Goal: Task Accomplishment & Management: Manage account settings

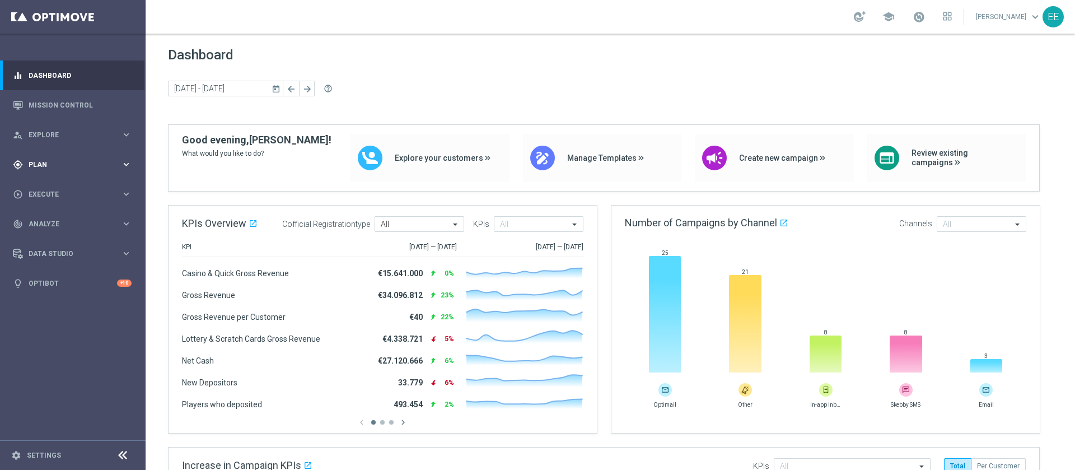
click at [49, 169] on div "gps_fixed Plan" at bounding box center [67, 165] width 108 height 10
click at [67, 188] on link "Target Groups" at bounding box center [72, 187] width 87 height 9
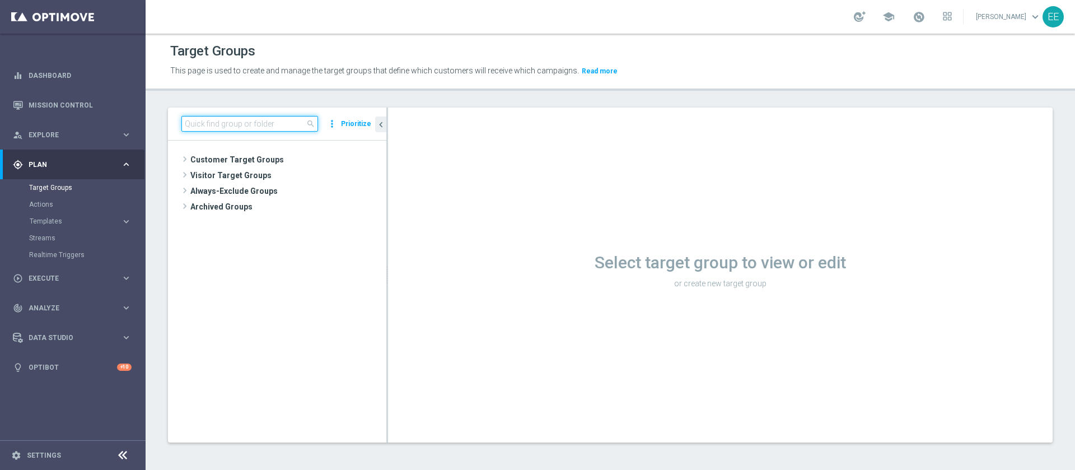
click at [266, 125] on input at bounding box center [249, 124] width 137 height 16
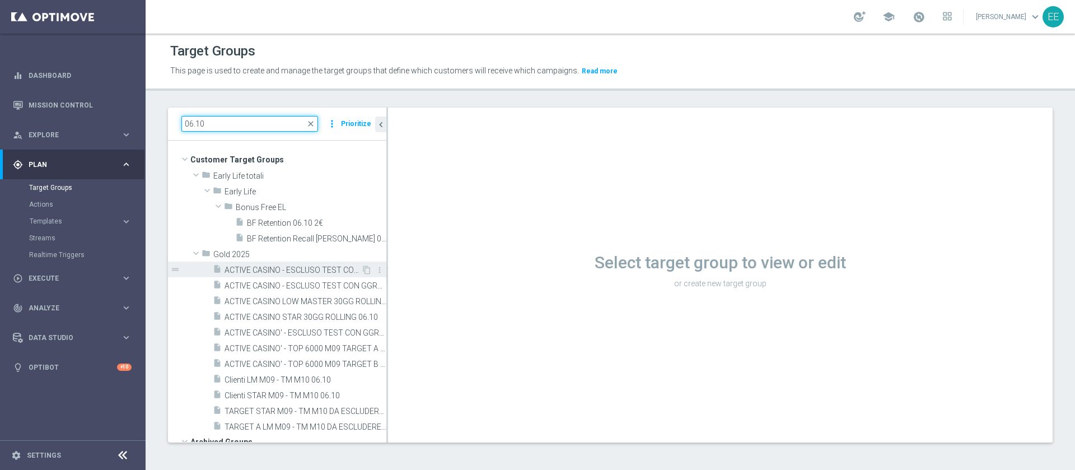
type input "06.10"
click at [300, 268] on span "ACTIVE CASINO - ESCLUSO TEST CON GGR >200 e <500 30GG ROLLING 06.10" at bounding box center [293, 270] width 137 height 10
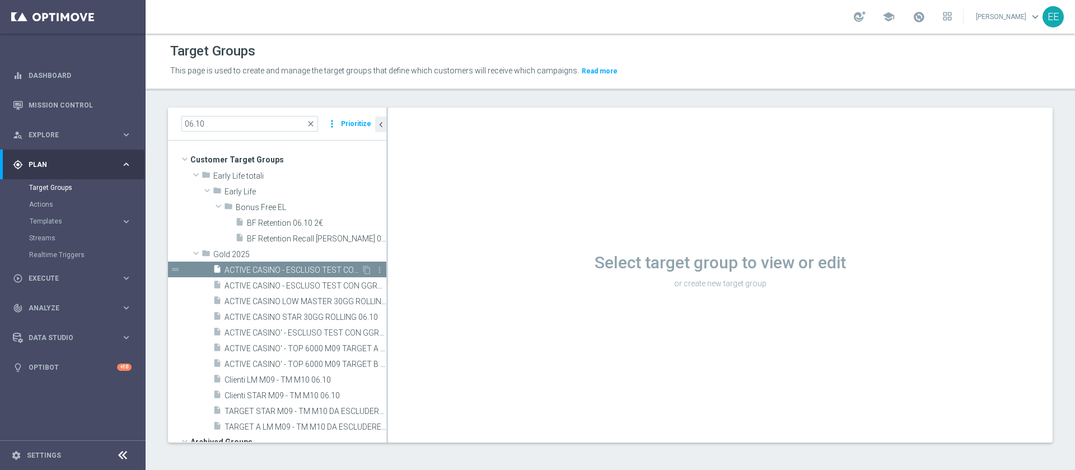
click at [284, 266] on span "ACTIVE CASINO - ESCLUSO TEST CON GGR >200 e <500 30GG ROLLING 06.10" at bounding box center [293, 270] width 137 height 10
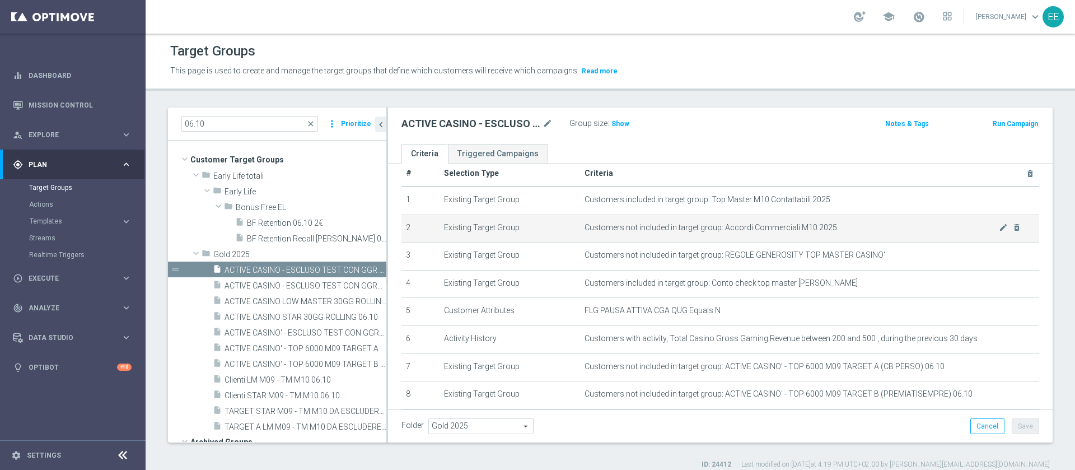
scroll to position [17, 0]
click at [362, 269] on icon "content_copy" at bounding box center [366, 269] width 9 height 9
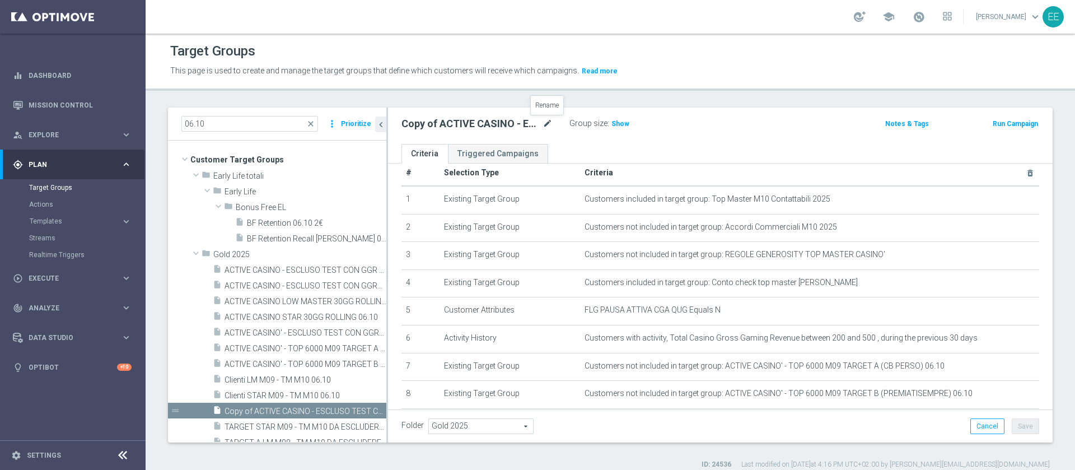
click at [546, 121] on icon "mode_edit" at bounding box center [548, 123] width 10 height 13
click at [545, 122] on icon "mode_edit" at bounding box center [548, 123] width 10 height 13
type input "ACTIVE CASINO - CON GGR>500 30GG ROLLING 13.10"
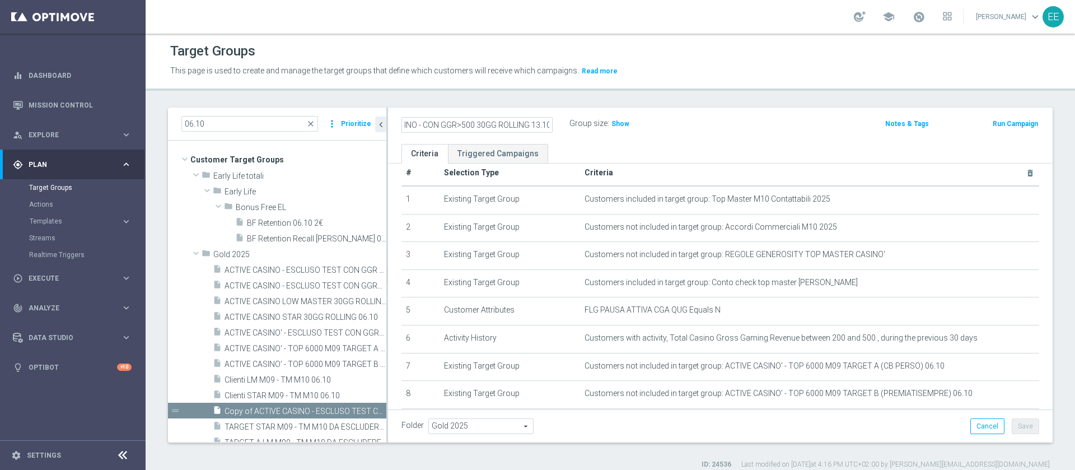
scroll to position [0, 0]
click at [548, 125] on icon "mode_edit" at bounding box center [548, 123] width 10 height 13
click at [465, 123] on input "ACTIVE CASINO - CON GGR>500 30GG ROLLING 13.10" at bounding box center [476, 125] width 151 height 16
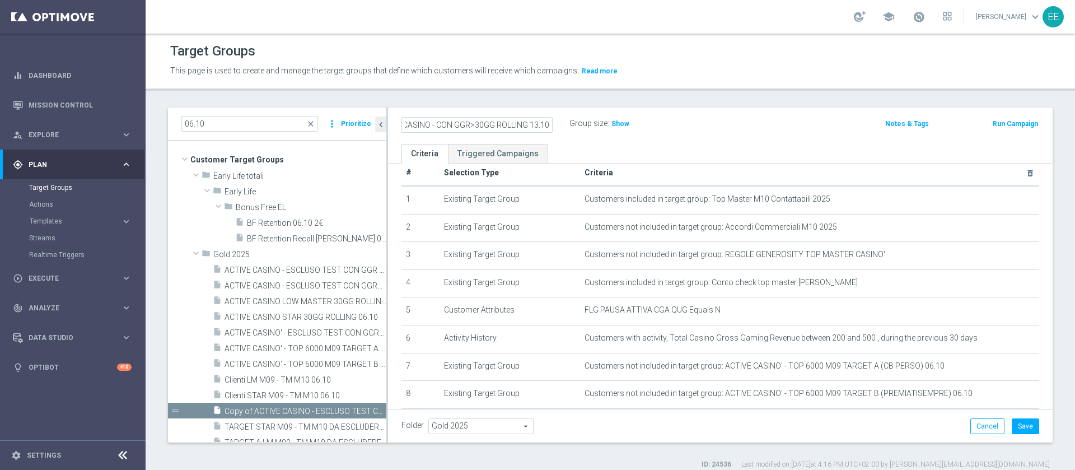
scroll to position [0, 29]
type input "ACTIVE CASINO - CON GGR>?30GG ROLLING 13.10"
click at [547, 122] on icon "mode_edit" at bounding box center [548, 123] width 10 height 13
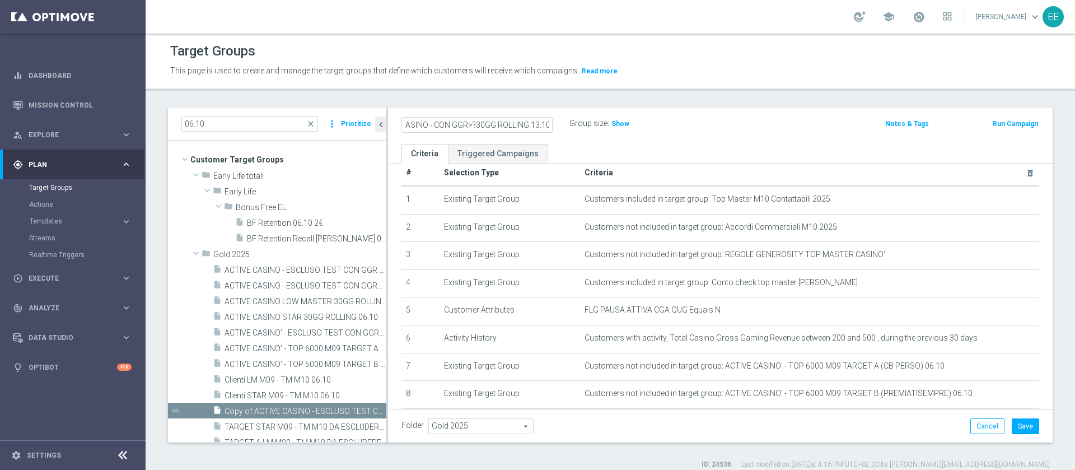
click at [475, 124] on input "ACTIVE CASINO - CON GGR>?30GG ROLLING 13.10" at bounding box center [476, 125] width 151 height 16
type input "ACTIVE CASINO - CON GGR>? 30GG ROLLING 13.10"
click at [692, 127] on div "ACTIVE CASINO - CON GGR>? 30GG ROLLING 13.10 Group size : Show" at bounding box center [611, 124] width 436 height 17
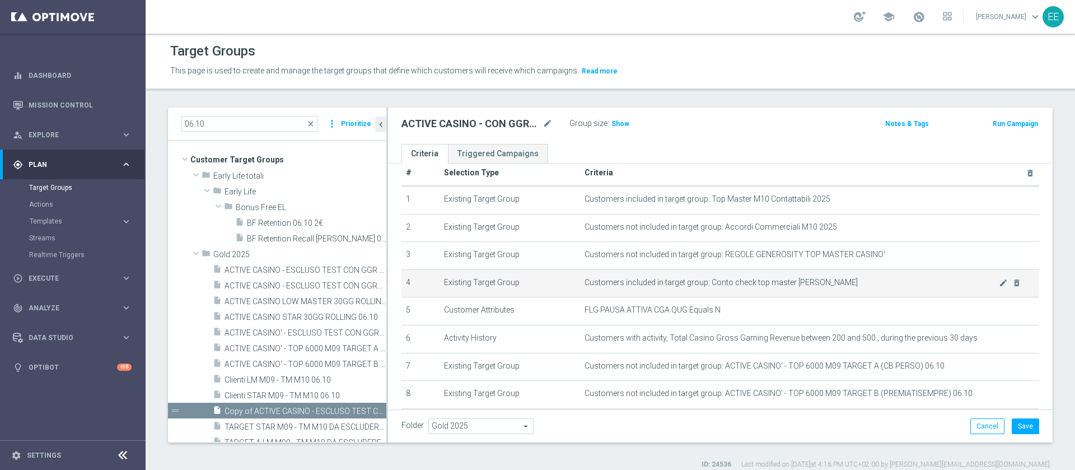
scroll to position [85, 0]
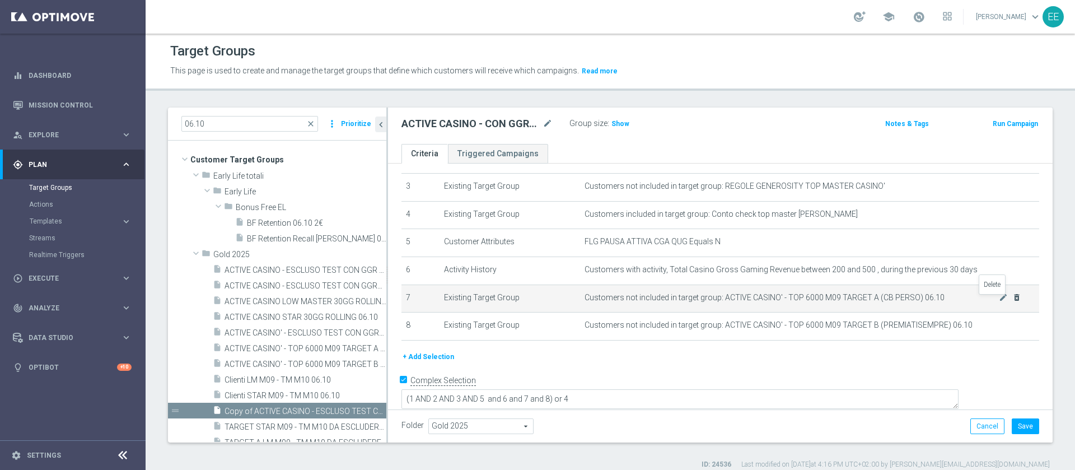
click at [1012, 300] on icon "delete_forever" at bounding box center [1016, 297] width 9 height 9
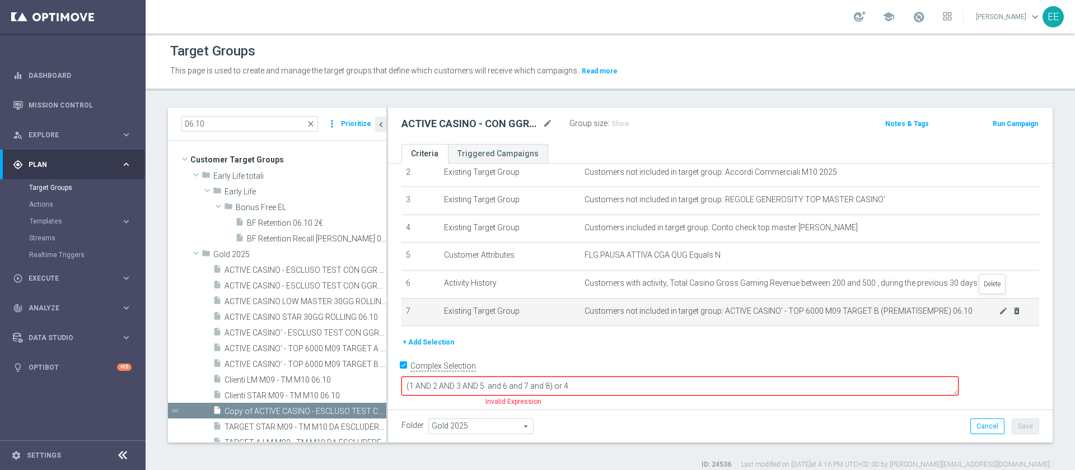
scroll to position [58, 0]
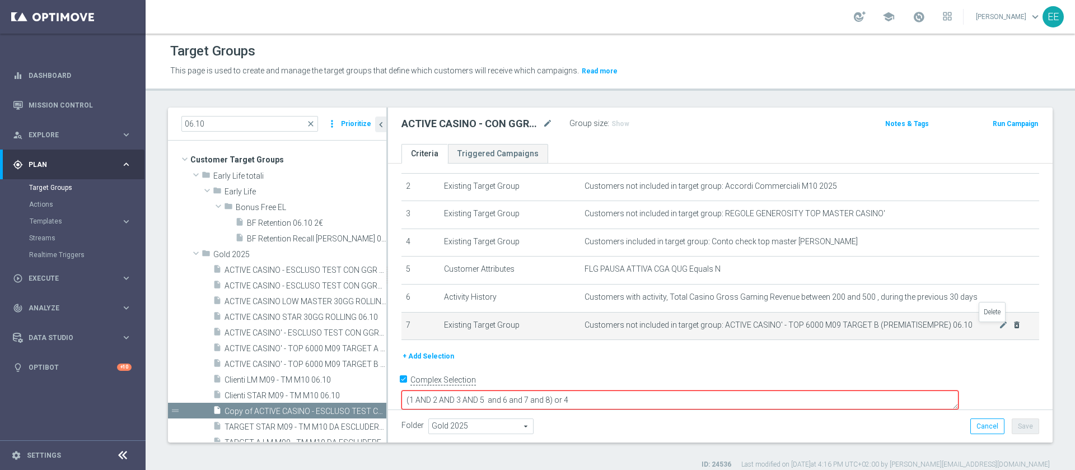
click at [1012, 326] on icon "delete_forever" at bounding box center [1016, 324] width 9 height 9
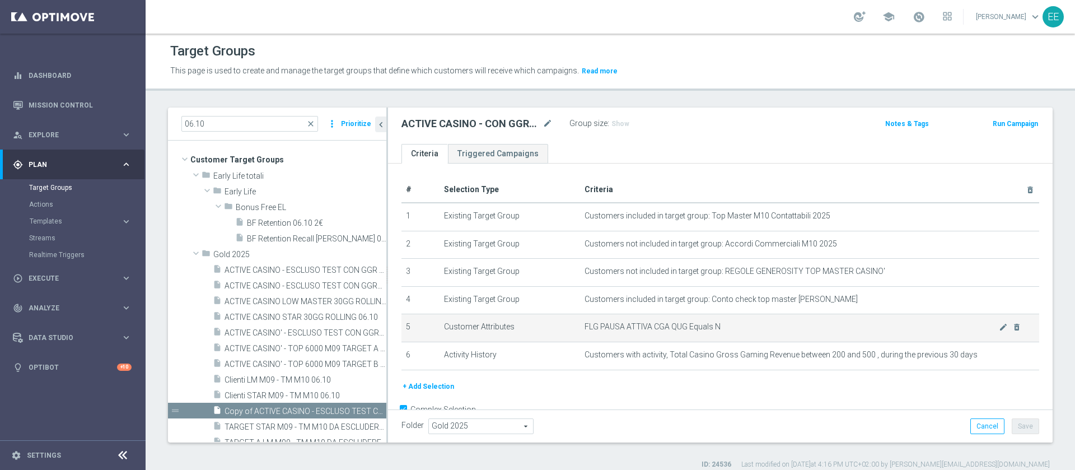
scroll to position [29, 0]
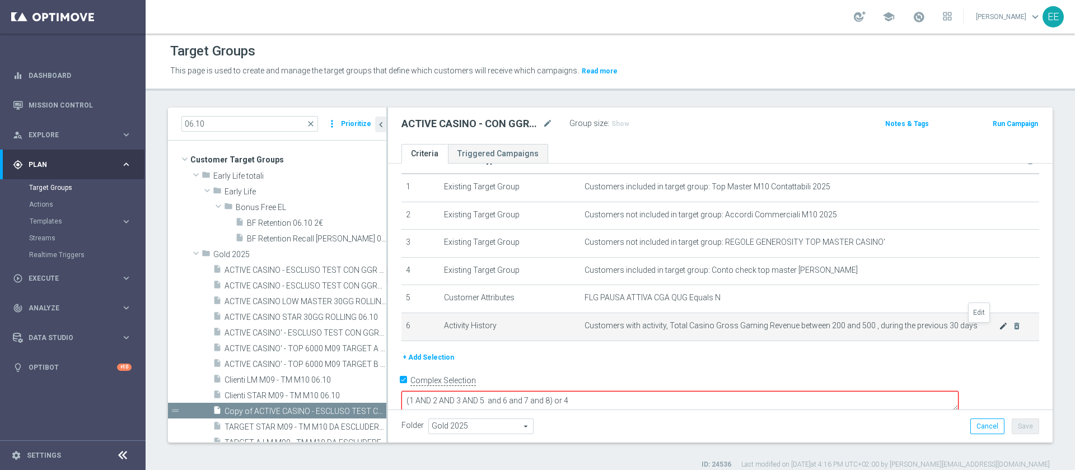
click at [999, 326] on icon "mode_edit" at bounding box center [1003, 325] width 9 height 9
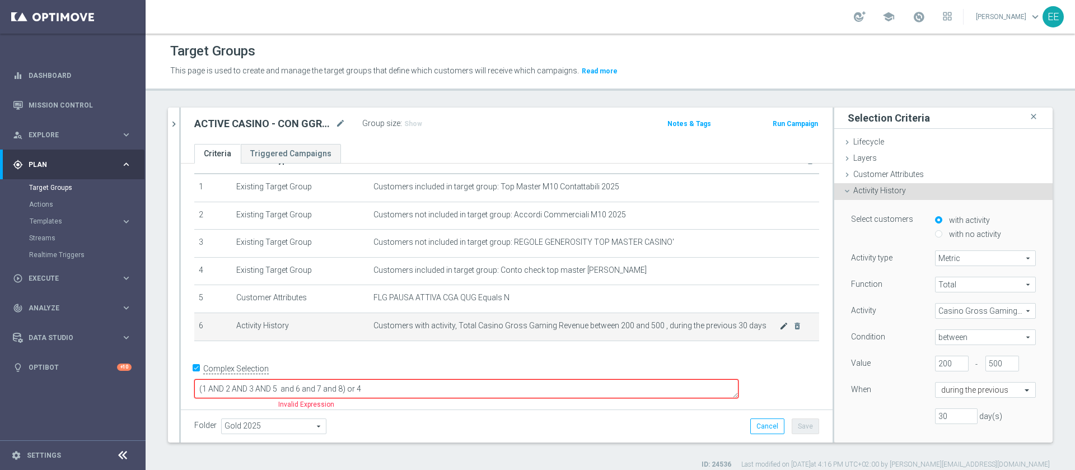
scroll to position [17, 0]
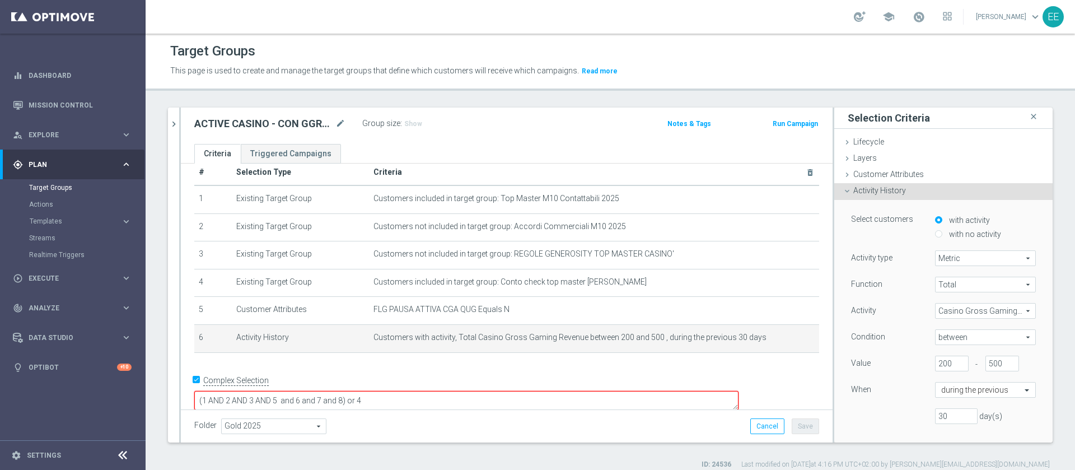
click at [949, 338] on span "between" at bounding box center [986, 337] width 100 height 15
click at [937, 374] on label "<>" at bounding box center [985, 368] width 101 height 15
click at [944, 339] on span "<>" at bounding box center [986, 337] width 100 height 15
click at [935, 377] on label ">" at bounding box center [985, 383] width 101 height 15
type input ">"
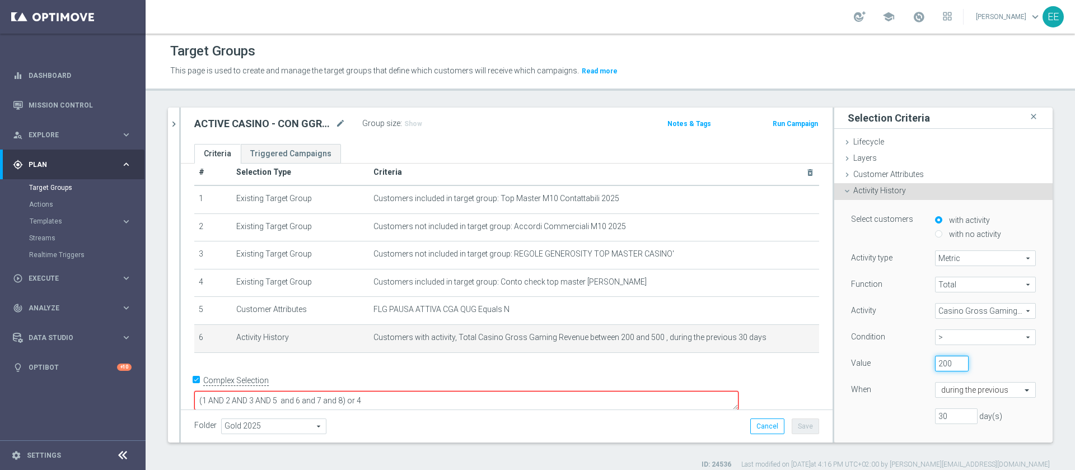
click at [935, 366] on input "200" at bounding box center [952, 364] width 34 height 16
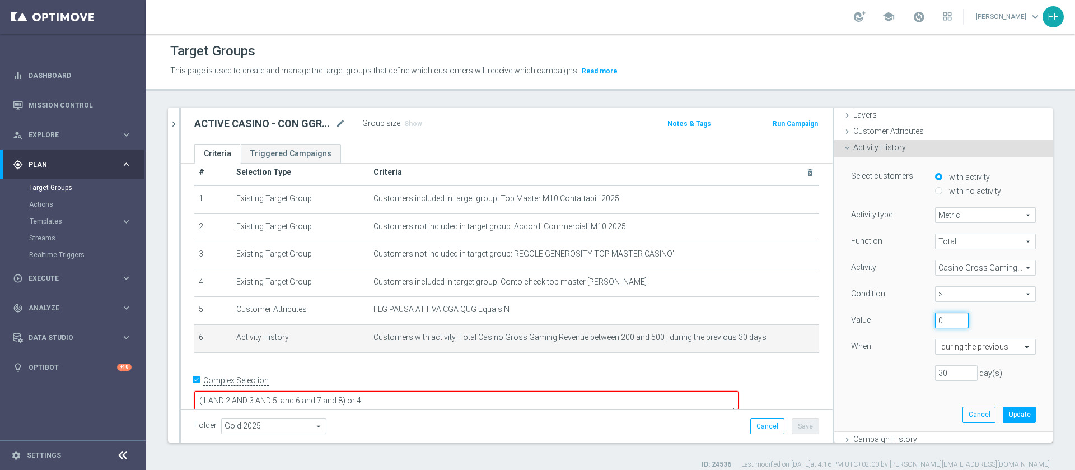
scroll to position [44, 0]
type input "0"
click at [1003, 407] on button "Update" at bounding box center [1019, 414] width 33 height 16
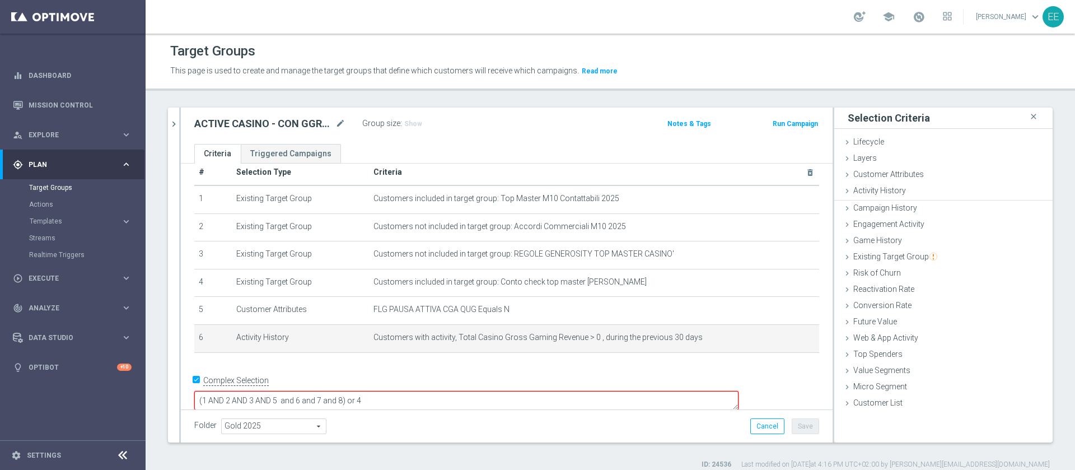
scroll to position [0, 0]
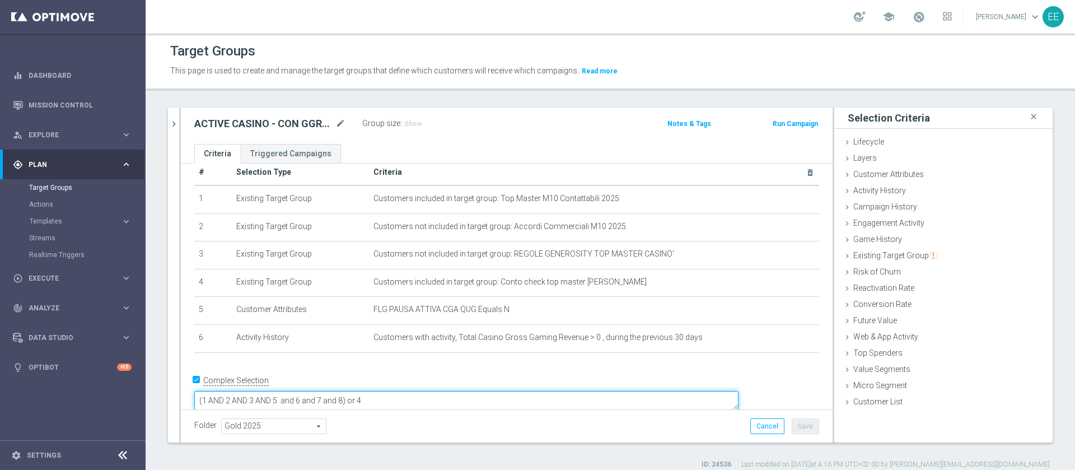
click at [422, 391] on textarea "(1 AND 2 AND 3 AND 5 and 6 and 7 and 8) or 4" at bounding box center [466, 401] width 544 height 20
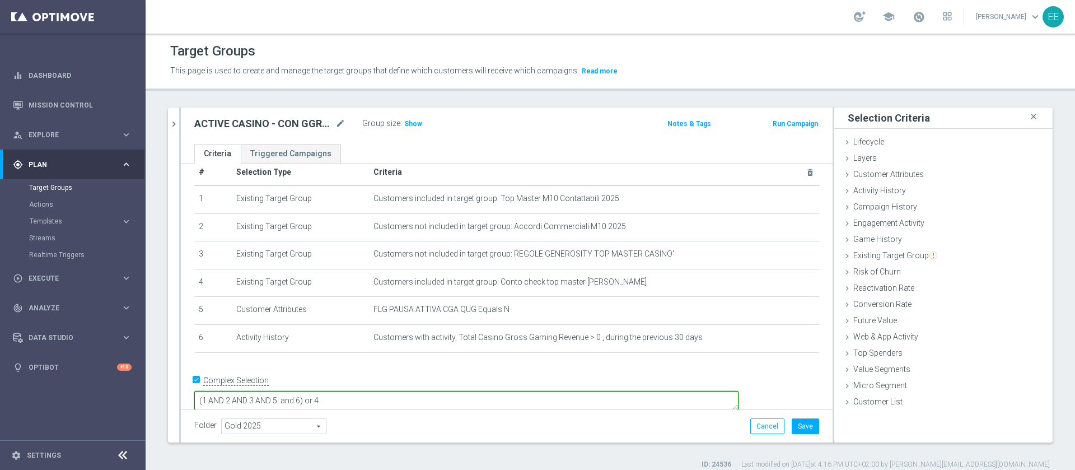
type textarea "(1 AND 2 AND 3 AND 5 and 6) or 4"
click at [503, 449] on div "06.10 close more_vert Prioritize Customer Target Groups library_add create_new_…" at bounding box center [610, 289] width 929 height 362
click at [792, 422] on button "Save" at bounding box center [805, 426] width 27 height 16
click at [414, 120] on span "Show" at bounding box center [413, 124] width 18 height 8
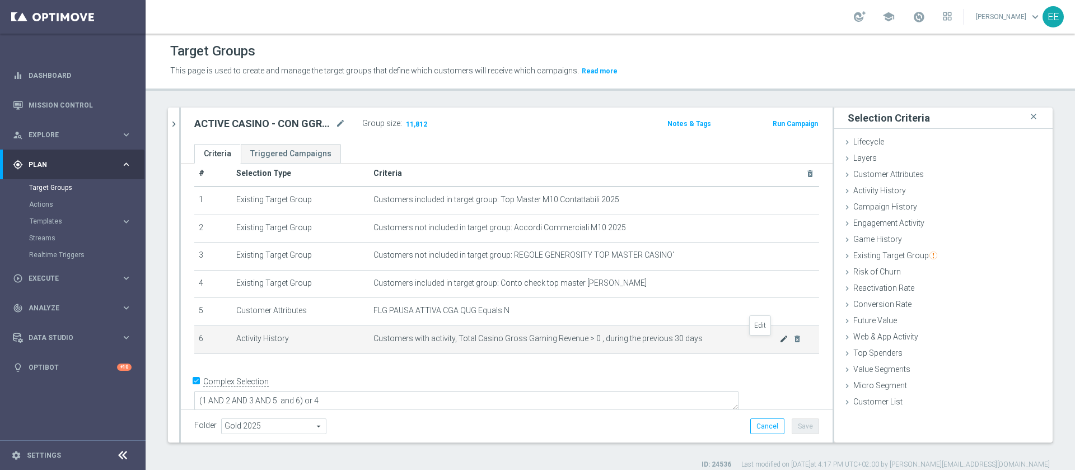
click at [779, 343] on icon "mode_edit" at bounding box center [783, 338] width 9 height 9
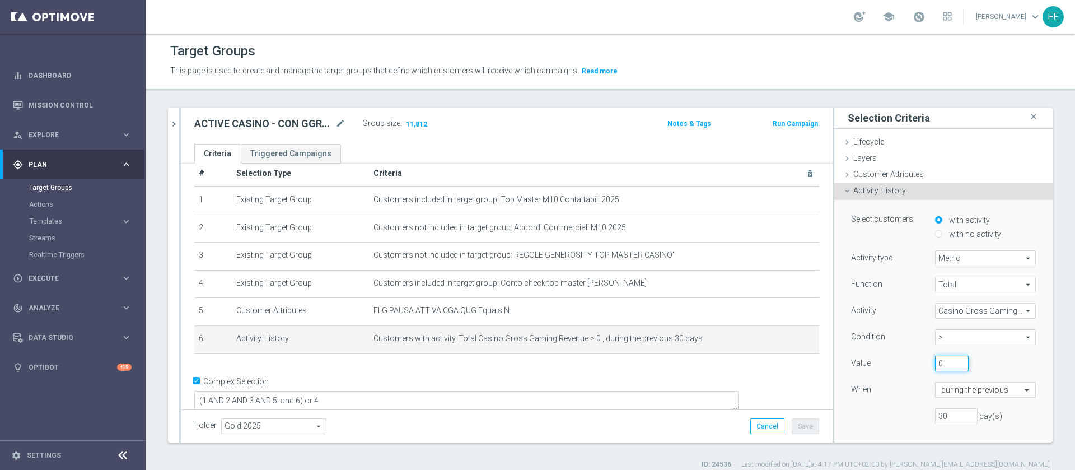
click at [935, 363] on input "0" at bounding box center [952, 364] width 34 height 16
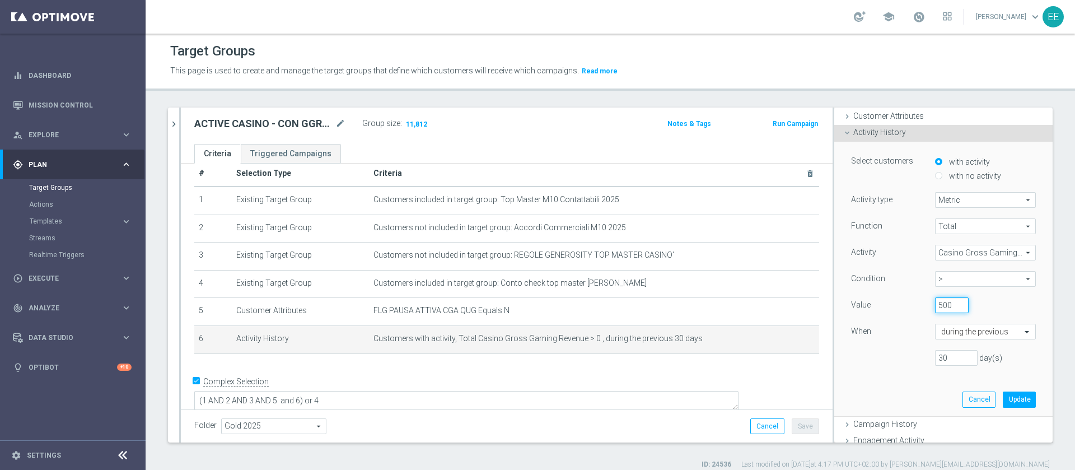
scroll to position [62, 0]
type input "500"
click at [1003, 390] on button "Update" at bounding box center [1019, 396] width 33 height 16
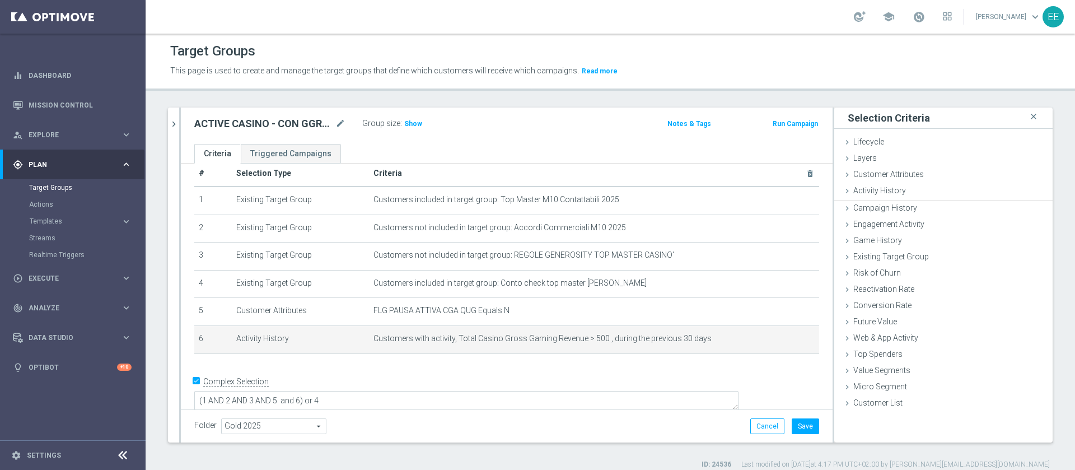
scroll to position [0, 0]
click at [413, 123] on span "Show" at bounding box center [413, 124] width 18 height 8
click at [779, 343] on icon "mode_edit" at bounding box center [783, 338] width 9 height 9
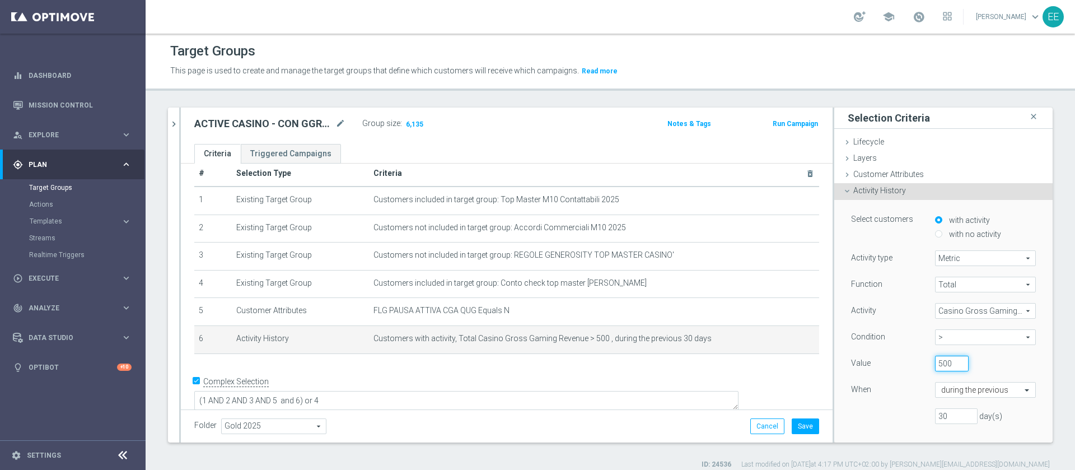
click at [935, 362] on input "500" at bounding box center [952, 364] width 34 height 16
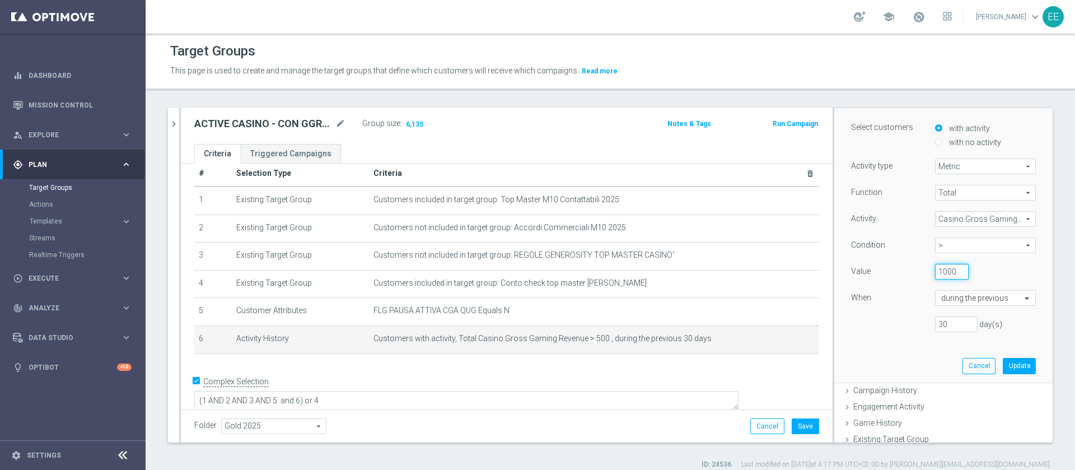
scroll to position [101, 0]
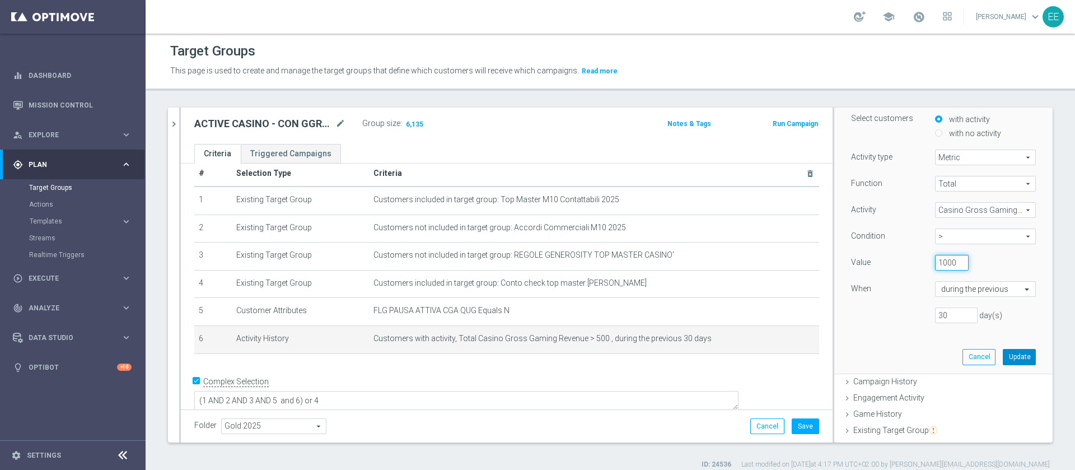
type input "1000"
click at [1003, 360] on button "Update" at bounding box center [1019, 357] width 33 height 16
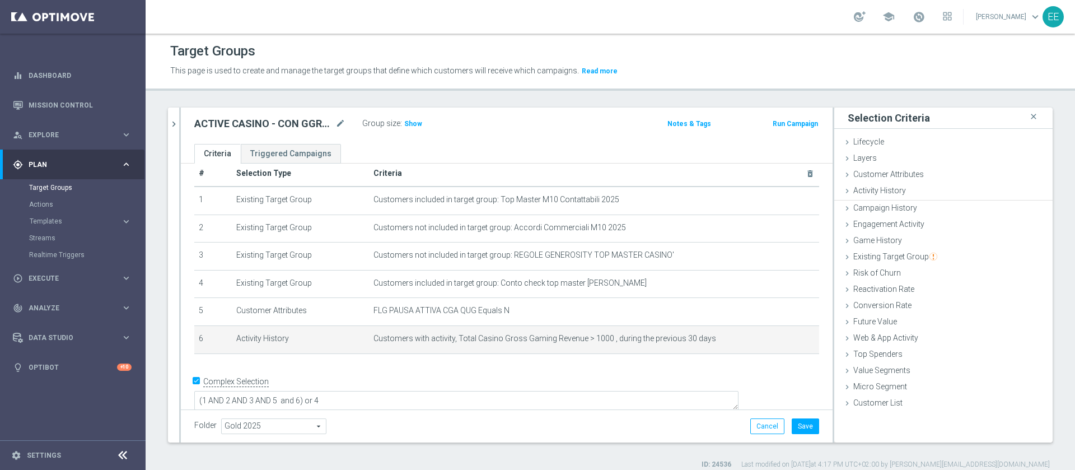
scroll to position [0, 0]
click at [412, 123] on span "Show" at bounding box center [413, 124] width 18 height 8
click at [779, 343] on icon "mode_edit" at bounding box center [783, 338] width 9 height 9
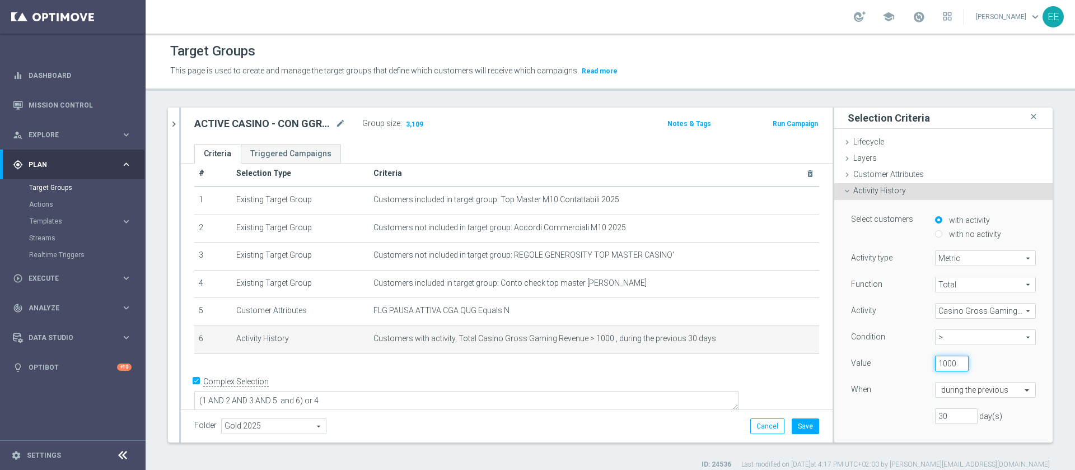
click at [935, 360] on input "1000" at bounding box center [952, 364] width 34 height 16
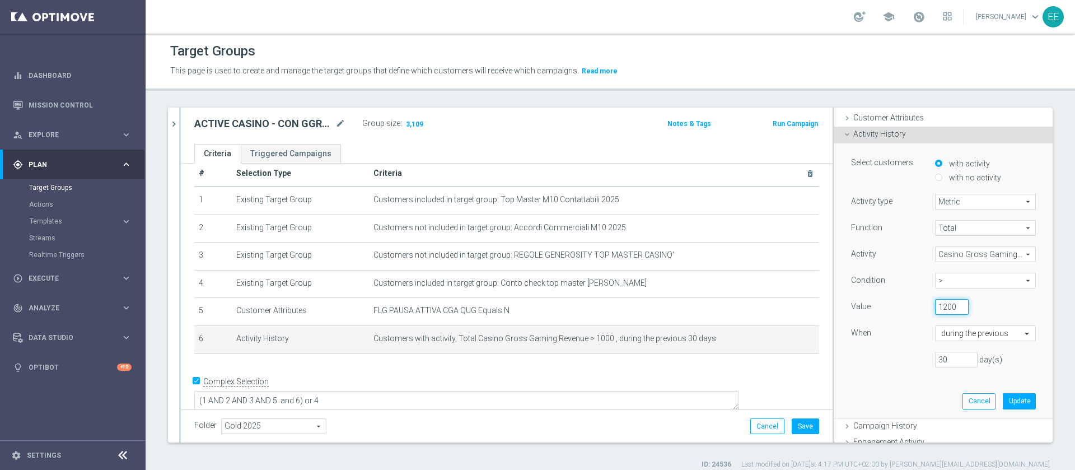
scroll to position [57, 0]
type input "1200"
click at [1003, 393] on button "Update" at bounding box center [1019, 401] width 33 height 16
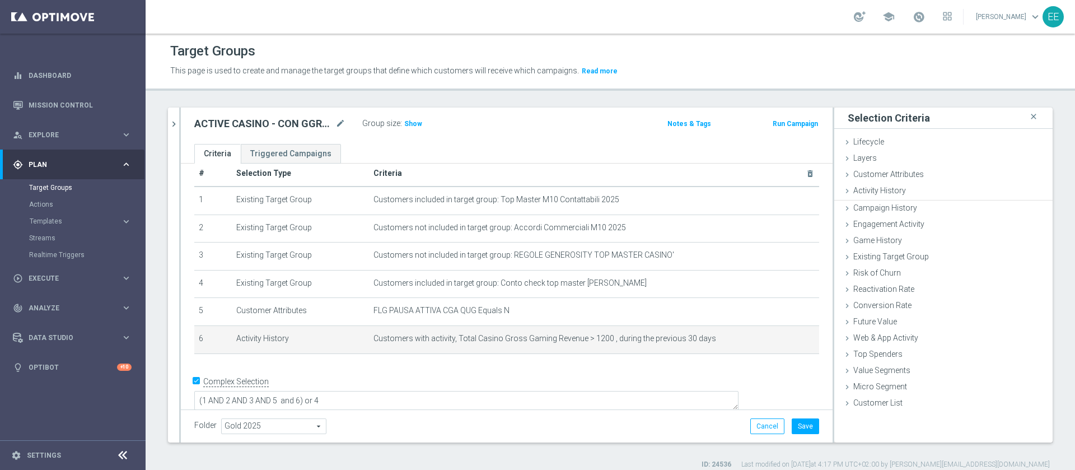
scroll to position [0, 0]
click at [415, 121] on span "Show" at bounding box center [413, 124] width 18 height 8
click at [779, 343] on icon "mode_edit" at bounding box center [783, 338] width 9 height 9
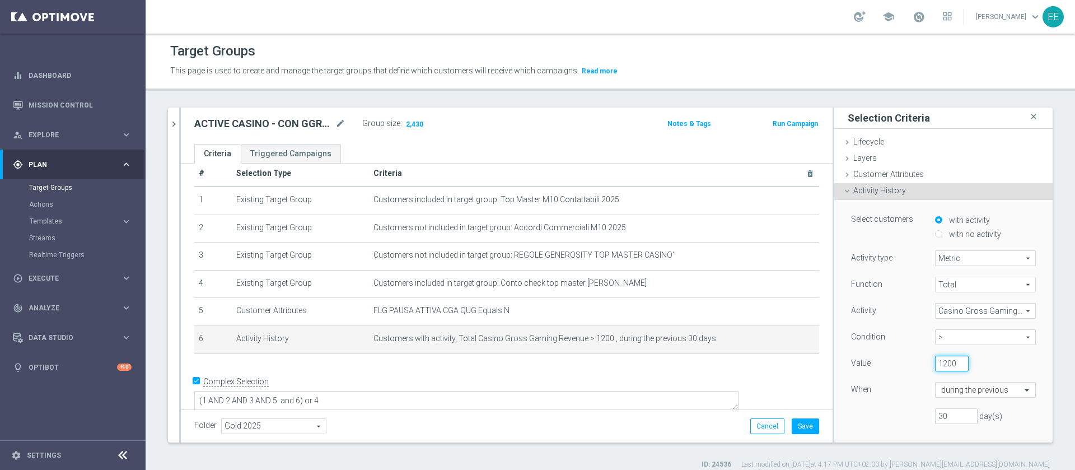
click at [935, 365] on input "1200" at bounding box center [952, 364] width 34 height 16
type input "1"
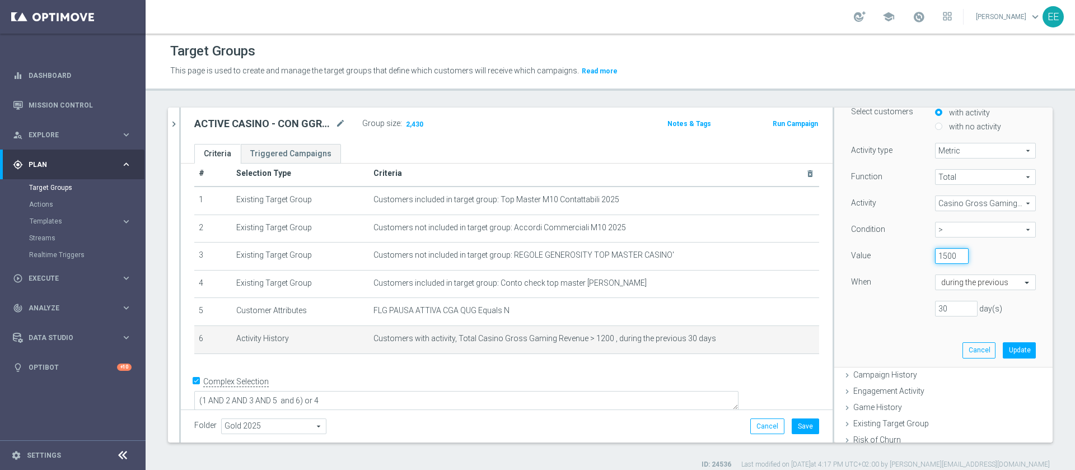
scroll to position [112, 0]
type input "1500"
click at [1003, 347] on button "Update" at bounding box center [1019, 346] width 33 height 16
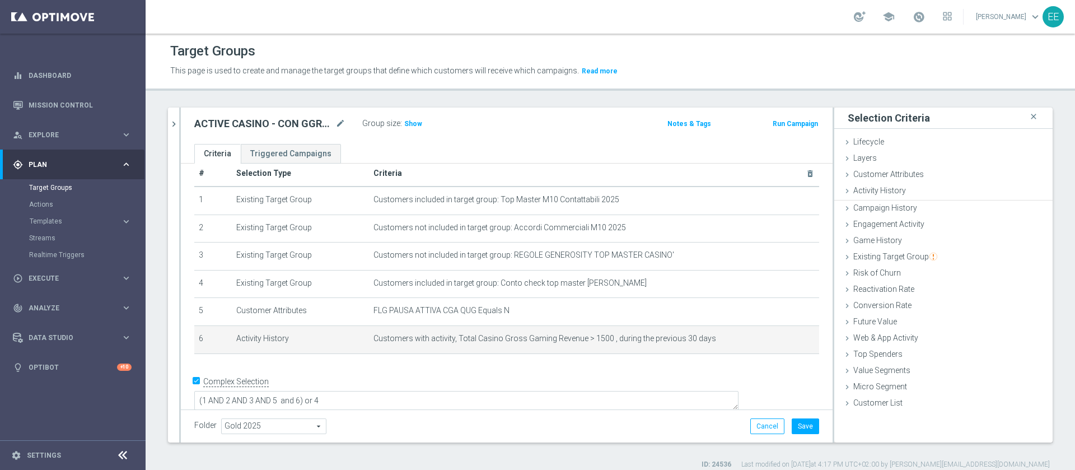
scroll to position [0, 0]
click at [400, 129] on div "Group size : Show" at bounding box center [418, 122] width 112 height 13
click at [409, 129] on h3 "Show" at bounding box center [413, 124] width 20 height 12
click at [779, 340] on icon "mode_edit" at bounding box center [783, 338] width 9 height 9
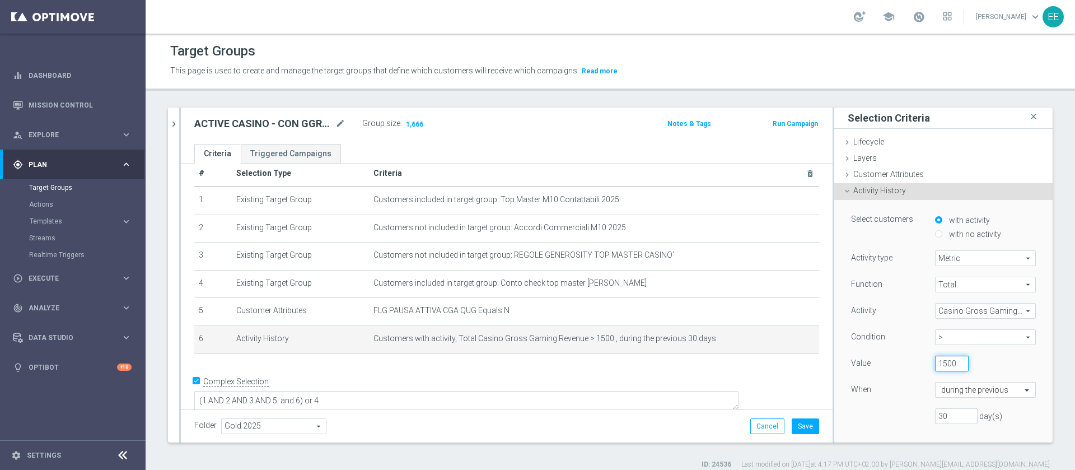
click at [935, 367] on input "1500" at bounding box center [952, 364] width 34 height 16
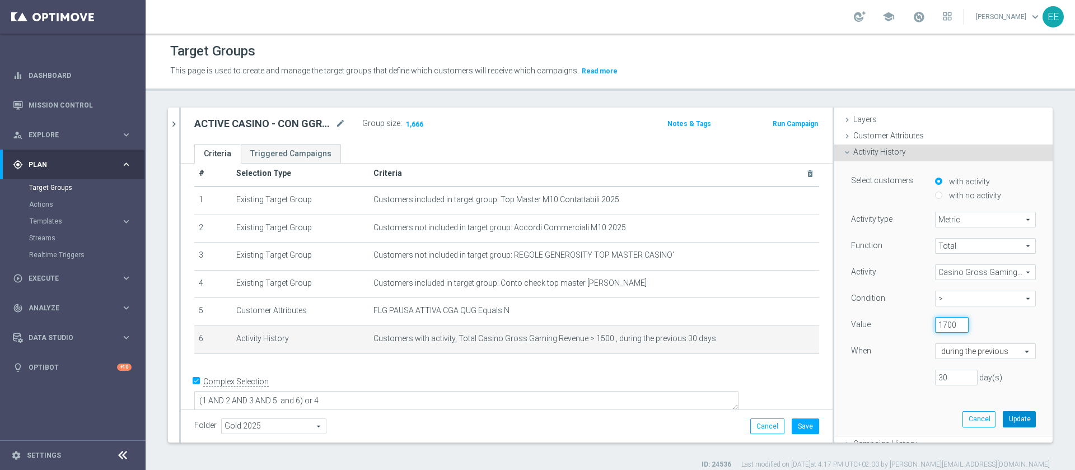
type input "1700"
click at [1005, 414] on button "Update" at bounding box center [1019, 419] width 33 height 16
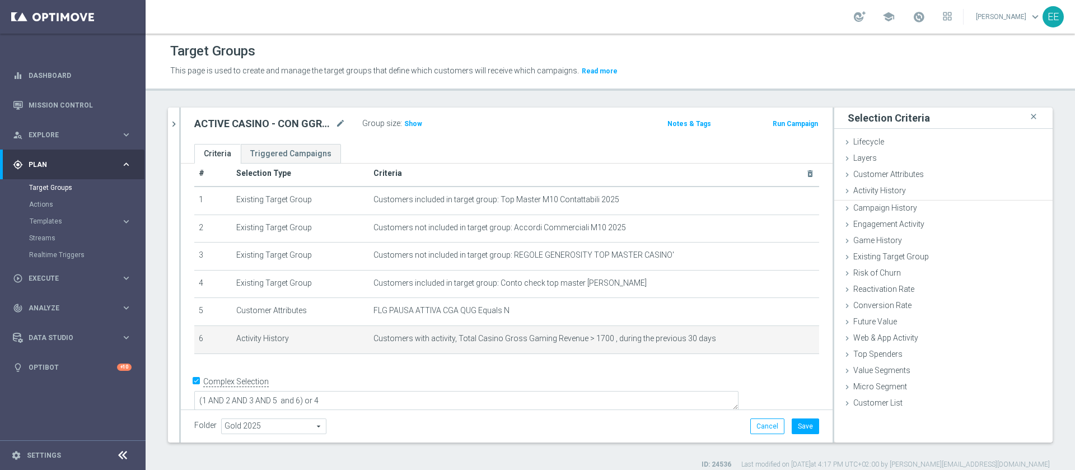
scroll to position [0, 0]
click at [415, 123] on span "Show" at bounding box center [413, 124] width 18 height 8
click at [779, 343] on icon "mode_edit" at bounding box center [783, 338] width 9 height 9
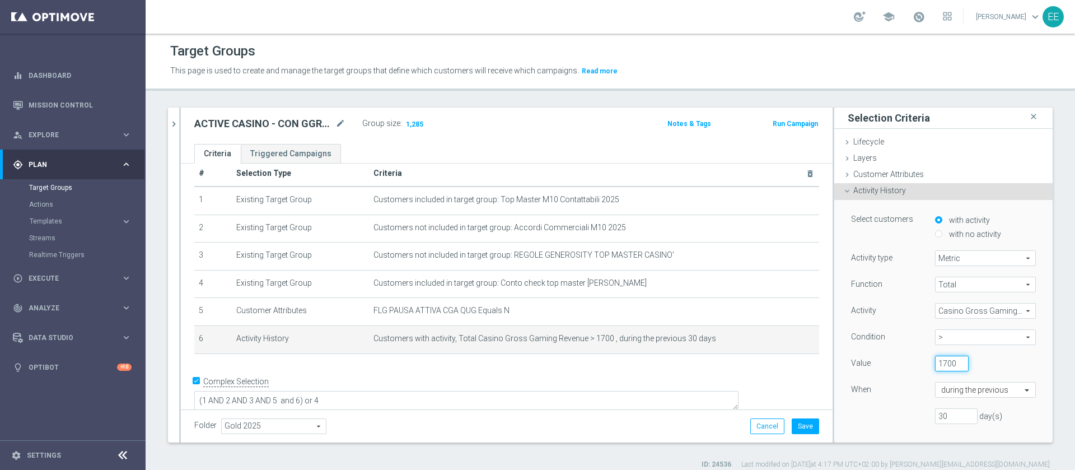
click at [935, 367] on input "1700" at bounding box center [952, 364] width 34 height 16
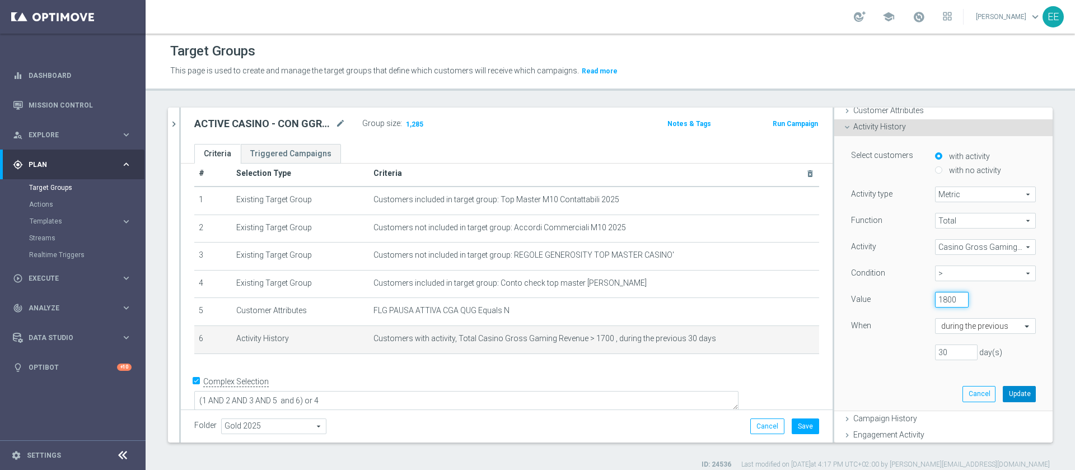
type input "1800"
click at [1003, 394] on button "Update" at bounding box center [1019, 394] width 33 height 16
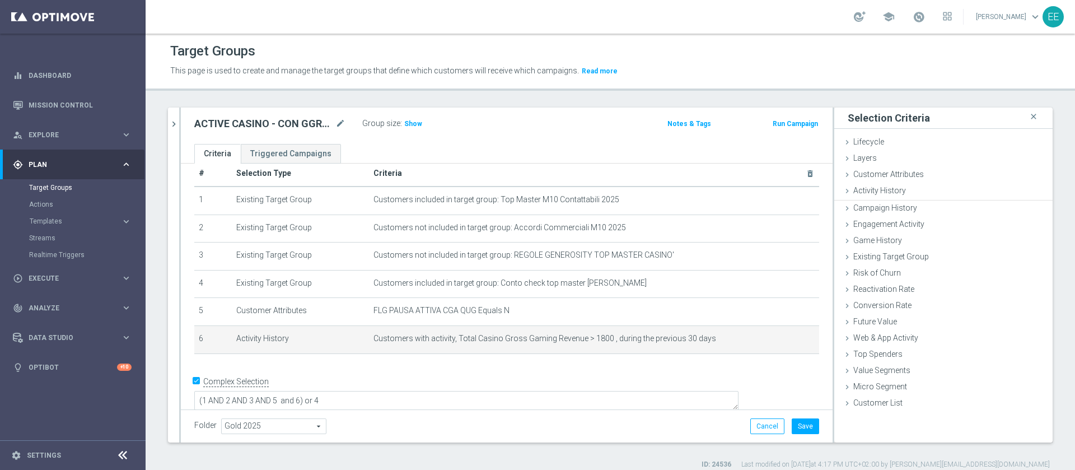
scroll to position [0, 0]
click at [417, 119] on h3 "Show" at bounding box center [413, 124] width 20 height 12
click at [779, 343] on icon "mode_edit" at bounding box center [783, 338] width 9 height 9
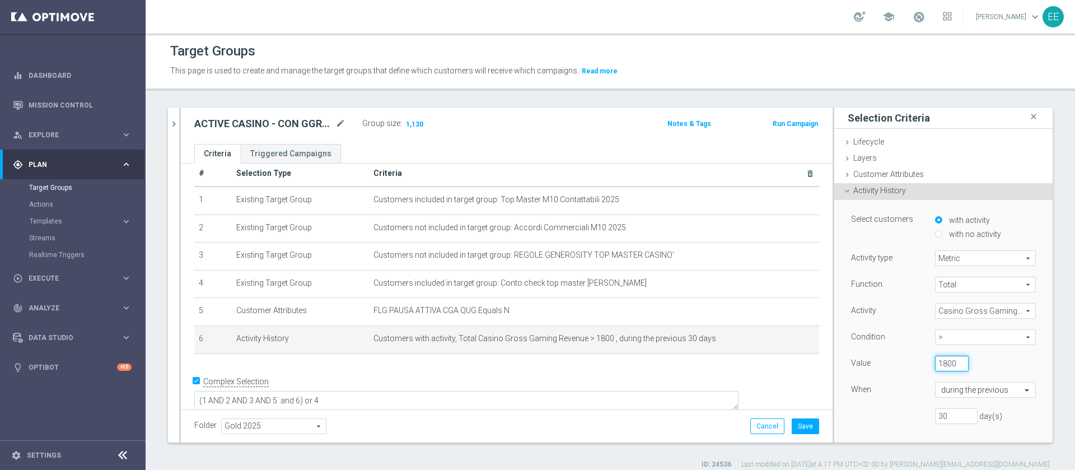
click at [935, 362] on input "1800" at bounding box center [952, 364] width 34 height 16
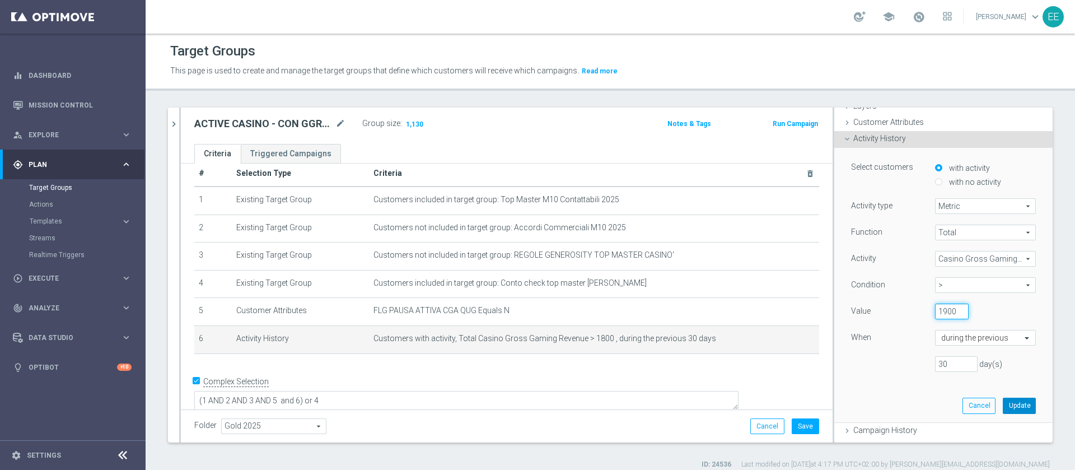
type input "1900"
click at [1003, 400] on button "Update" at bounding box center [1019, 406] width 33 height 16
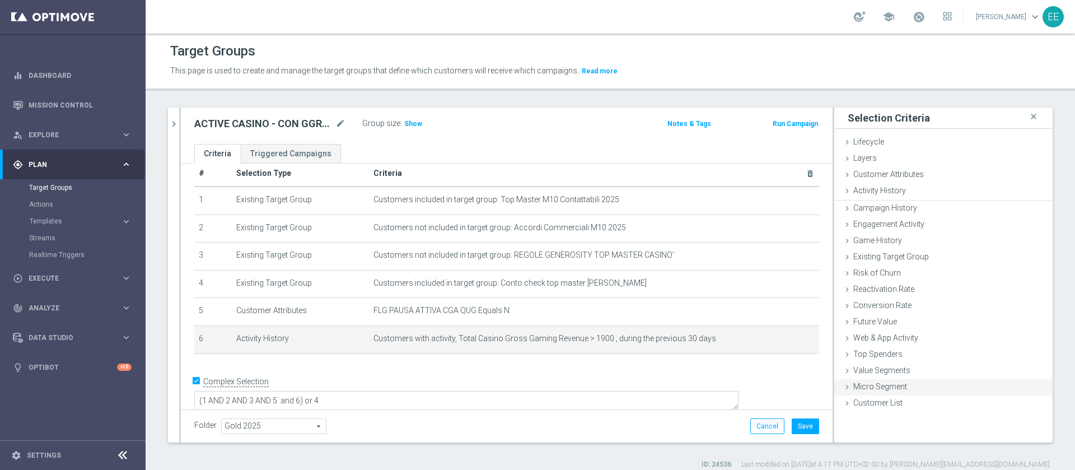
scroll to position [0, 0]
click at [404, 120] on span "Show" at bounding box center [413, 124] width 18 height 8
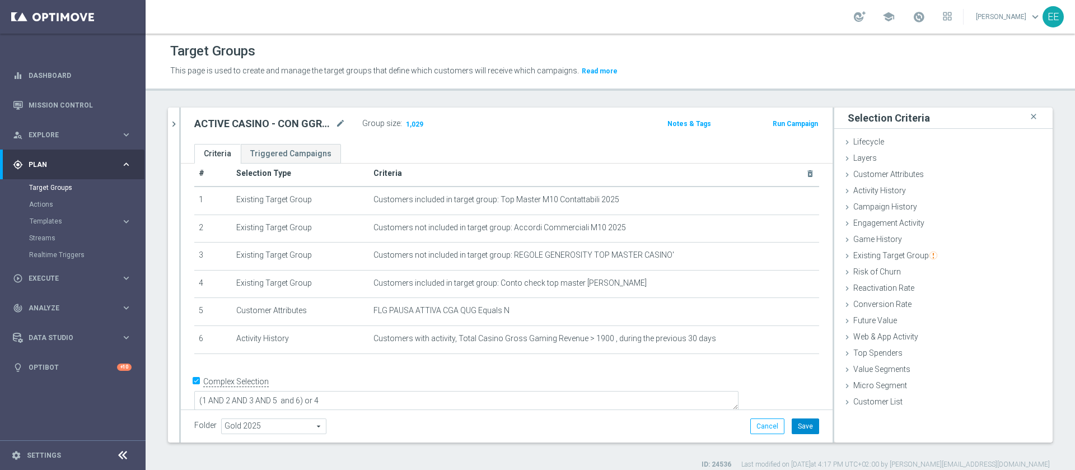
click at [792, 426] on button "Save" at bounding box center [805, 426] width 27 height 16
click at [173, 119] on icon "chevron_right" at bounding box center [174, 124] width 11 height 11
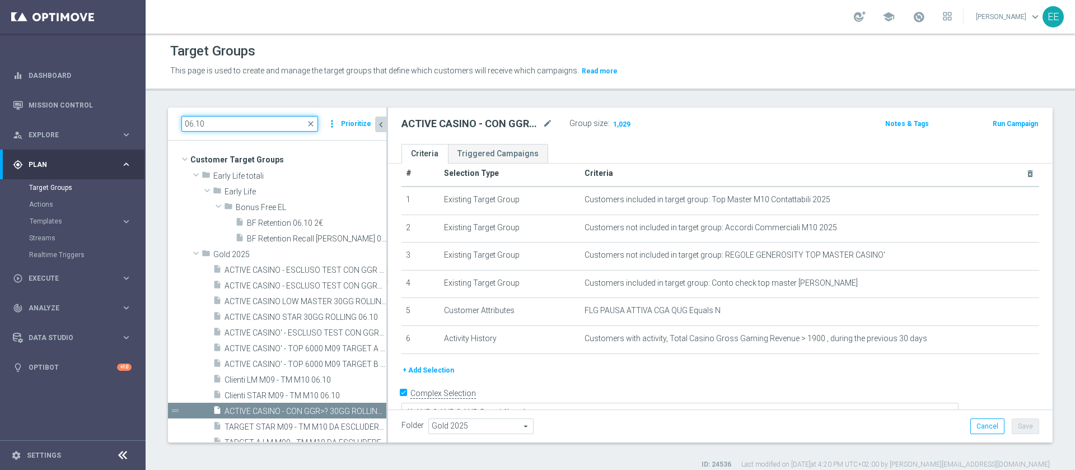
click at [273, 118] on input "06.10" at bounding box center [249, 124] width 137 height 16
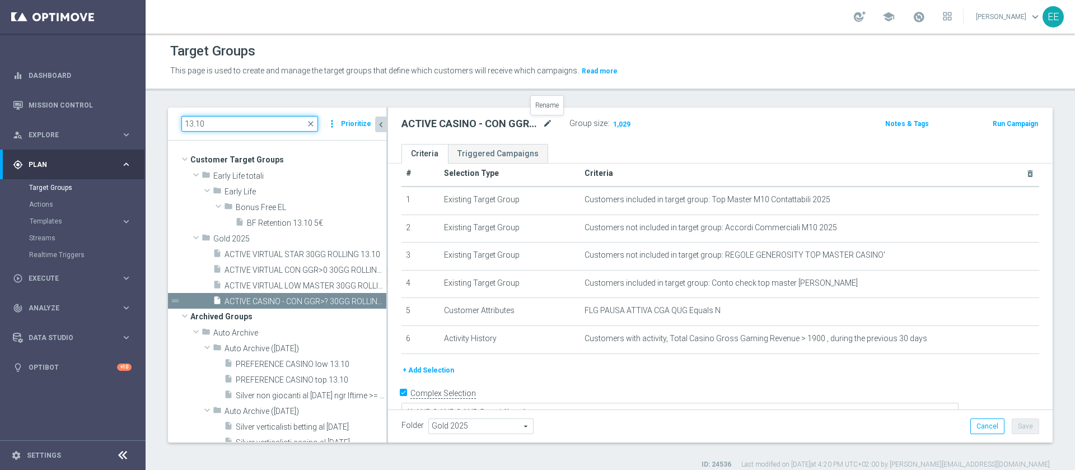
type input "13.10"
click at [545, 124] on icon "mode_edit" at bounding box center [548, 123] width 10 height 13
click at [471, 123] on input "ACTIVE CASINO - CON GGR>? 30GG ROLLING 13.10" at bounding box center [476, 125] width 151 height 16
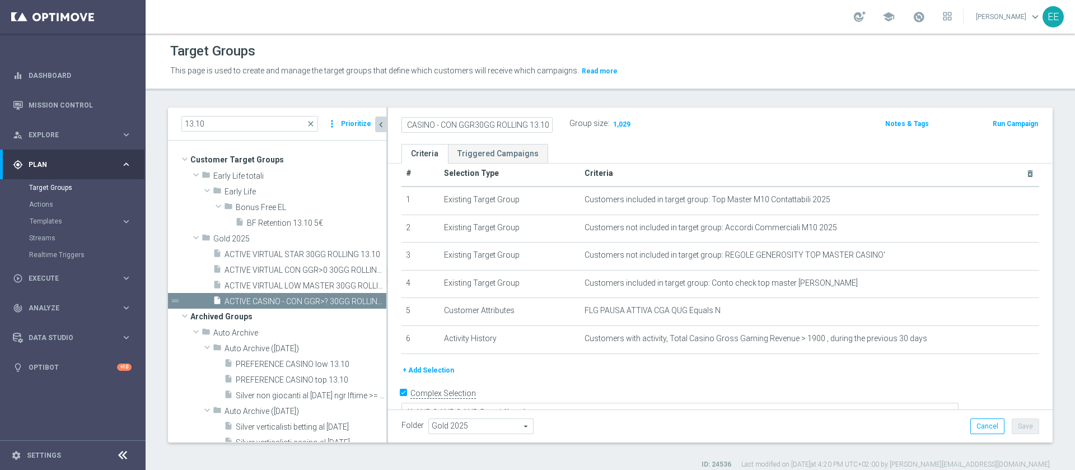
scroll to position [0, 25]
type input "ACTIVE CASINO - CON GGR > 1900 30GG ROLLING 13.10"
click at [632, 428] on div "Folder Gold 2025 Gold 2025 arrow_drop_down search Cancel Save Saving..." at bounding box center [720, 426] width 638 height 16
click at [1019, 422] on button "Save" at bounding box center [1025, 426] width 27 height 16
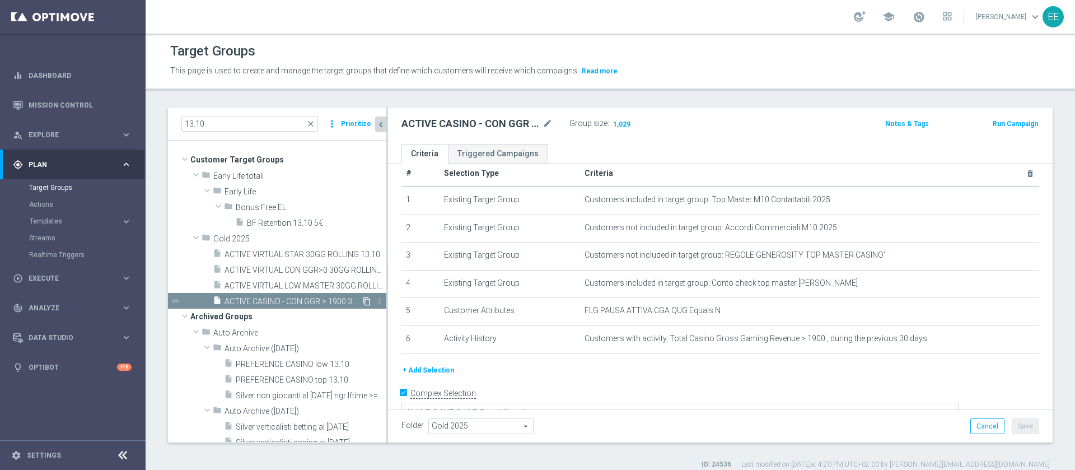
click at [362, 300] on icon "content_copy" at bounding box center [366, 301] width 9 height 9
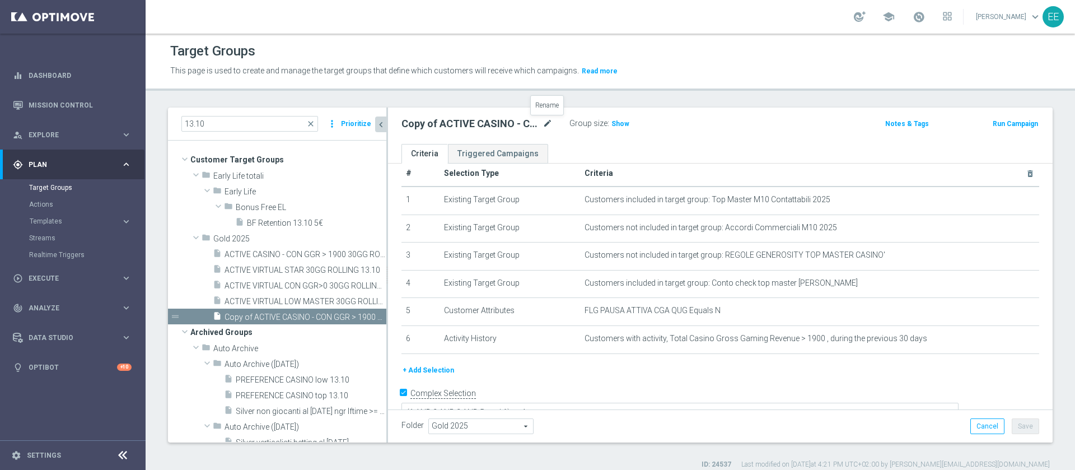
click at [548, 123] on icon "mode_edit" at bounding box center [548, 123] width 10 height 13
type input "ACTIVE CASINO - CON GGR >200 e <500 30GG ROLLING 14.10"
click at [288, 254] on span "ACTIVE CASINO - CON GGR > 1900 30GG ROLLING 13.10" at bounding box center [293, 255] width 137 height 10
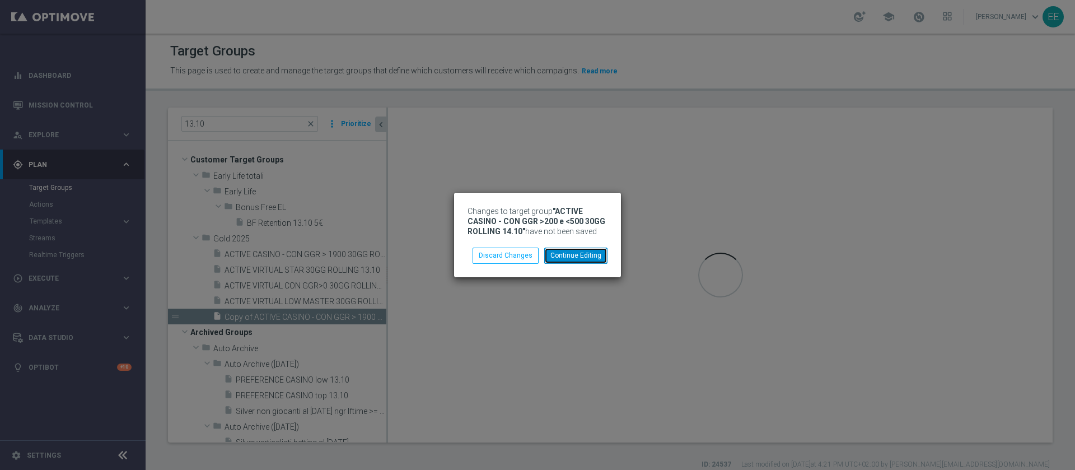
click at [599, 258] on button "Continue Editing" at bounding box center [575, 255] width 63 height 16
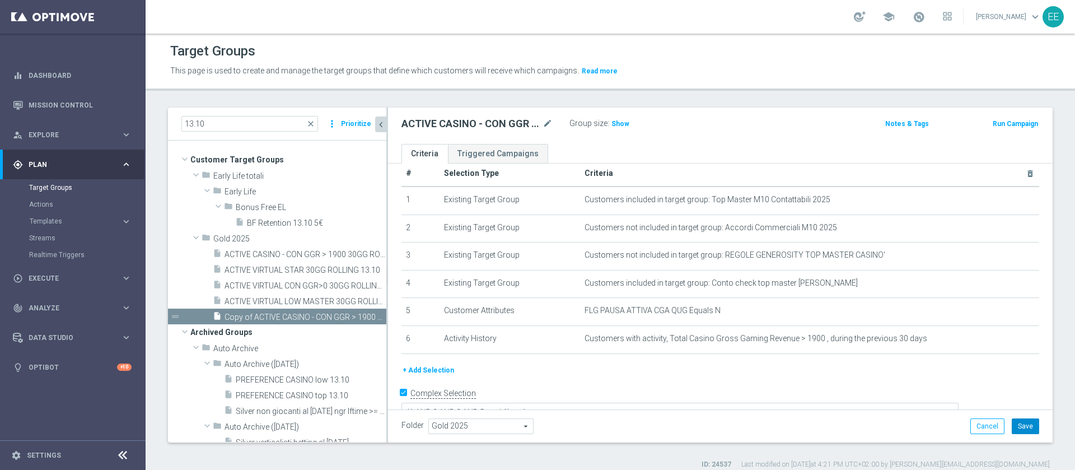
click at [1022, 422] on button "Save" at bounding box center [1025, 426] width 27 height 16
click at [283, 259] on span "ACTIVE CASINO - CON GGR > 1900 30GG ROLLING 13.10" at bounding box center [293, 255] width 137 height 10
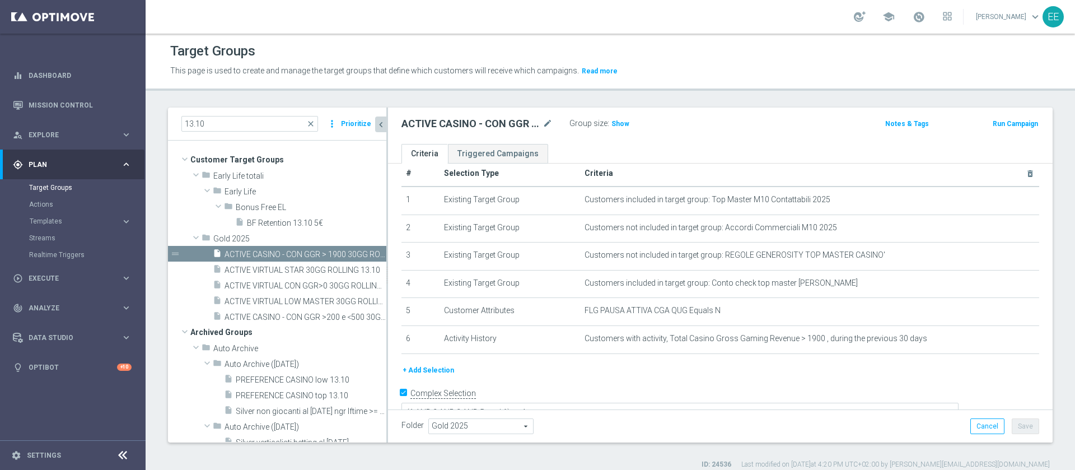
click at [551, 115] on div "ACTIVE CASINO - CON GGR > 1900 30GG ROLLING 13.10 mode_edit Group size : Show N…" at bounding box center [720, 126] width 665 height 36
click at [549, 117] on icon "mode_edit" at bounding box center [548, 123] width 10 height 13
click at [539, 121] on input "ACTIVE CASINO - CON GGR > 1900 30GG ROLLING 13.10" at bounding box center [476, 125] width 151 height 16
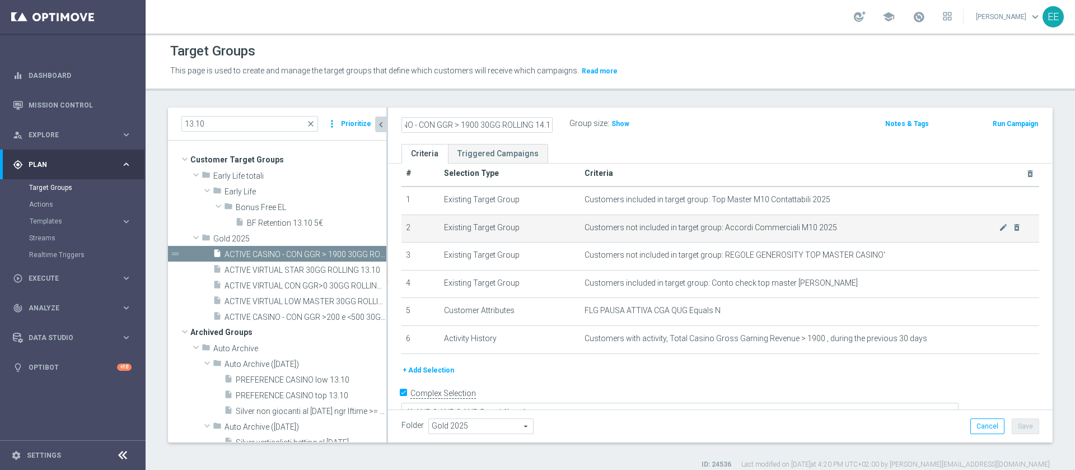
type input "ACTIVE CASINO - CON GGR > 1900 30GG ROLLING 14.10"
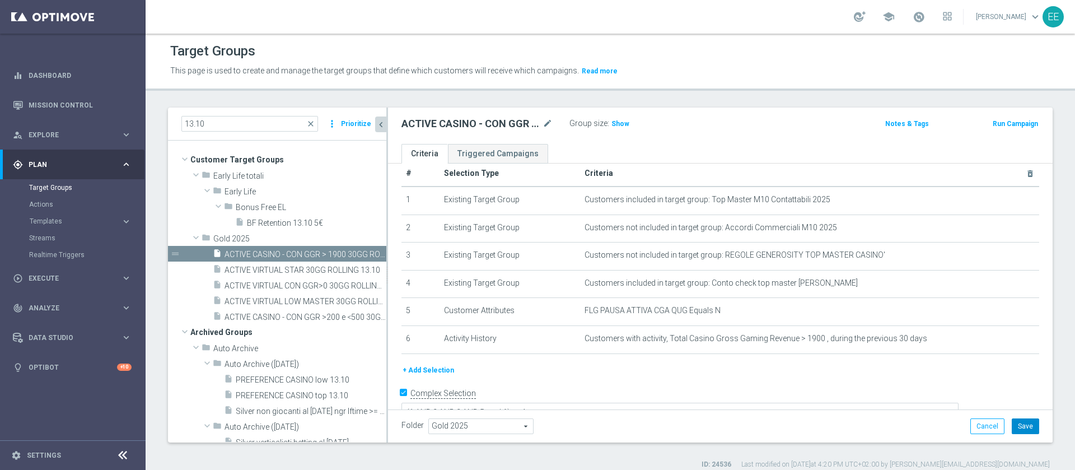
click at [1012, 419] on button "Save" at bounding box center [1025, 426] width 27 height 16
click at [216, 121] on input "13.10" at bounding box center [249, 124] width 137 height 16
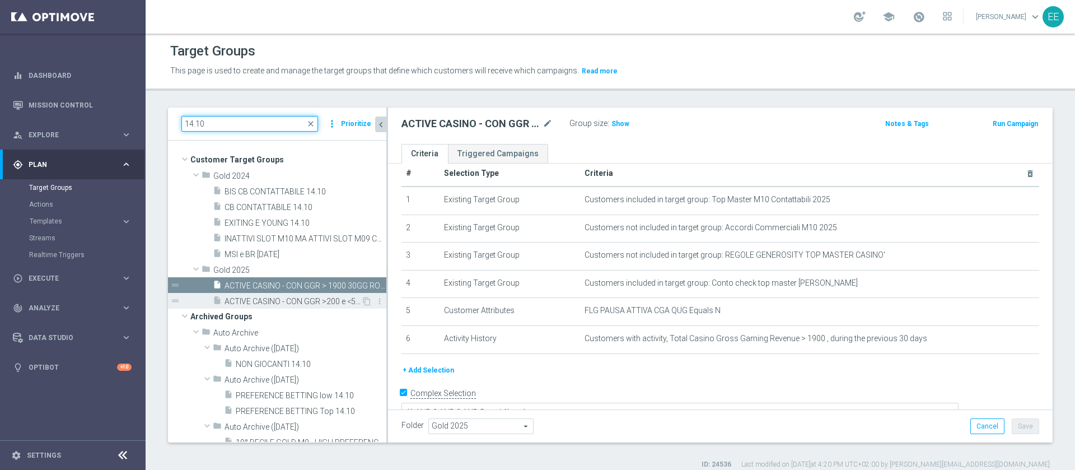
type input "14.10"
click at [287, 301] on span "ACTIVE CASINO - CON GGR >200 e <500 30GG ROLLING 14.10" at bounding box center [293, 302] width 137 height 10
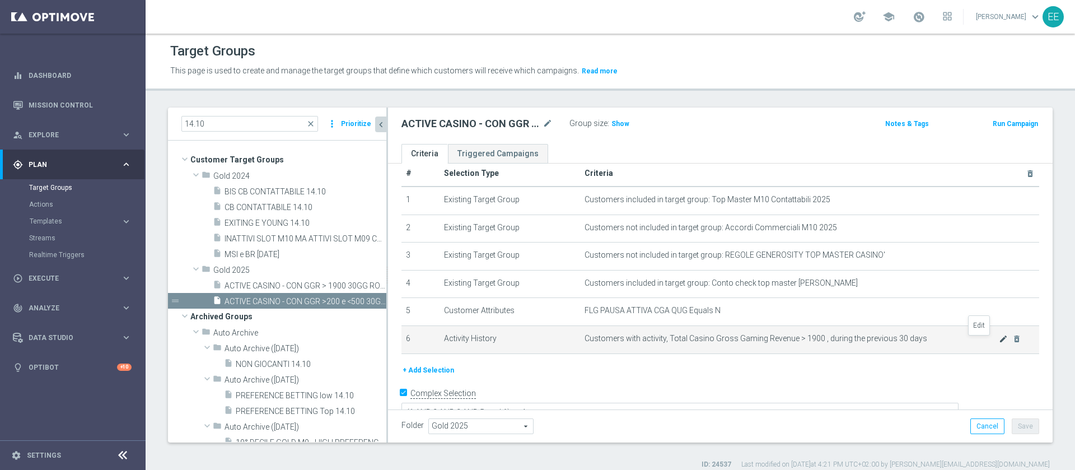
click at [999, 342] on icon "mode_edit" at bounding box center [1003, 338] width 9 height 9
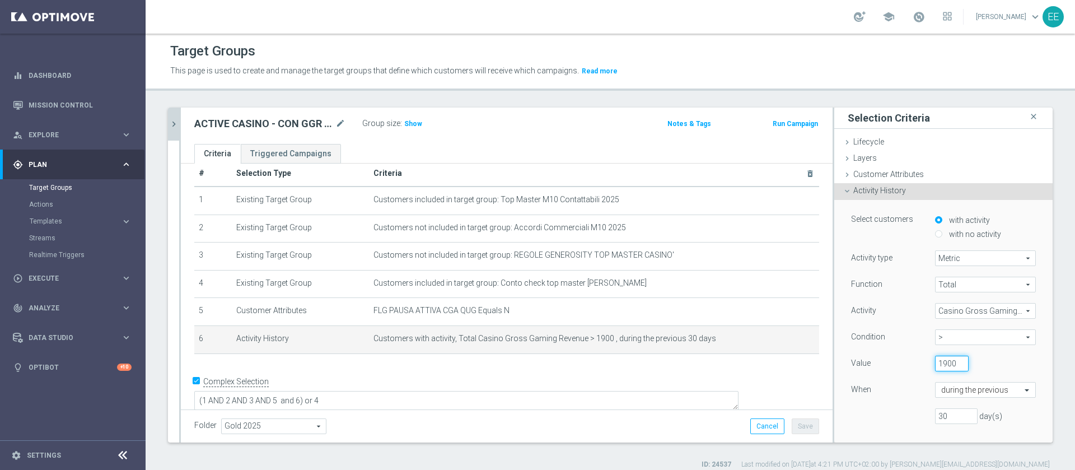
click at [935, 363] on input "1900" at bounding box center [952, 364] width 34 height 16
click at [936, 336] on span ">" at bounding box center [986, 337] width 100 height 15
click at [948, 435] on label "between" at bounding box center [985, 441] width 101 height 15
type input "between"
click at [935, 362] on input "1900" at bounding box center [952, 364] width 34 height 16
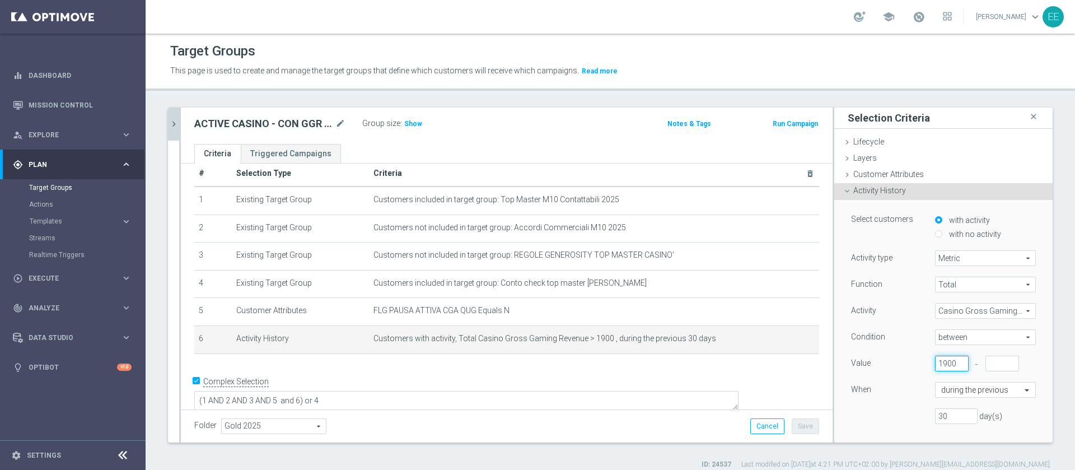
click at [935, 362] on input "1900" at bounding box center [952, 364] width 34 height 16
type input "1000"
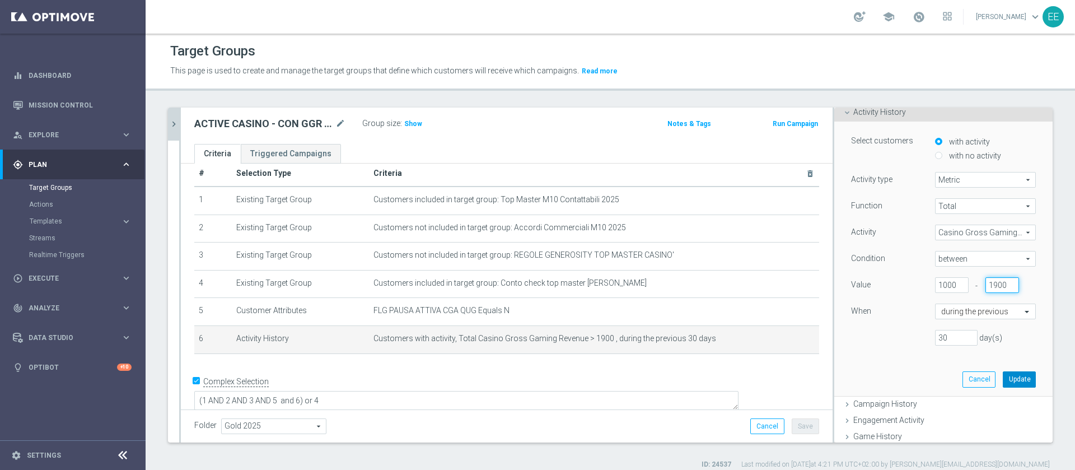
type input "1900"
click at [1003, 376] on button "Update" at bounding box center [1019, 379] width 33 height 16
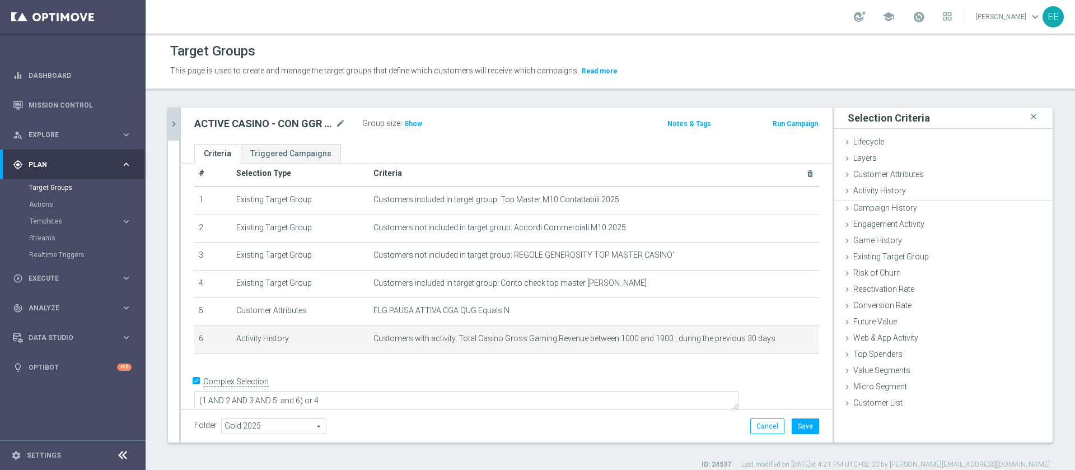
scroll to position [0, 0]
click at [413, 125] on span "Show" at bounding box center [413, 124] width 18 height 8
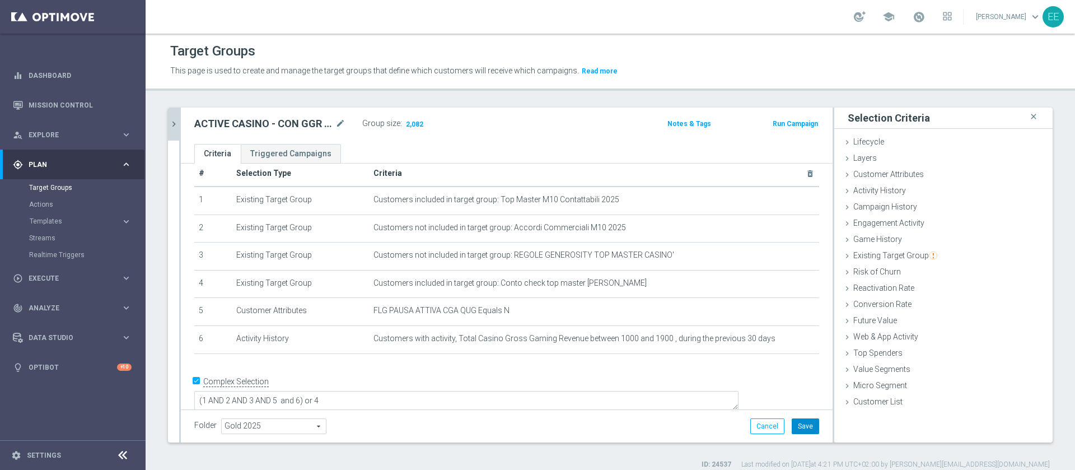
click at [797, 422] on button "Save" at bounding box center [805, 426] width 27 height 16
click at [342, 125] on icon "mode_edit" at bounding box center [340, 123] width 10 height 13
click at [253, 121] on input "ACTIVE CASINO - CON GGR >200 e <500 30GG ROLLING 14.10" at bounding box center [269, 125] width 151 height 16
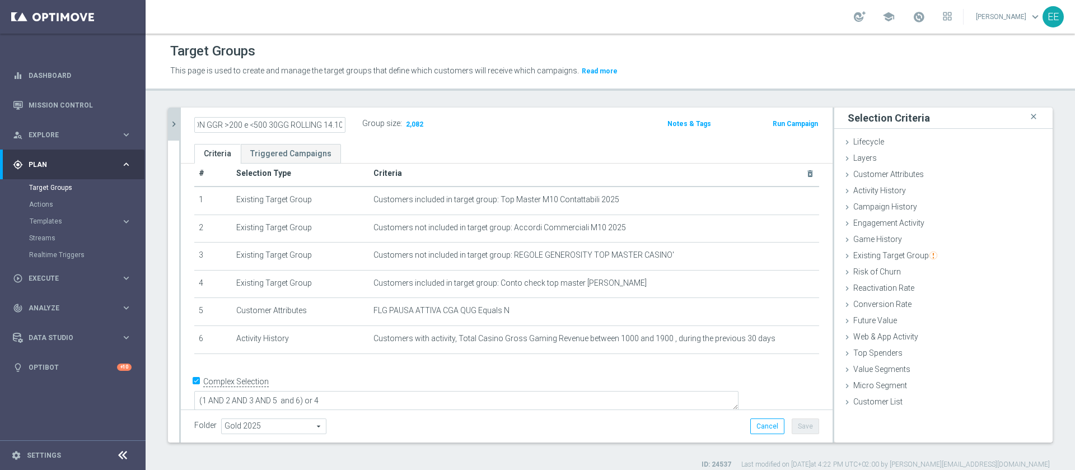
click at [237, 122] on input "ACTIVE CASINO - CON GGR >200 e <500 30GG ROLLING 14.10" at bounding box center [269, 125] width 151 height 16
click at [274, 125] on input "ACTIVE CASINO - CON GGR > 1000 e <500 30GG ROLLING 14.10" at bounding box center [269, 125] width 151 height 16
click at [282, 124] on input "ACTIVE CASINO - CON GGR > 1000 e < 500 30GG ROLLING 14.10" at bounding box center [269, 125] width 151 height 16
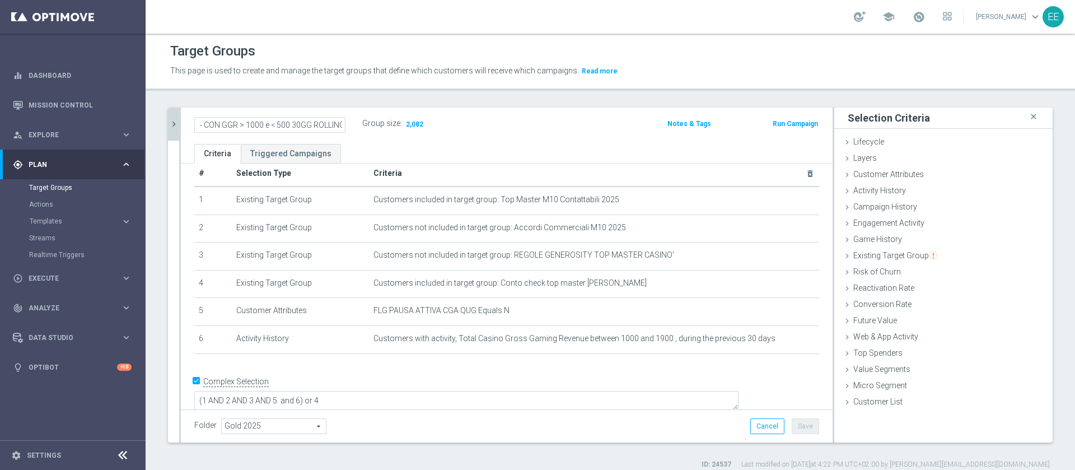
click at [282, 124] on input "ACTIVE CASINO - CON GGR > 1000 e < 500 30GG ROLLING 14.10" at bounding box center [269, 125] width 151 height 16
type input "ACTIVE CASINO - CON GGR > 1000 e < 1900 30GG ROLLING 14.10"
click at [638, 435] on div "Folder Gold 2025 Gold 2025 arrow_drop_down search Cancel Save Saving..." at bounding box center [507, 425] width 652 height 33
click at [793, 427] on button "Save" at bounding box center [805, 426] width 27 height 16
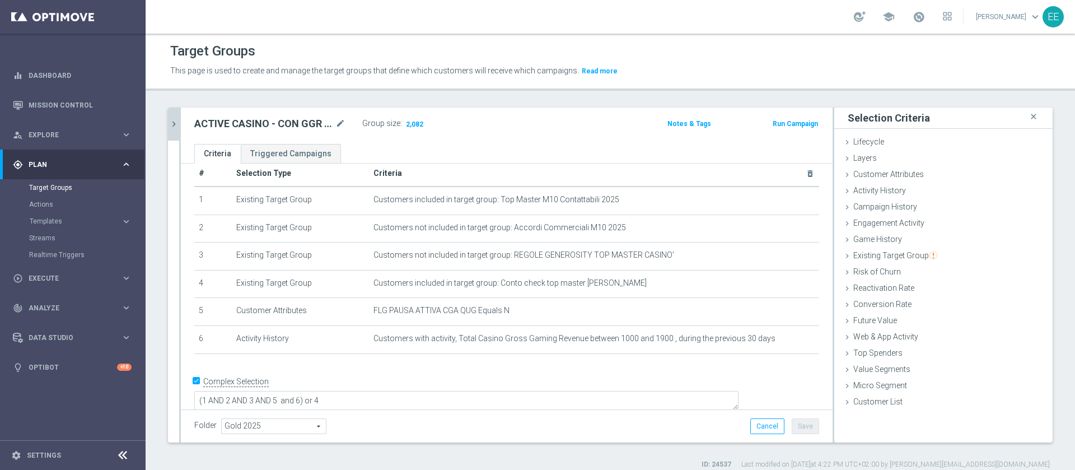
click at [175, 119] on icon "chevron_right" at bounding box center [174, 124] width 11 height 11
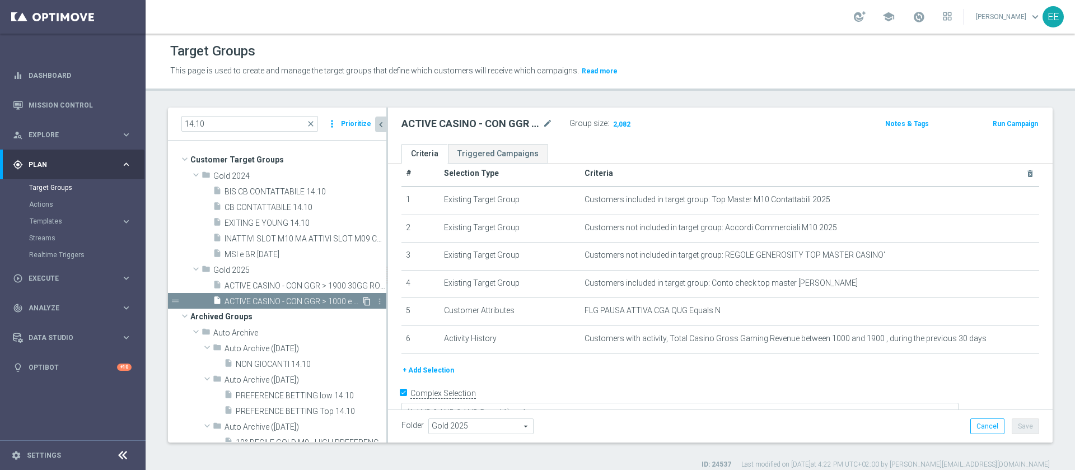
click at [362, 302] on icon "content_copy" at bounding box center [366, 301] width 9 height 9
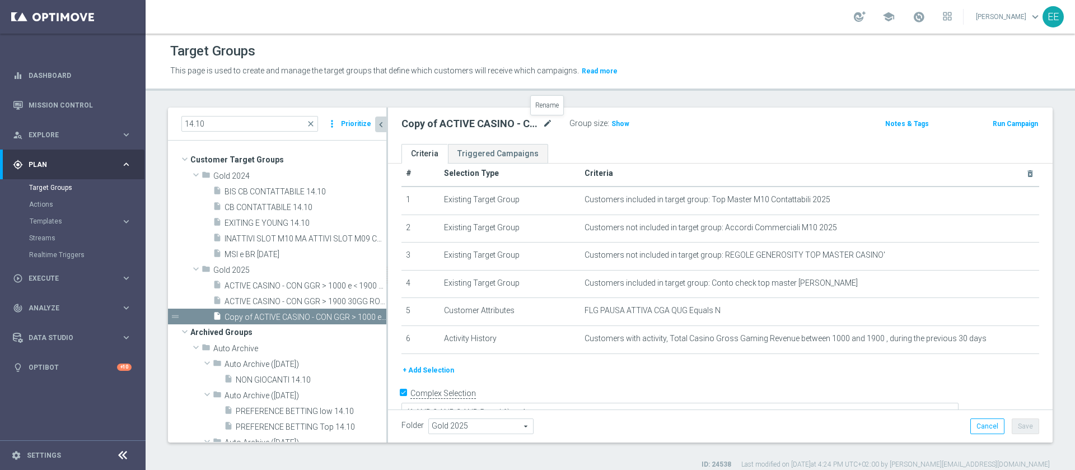
click at [546, 117] on icon "mode_edit" at bounding box center [548, 123] width 10 height 13
click at [465, 120] on input "Copy of ACTIVE CASINO - CON GGR > 1000 e < 1900 30GG ROLLING 14.10" at bounding box center [476, 125] width 151 height 16
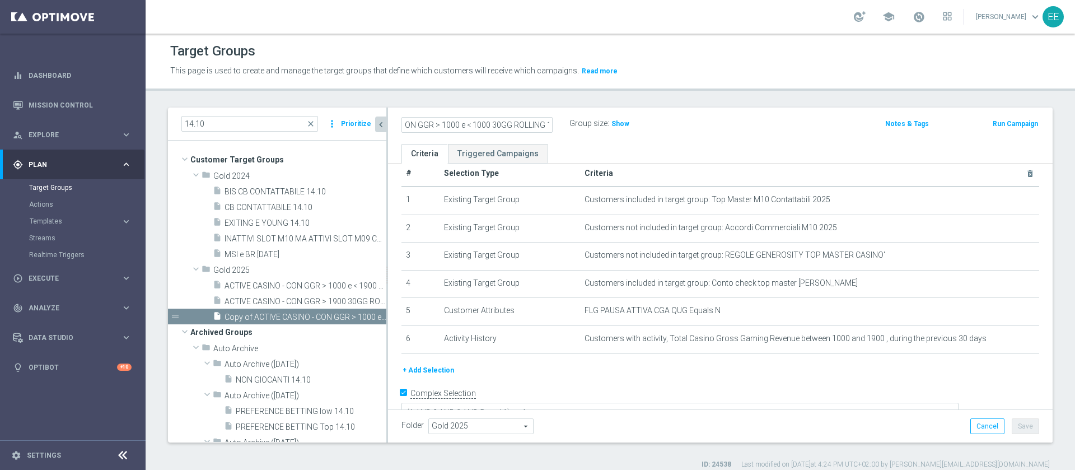
click at [454, 122] on input "Copy of ACTIVE CASINO - CON GGR > 1000 e < 1000 30GG ROLLING 14.10" at bounding box center [476, 125] width 151 height 16
type input "Copy of ACTIVE CASINO - CON GGR > 300 e < 1000 30GG ROLLING 14.10"
click at [546, 123] on icon "mode_edit" at bounding box center [548, 123] width 10 height 13
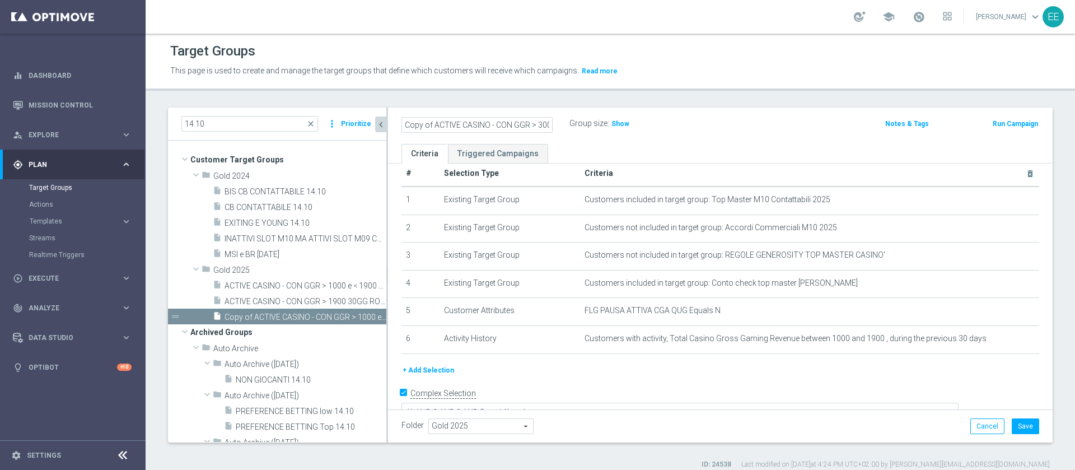
scroll to position [0, 107]
click at [546, 121] on icon "mode_edit" at bounding box center [548, 123] width 10 height 13
type input "ACTIVE CASINO - CON GGR > 300 e < 1000 30GG ROLLING 14.10"
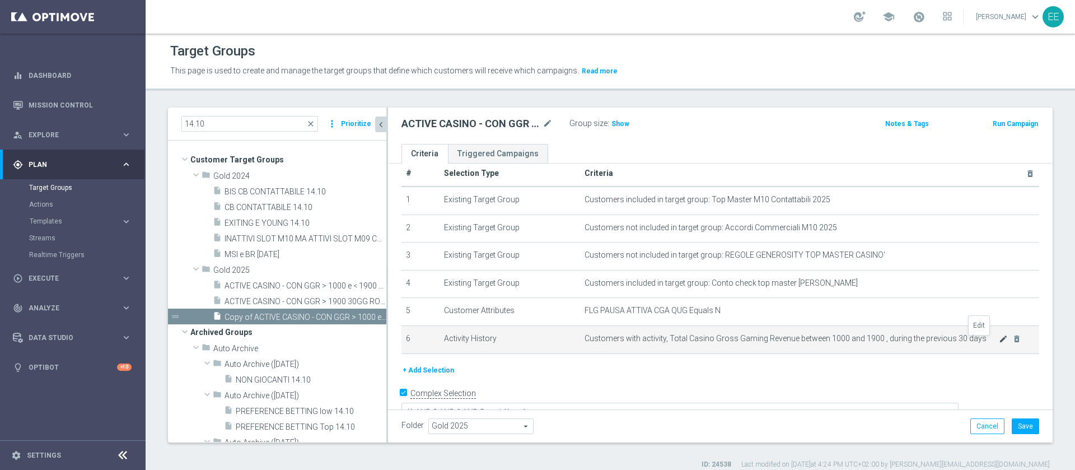
click at [999, 342] on icon "mode_edit" at bounding box center [1003, 338] width 9 height 9
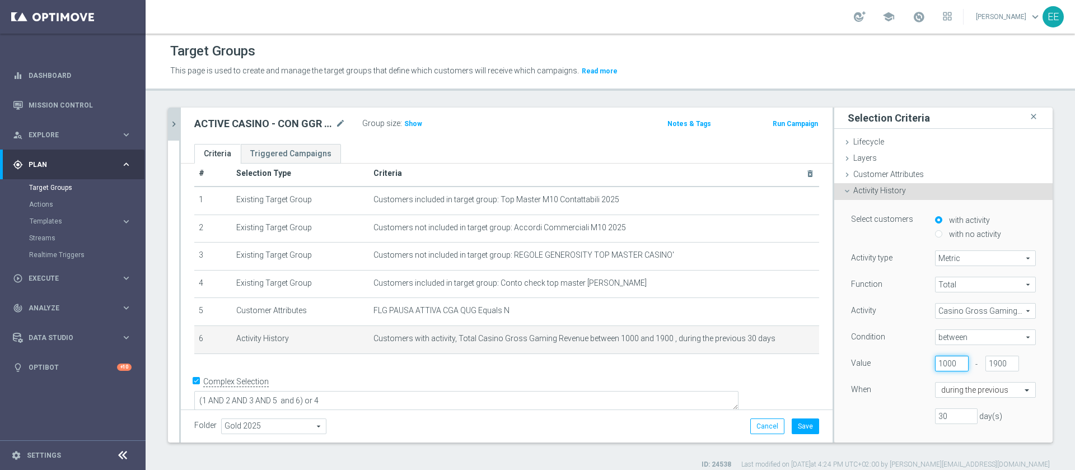
click at [935, 362] on input "1000" at bounding box center [952, 364] width 34 height 16
type input "300"
type input "1"
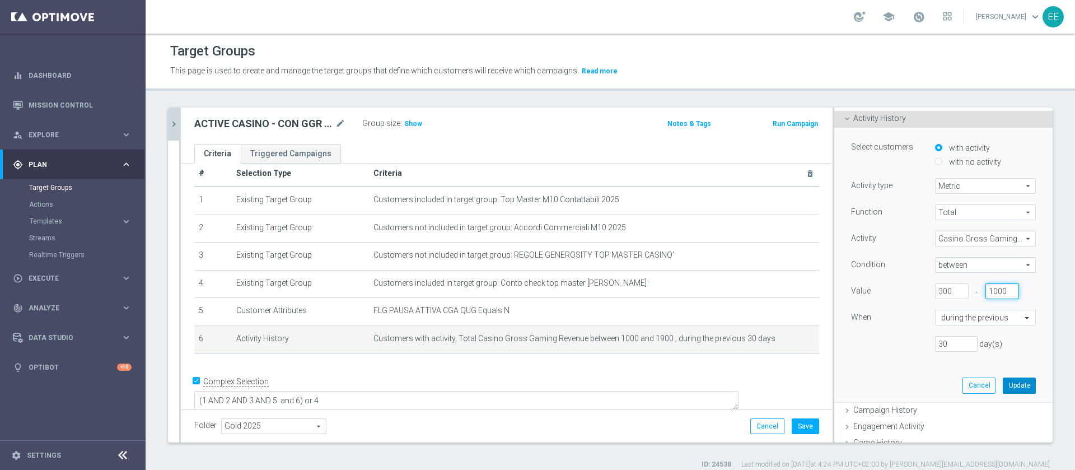
scroll to position [76, 0]
type input "1000"
click at [1003, 385] on button "Update" at bounding box center [1019, 382] width 33 height 16
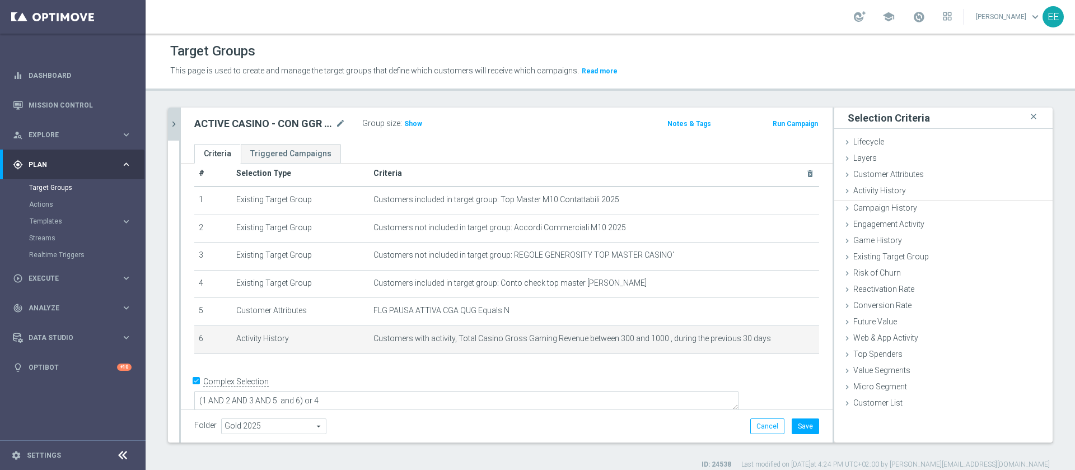
scroll to position [0, 0]
click at [415, 124] on span "Show" at bounding box center [413, 124] width 18 height 8
click at [779, 340] on icon "mode_edit" at bounding box center [783, 338] width 9 height 9
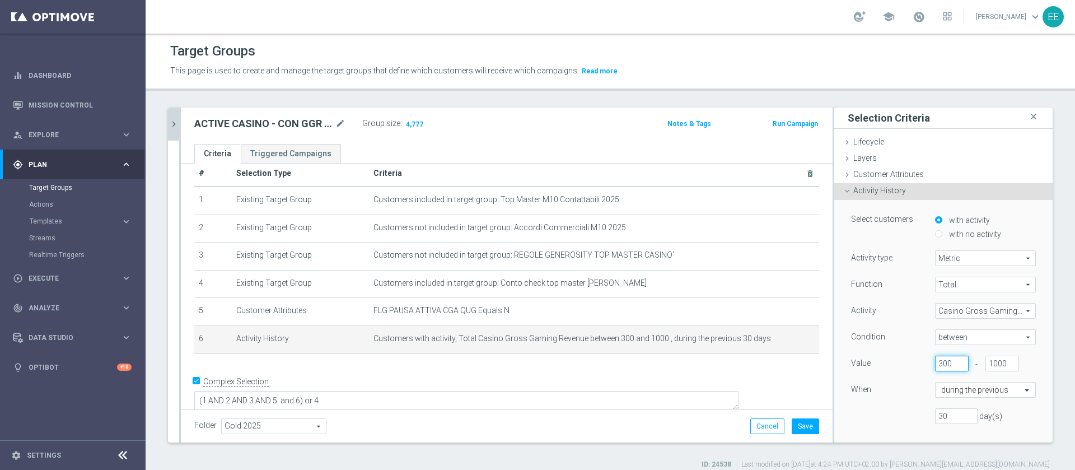
click at [935, 361] on input "300" at bounding box center [952, 364] width 34 height 16
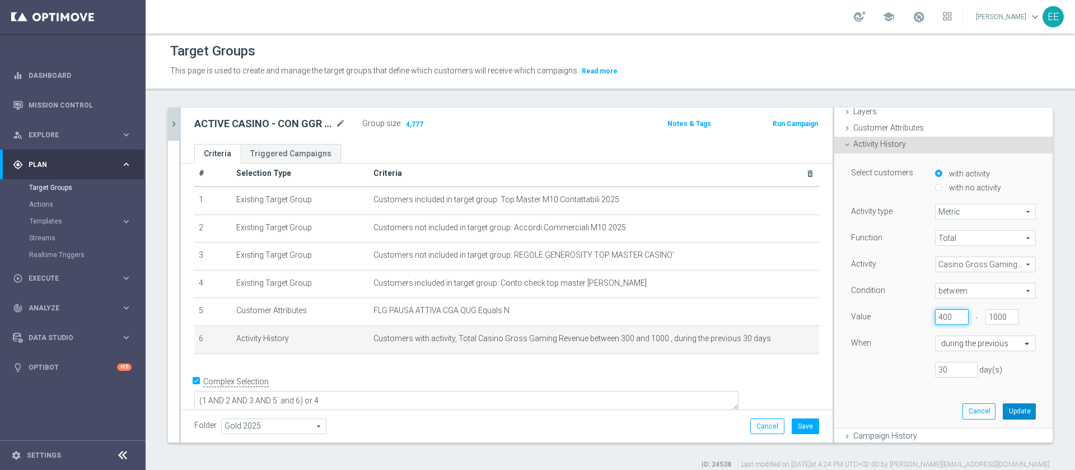
type input "400"
click at [1003, 413] on button "Update" at bounding box center [1019, 411] width 33 height 16
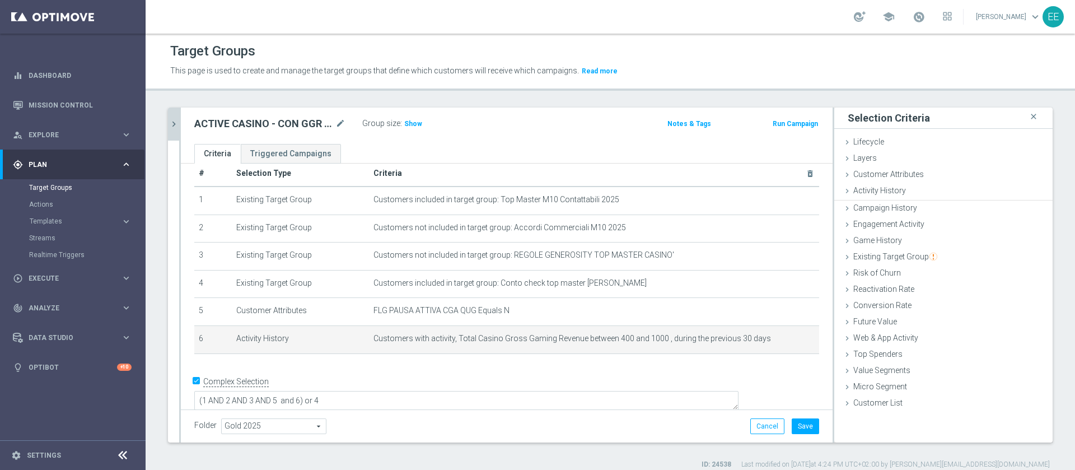
scroll to position [0, 0]
click at [412, 122] on span "Show" at bounding box center [413, 124] width 18 height 8
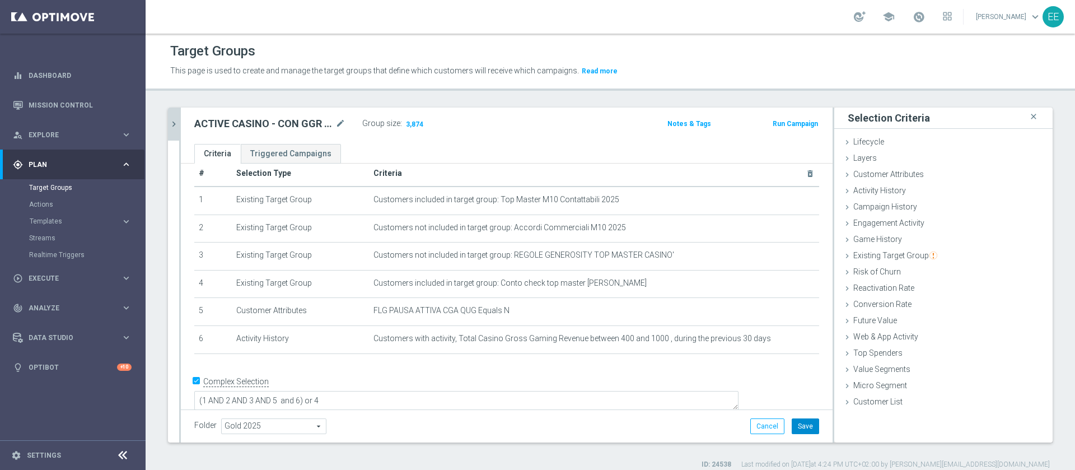
click at [792, 422] on button "Save" at bounding box center [805, 426] width 27 height 16
click at [172, 119] on icon "chevron_right" at bounding box center [174, 124] width 11 height 11
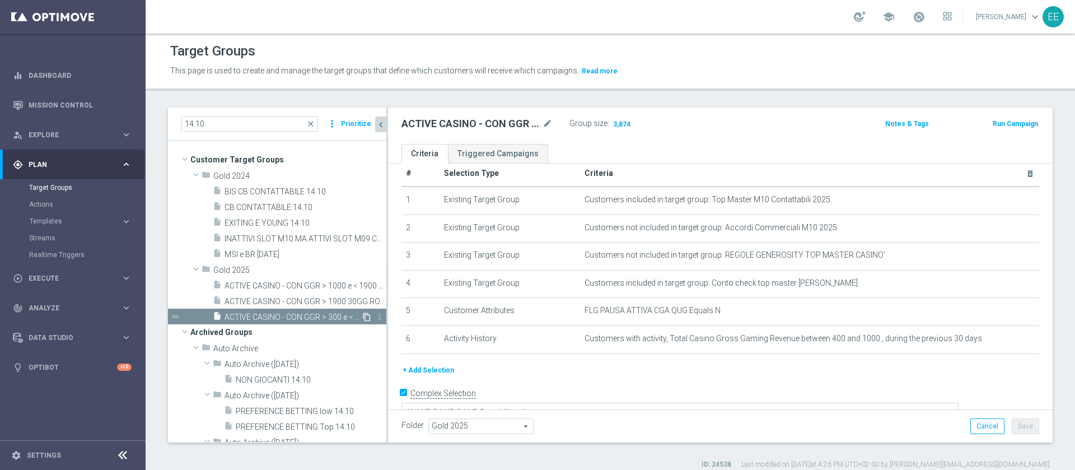
click at [362, 318] on icon "content_copy" at bounding box center [366, 316] width 9 height 9
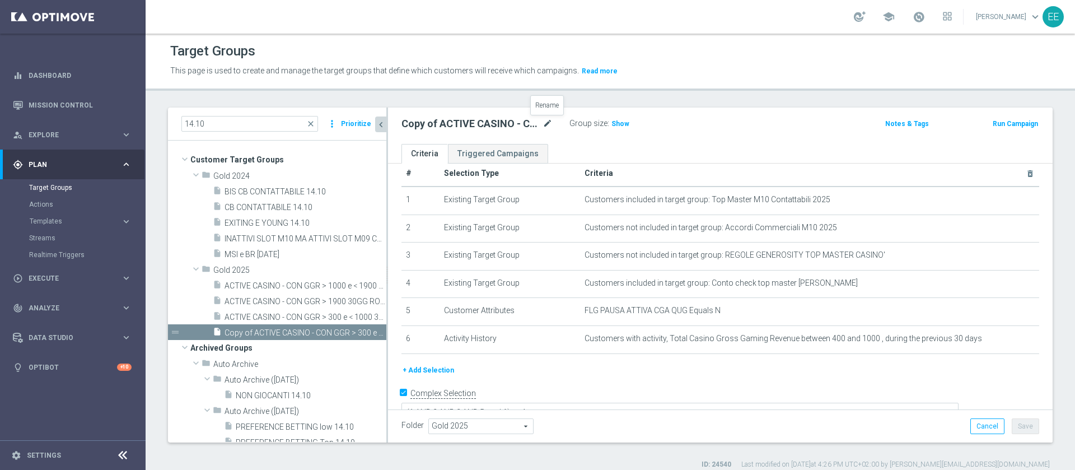
click at [546, 124] on icon "mode_edit" at bounding box center [548, 123] width 10 height 13
type input "ACTIVE CASINO - CON GGR > 0 e < 400 30GG ROLLING 14.10"
click at [269, 322] on div "insert_drive_file ACTIVE CASINO - CON GGR > 300 e < 1000 30GG ROLLING 14.10" at bounding box center [287, 317] width 148 height 16
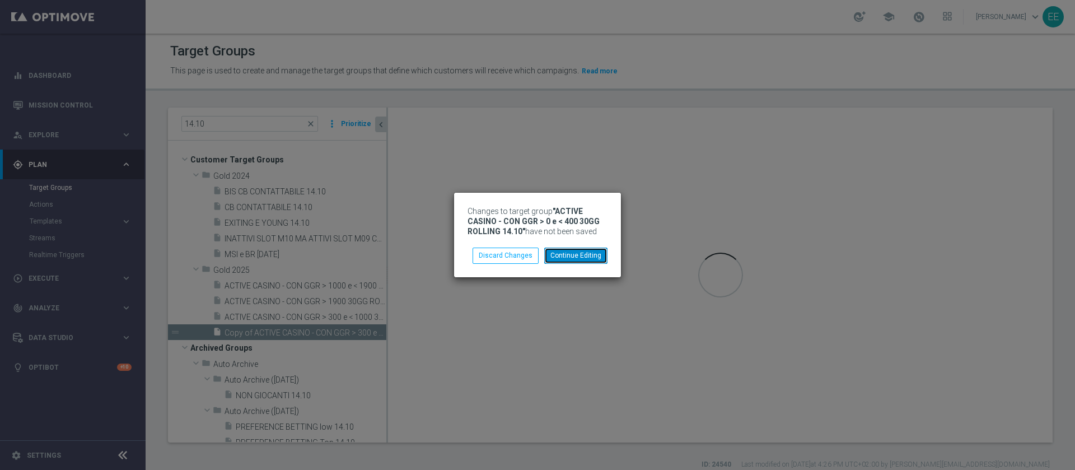
click at [583, 258] on button "Continue Editing" at bounding box center [575, 255] width 63 height 16
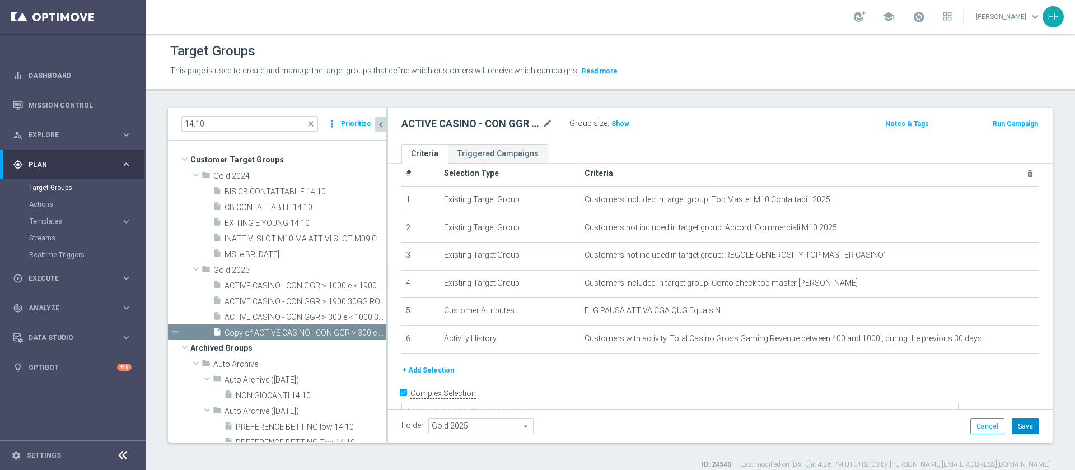
click at [1022, 424] on button "Save" at bounding box center [1025, 426] width 27 height 16
click at [265, 320] on span "ACTIVE CASINO - CON GGR > 300 e < 1000 30GG ROLLING 14.10" at bounding box center [293, 317] width 137 height 10
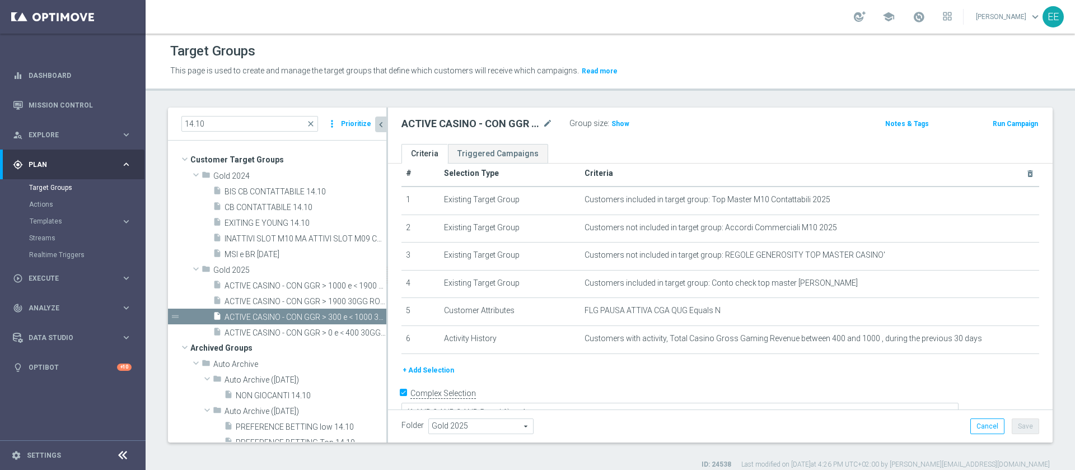
click at [532, 127] on h2 "ACTIVE CASINO - CON GGR > 300 e < 1000 30GG ROLLING 14.10" at bounding box center [470, 123] width 139 height 13
click at [544, 122] on icon "mode_edit" at bounding box center [548, 123] width 10 height 13
click at [317, 333] on span "ACTIVE CASINO - CON GGR > 0 e < 400 30GG ROLLING 14.10" at bounding box center [293, 333] width 137 height 10
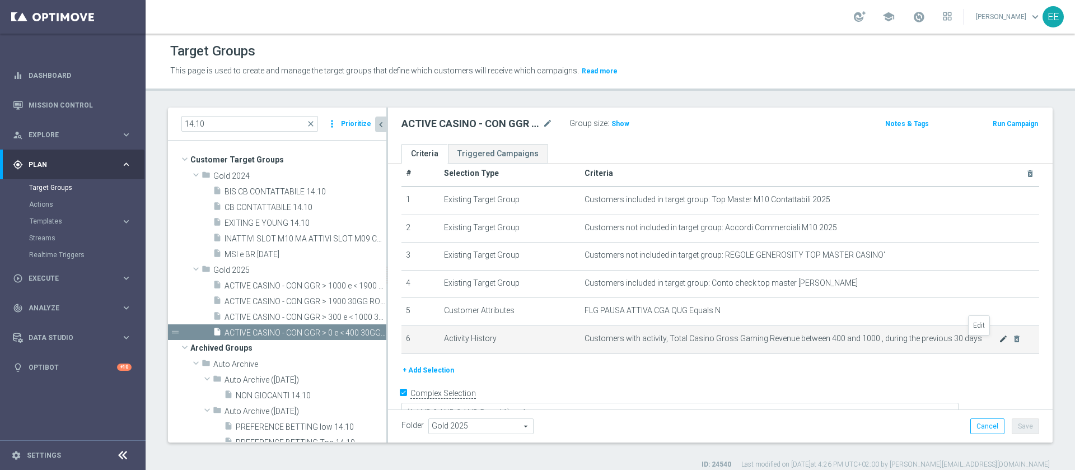
click at [999, 340] on icon "mode_edit" at bounding box center [1003, 338] width 9 height 9
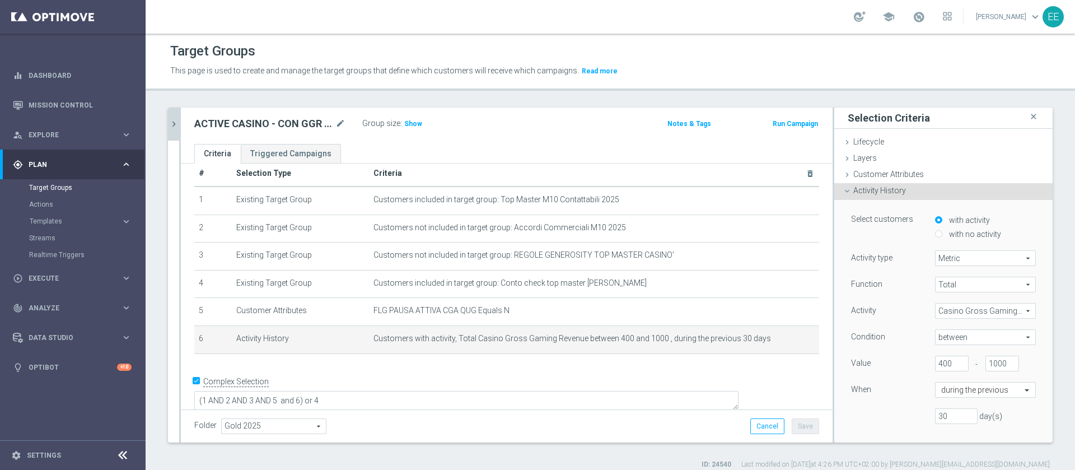
drag, startPoint x: 969, startPoint y: 359, endPoint x: 962, endPoint y: 362, distance: 7.1
click at [977, 362] on div "- 1000" at bounding box center [1002, 364] width 50 height 16
click at [985, 363] on input "1000" at bounding box center [1002, 364] width 34 height 16
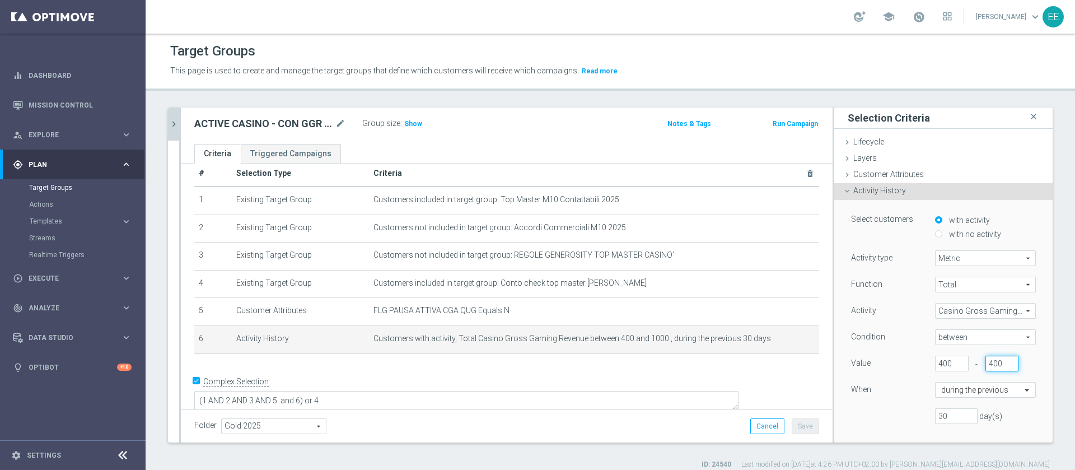
type input "400"
click at [935, 366] on input "400" at bounding box center [952, 364] width 34 height 16
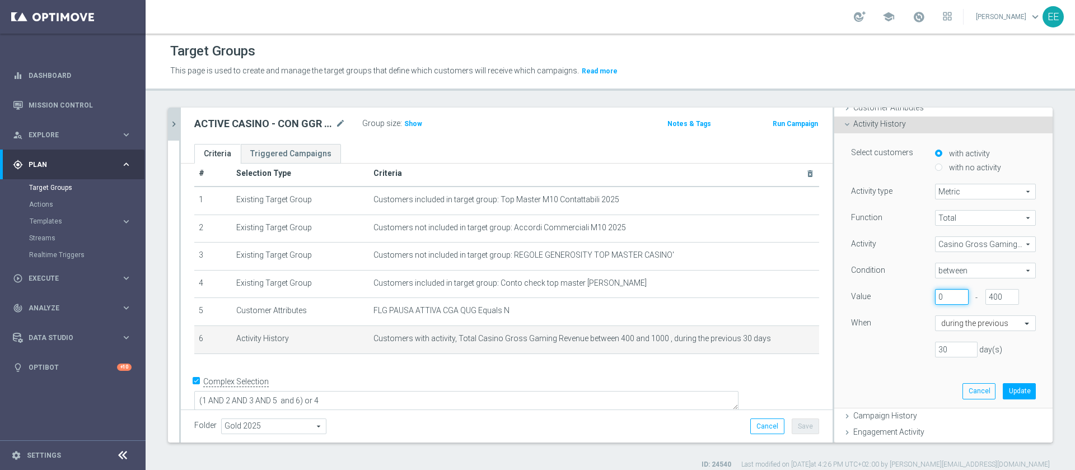
scroll to position [67, 0]
type input "0"
click at [1014, 394] on div "Select customers with activity with no activity Activity type Metric Metric arr…" at bounding box center [944, 270] width 202 height 274
click at [1004, 391] on button "Update" at bounding box center [1019, 390] width 33 height 16
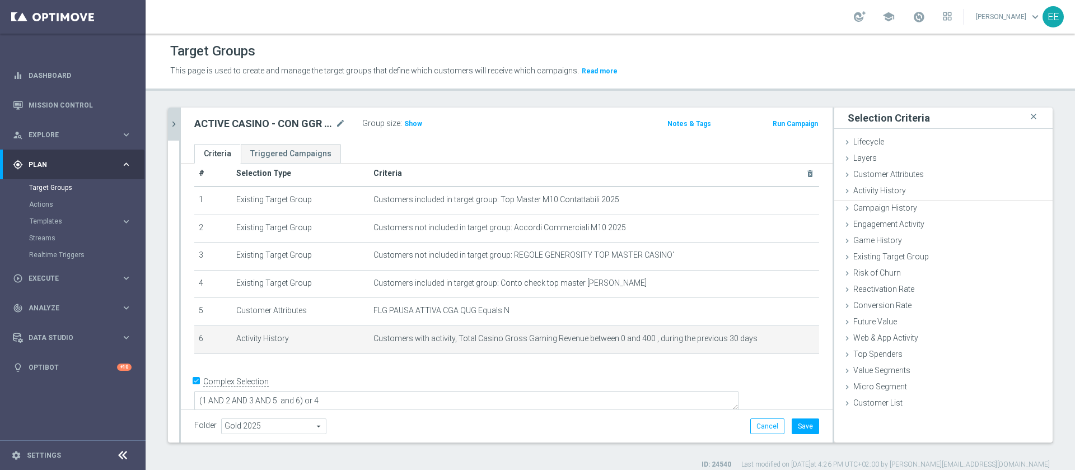
scroll to position [0, 0]
click at [408, 118] on h3 "Show" at bounding box center [413, 124] width 20 height 12
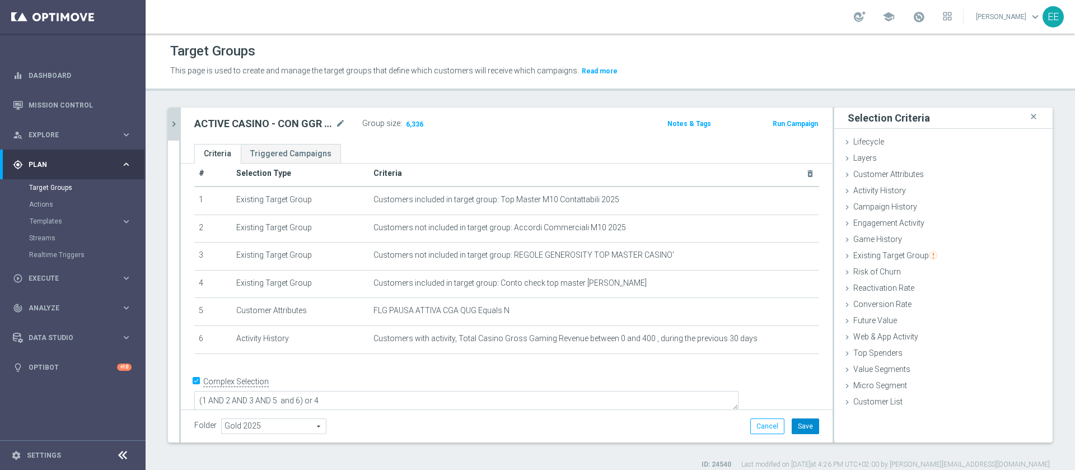
click at [795, 432] on button "Save" at bounding box center [805, 426] width 27 height 16
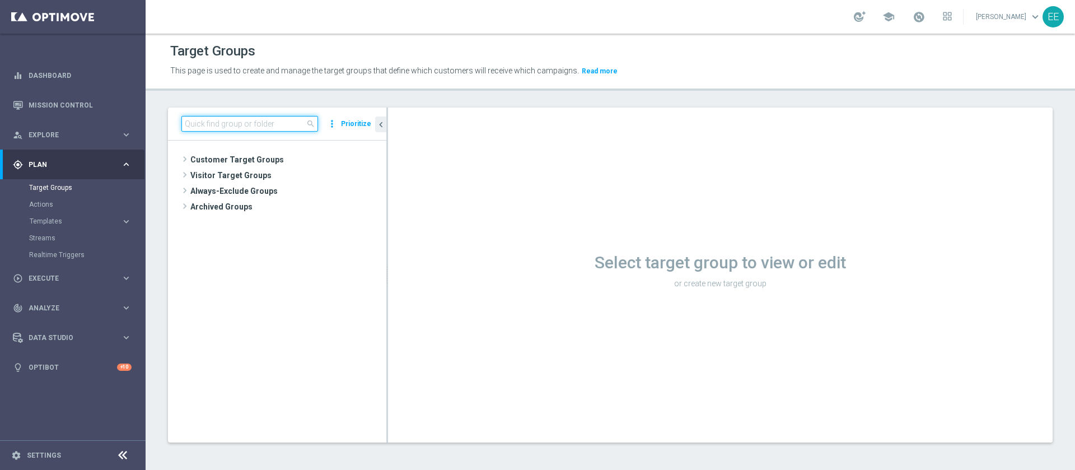
click at [265, 128] on input at bounding box center [249, 124] width 137 height 16
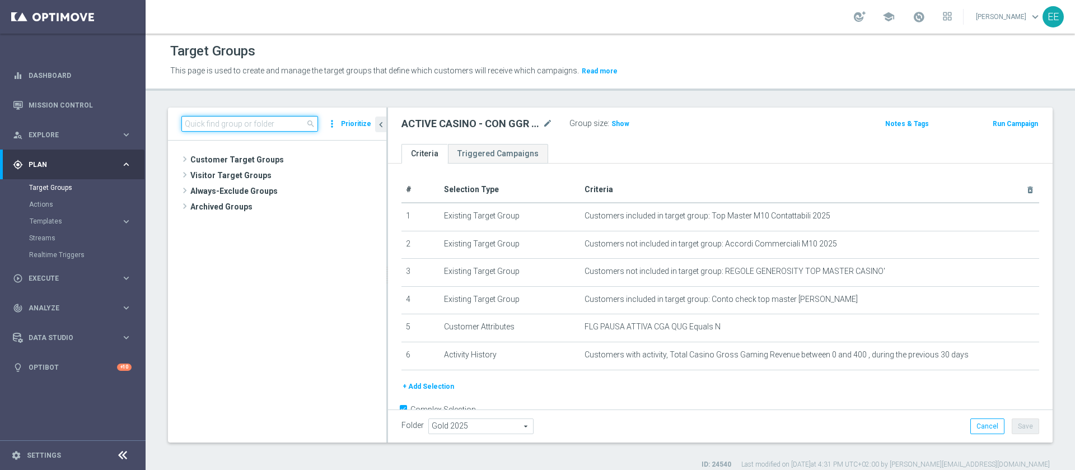
click at [258, 122] on input at bounding box center [249, 124] width 137 height 16
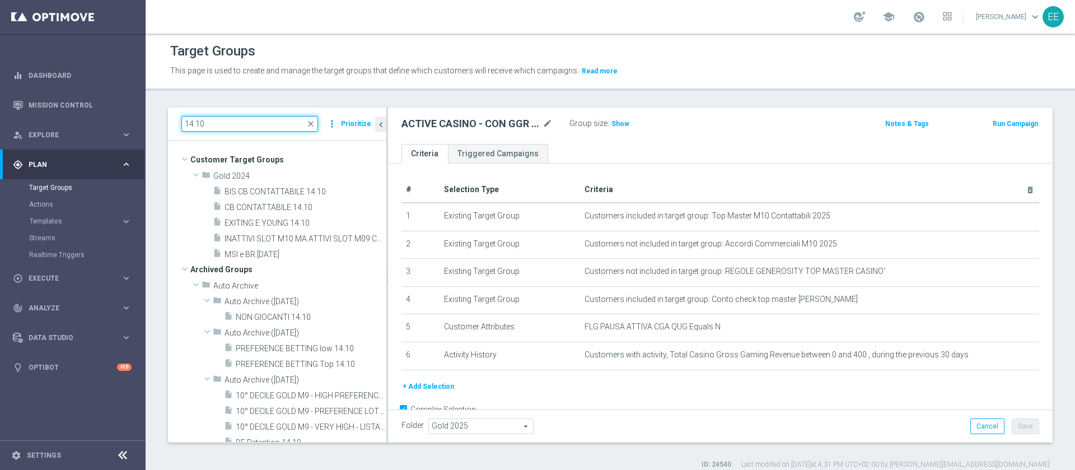
click at [264, 122] on input "14.10" at bounding box center [249, 124] width 137 height 16
type input "14.10"
click at [195, 179] on span at bounding box center [195, 174] width 13 height 11
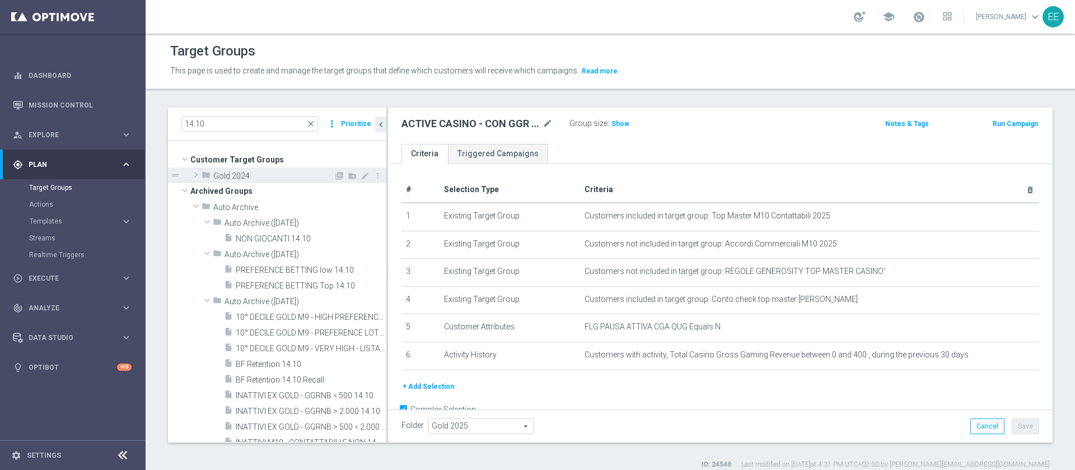
click at [194, 177] on span at bounding box center [195, 174] width 11 height 13
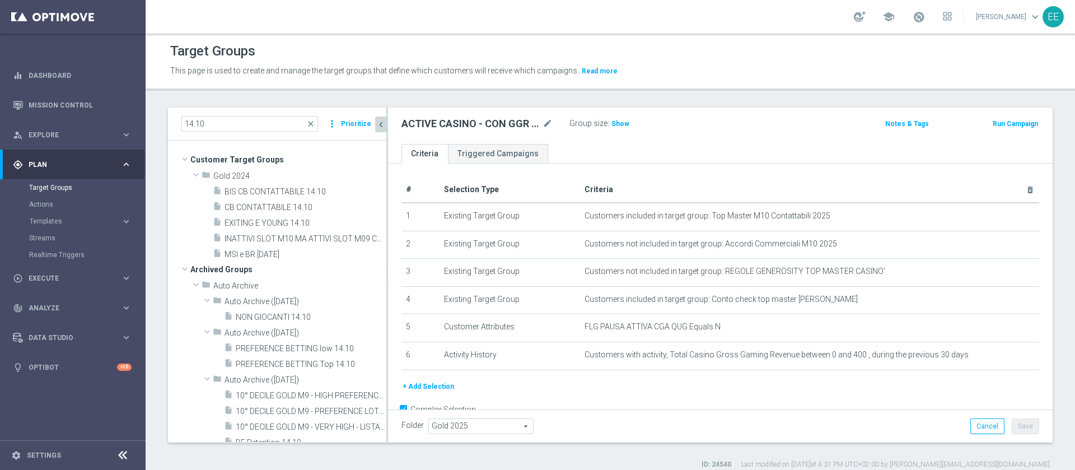
click at [380, 122] on icon "chevron_left" at bounding box center [381, 124] width 11 height 11
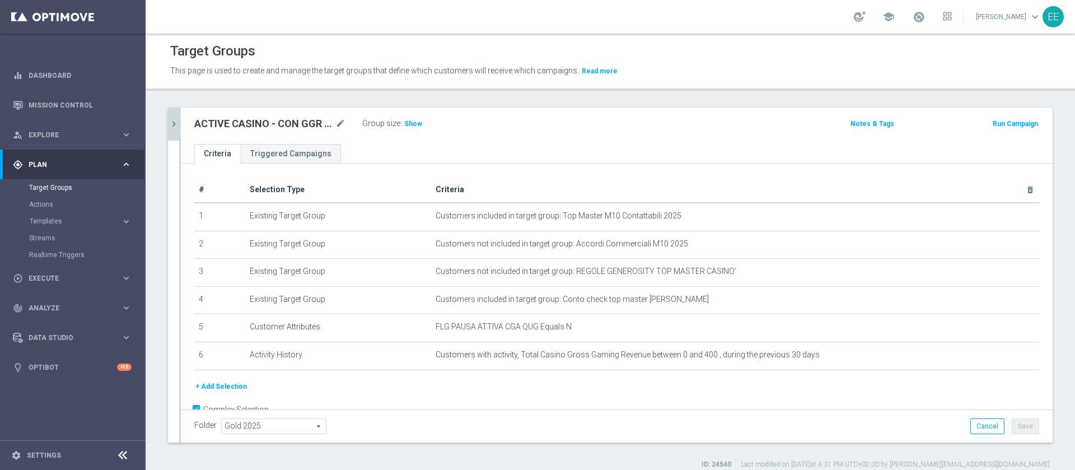
click at [174, 125] on icon "chevron_right" at bounding box center [174, 124] width 11 height 11
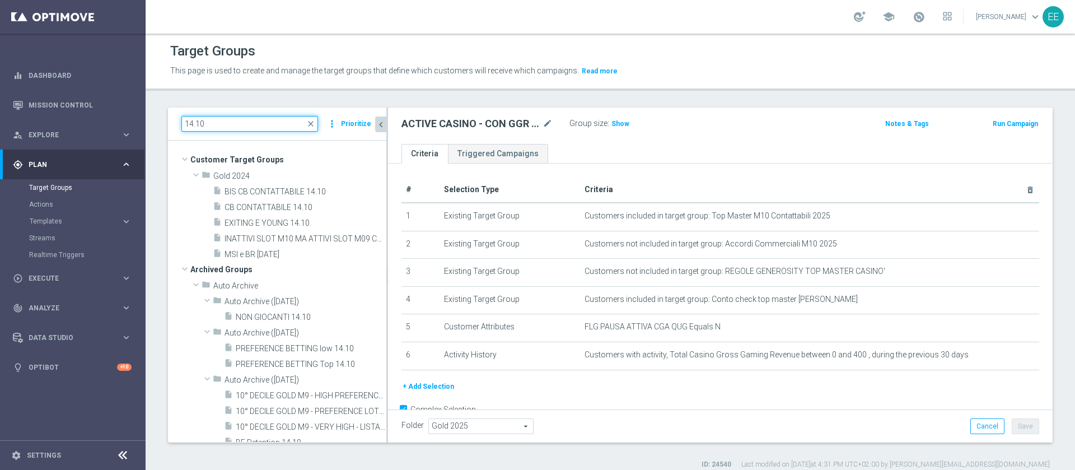
click at [253, 125] on input "14.10" at bounding box center [249, 124] width 137 height 16
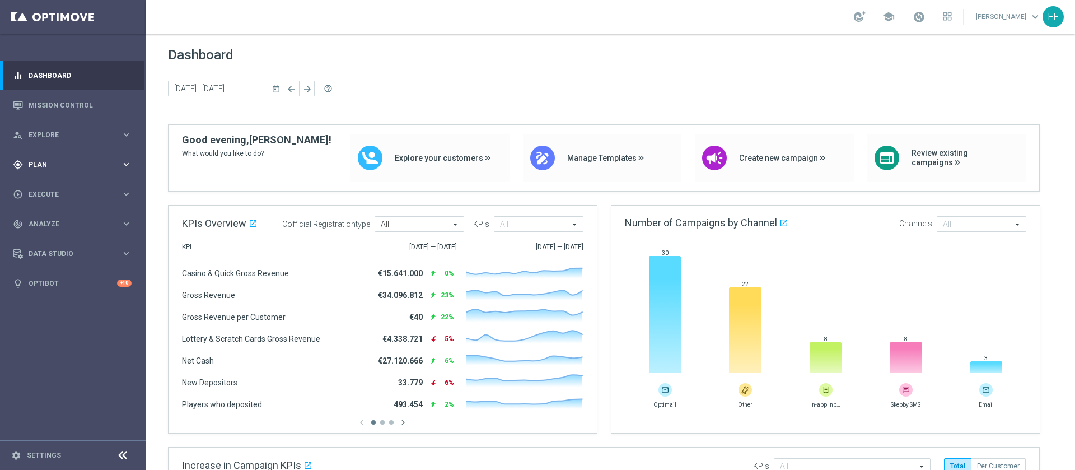
click at [45, 162] on span "Plan" at bounding box center [75, 164] width 92 height 7
click at [59, 183] on link "Target Groups" at bounding box center [72, 187] width 87 height 9
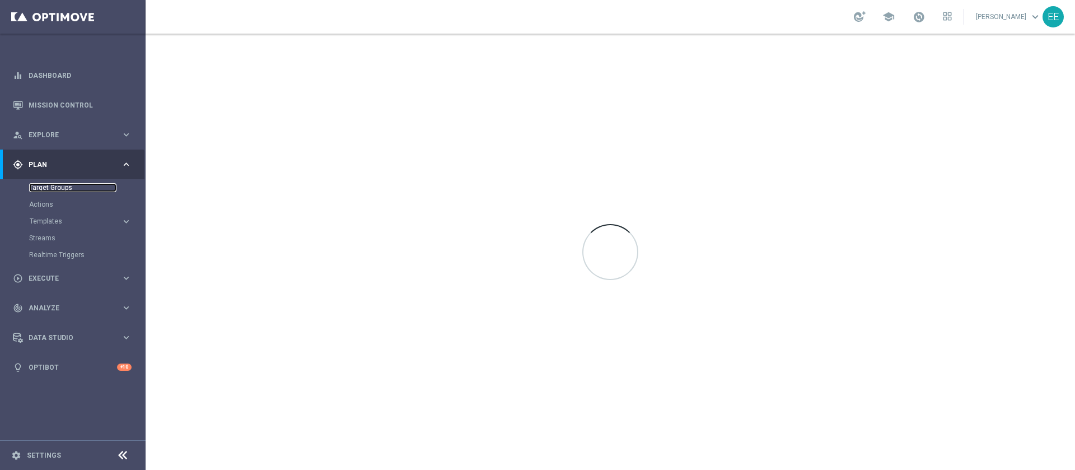
click at [60, 184] on link "Target Groups" at bounding box center [72, 187] width 87 height 9
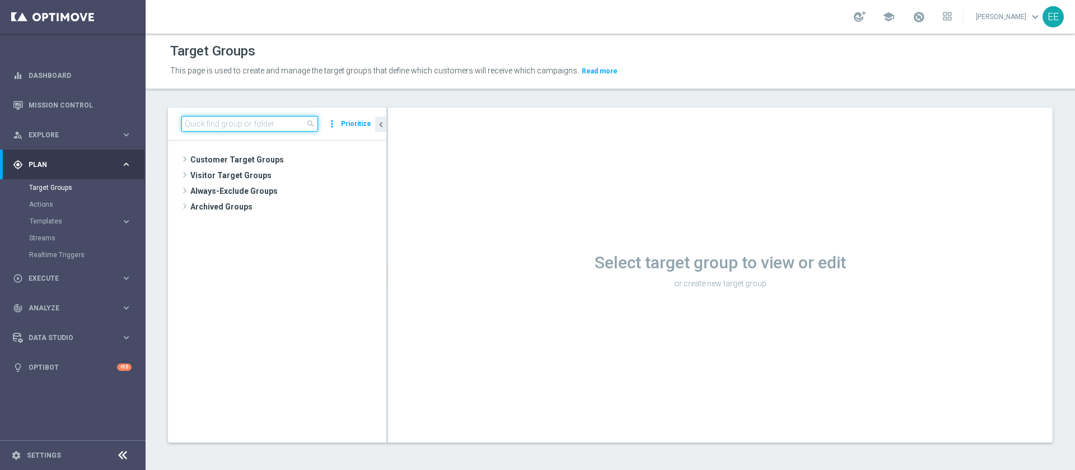
click at [230, 116] on input at bounding box center [249, 124] width 137 height 16
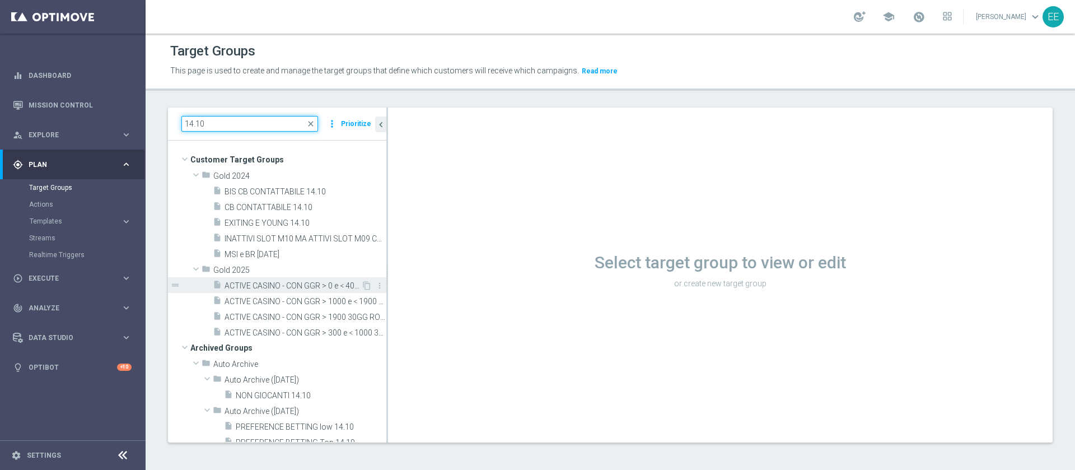
type input "14.10"
click at [270, 278] on div "insert_drive_file ACTIVE CASINO - CON GGR > 0 e < 400 30GG ROLLING 14.10" at bounding box center [287, 285] width 148 height 16
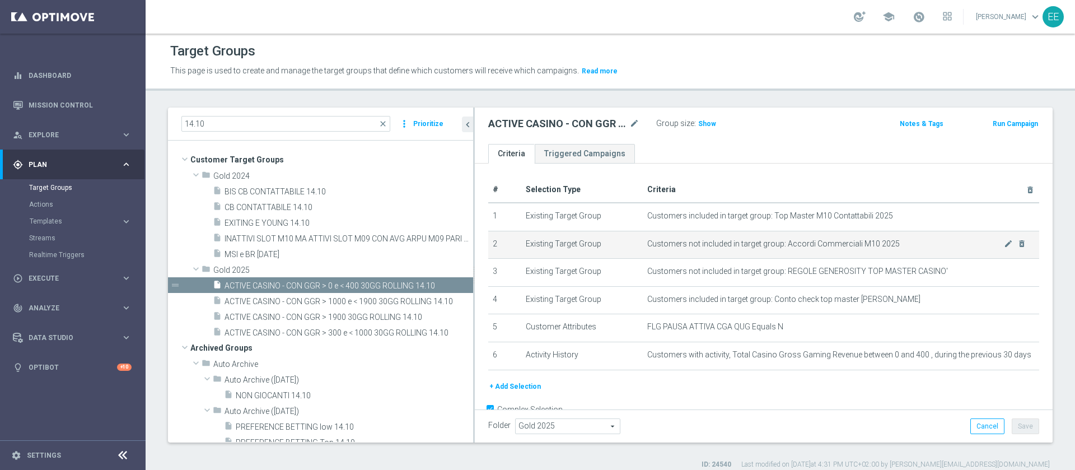
drag, startPoint x: 387, startPoint y: 246, endPoint x: 545, endPoint y: 242, distance: 157.9
click at [545, 242] on as-split "14.10 close more_vert Prioritize Customer Target Groups library_add create_new_…" at bounding box center [610, 275] width 885 height 335
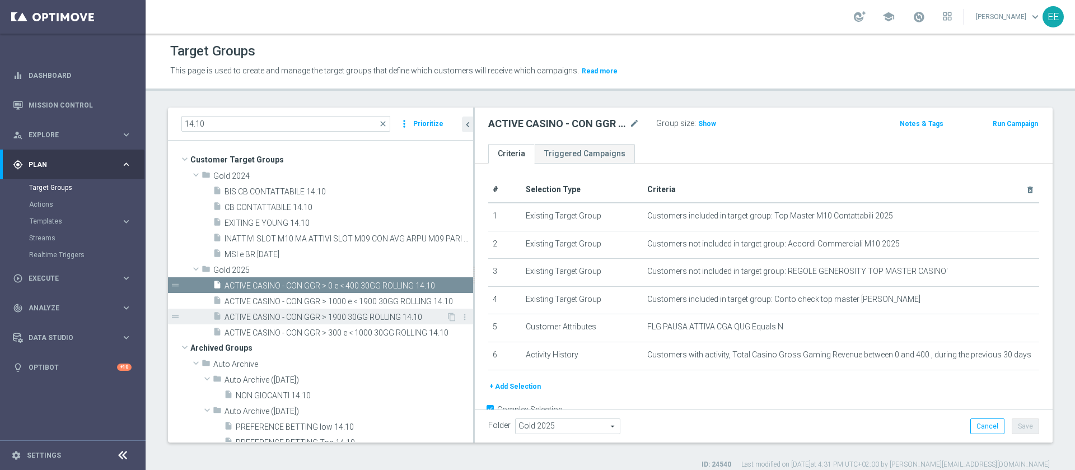
click at [310, 316] on span "ACTIVE CASINO - CON GGR > 1900 30GG ROLLING 14.10" at bounding box center [336, 317] width 222 height 10
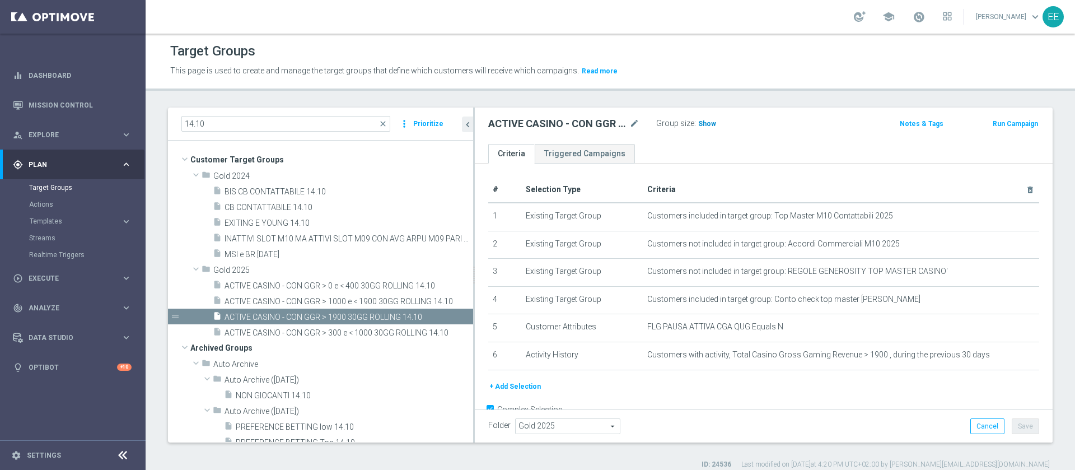
click at [710, 126] on span "Show" at bounding box center [707, 124] width 18 height 8
click at [714, 125] on span "1,029" at bounding box center [709, 125] width 20 height 11
click at [350, 300] on span "ACTIVE CASINO - CON GGR > 1000 e < 1900 30GG ROLLING 14.10" at bounding box center [336, 302] width 223 height 10
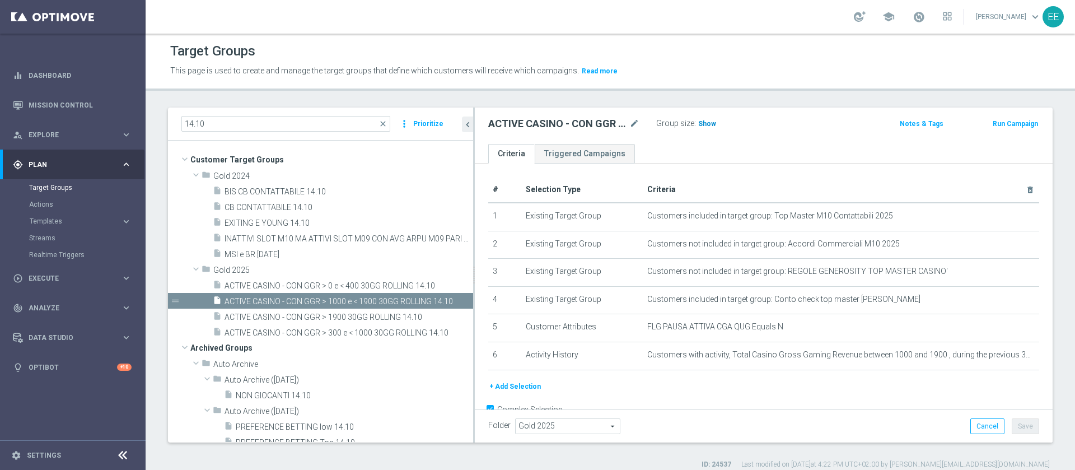
click at [712, 124] on span "Show" at bounding box center [707, 124] width 18 height 8
click at [706, 123] on span "2,082" at bounding box center [709, 125] width 20 height 11
click at [704, 125] on span "2,082" at bounding box center [709, 125] width 20 height 11
click at [351, 337] on span "ACTIVE CASINO - CON GGR > 300 e < 1000 30GG ROLLING 14.10" at bounding box center [336, 333] width 223 height 10
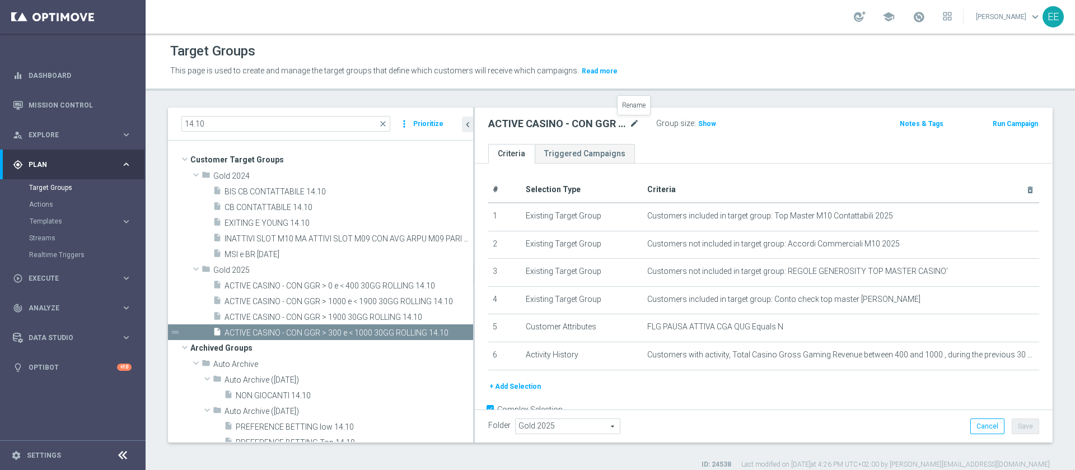
click at [632, 123] on icon "mode_edit" at bounding box center [634, 123] width 10 height 13
click at [520, 121] on input "ACTIVE CASINO - CON GGR > 300 e < 1000 30GG ROLLING 14.10" at bounding box center [563, 125] width 151 height 16
type input "ACTIVE CASINO - CON GGR > 400 e < 1000 30GG ROLLING 14.10"
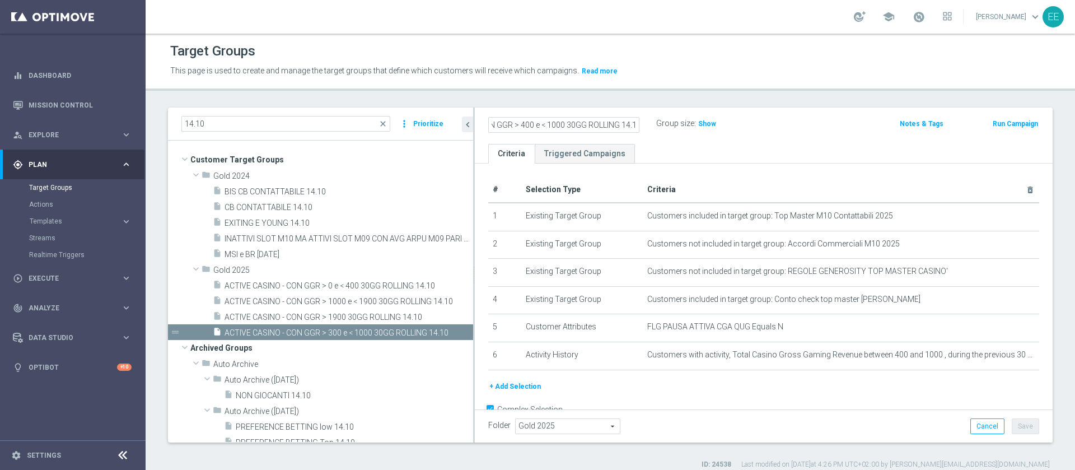
click at [913, 427] on div "Folder Gold 2025 Gold 2025 arrow_drop_down search Cancel Save Saving..." at bounding box center [763, 426] width 551 height 16
click at [1005, 435] on div "Folder Gold 2025 Gold 2025 arrow_drop_down search Cancel Save Saving..." at bounding box center [764, 425] width 578 height 33
click at [1012, 431] on button "Save" at bounding box center [1025, 426] width 27 height 16
click at [698, 121] on span "Show" at bounding box center [707, 124] width 18 height 8
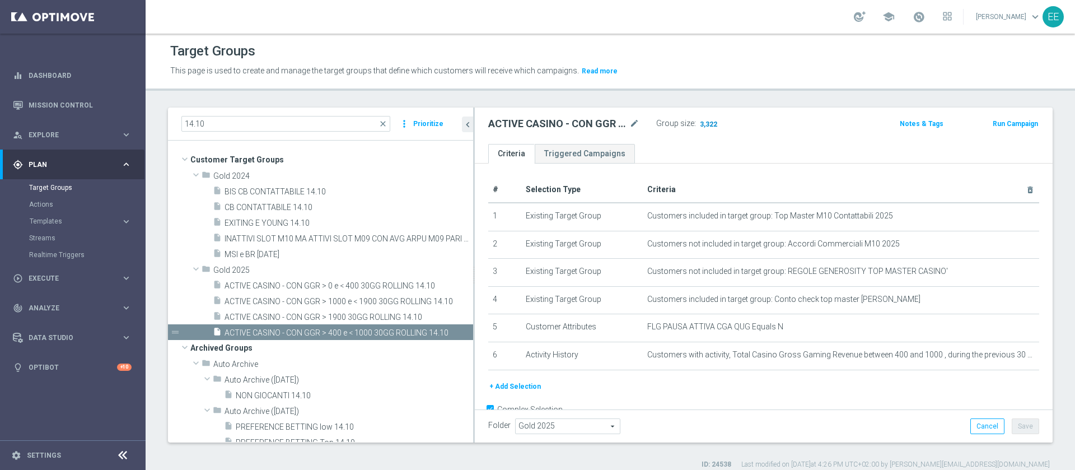
click at [711, 128] on span "3,322" at bounding box center [709, 125] width 20 height 11
click at [306, 284] on span "ACTIVE CASINO - CON GGR > 0 e < 400 30GG ROLLING 14.10" at bounding box center [336, 286] width 222 height 10
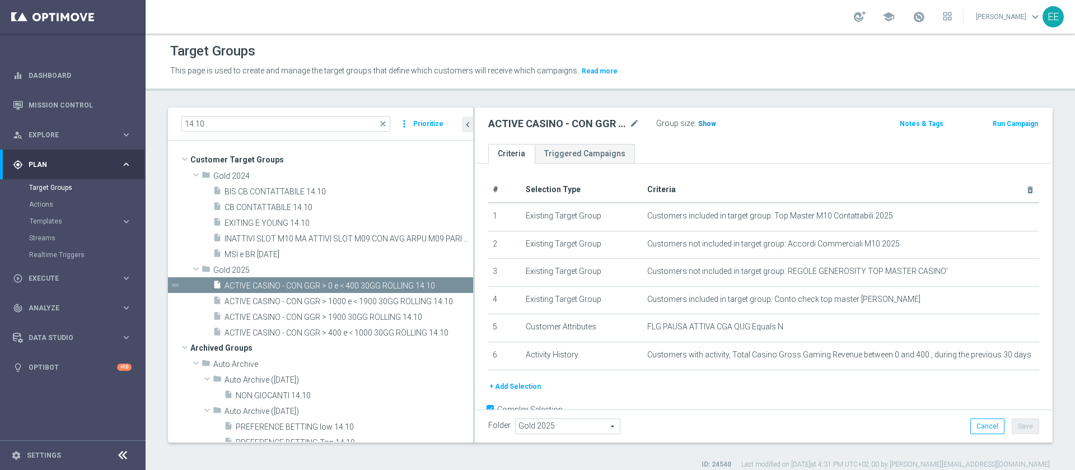
click at [708, 129] on h3 "Show" at bounding box center [707, 124] width 20 height 12
click at [713, 125] on span "6,336" at bounding box center [709, 125] width 20 height 11
click at [447, 282] on icon "content_copy" at bounding box center [451, 285] width 9 height 9
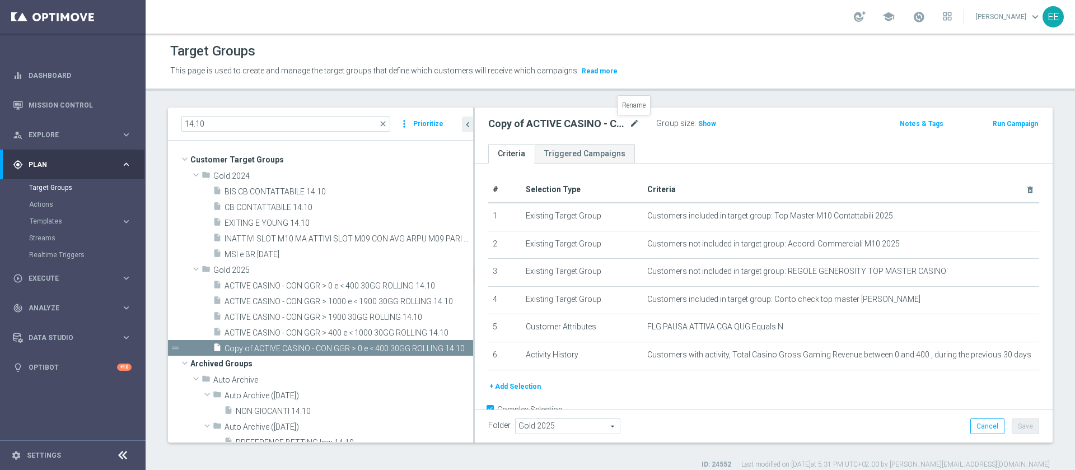
click at [630, 125] on icon "mode_edit" at bounding box center [634, 123] width 10 height 13
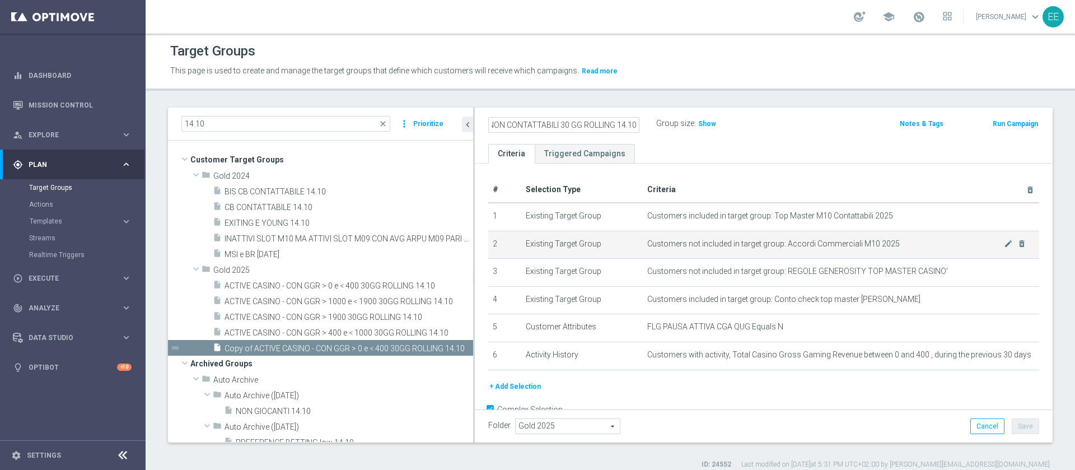
type input "ACTIVE CASINO - NON CONTATTABILI 30 GG ROLLING 14.10"
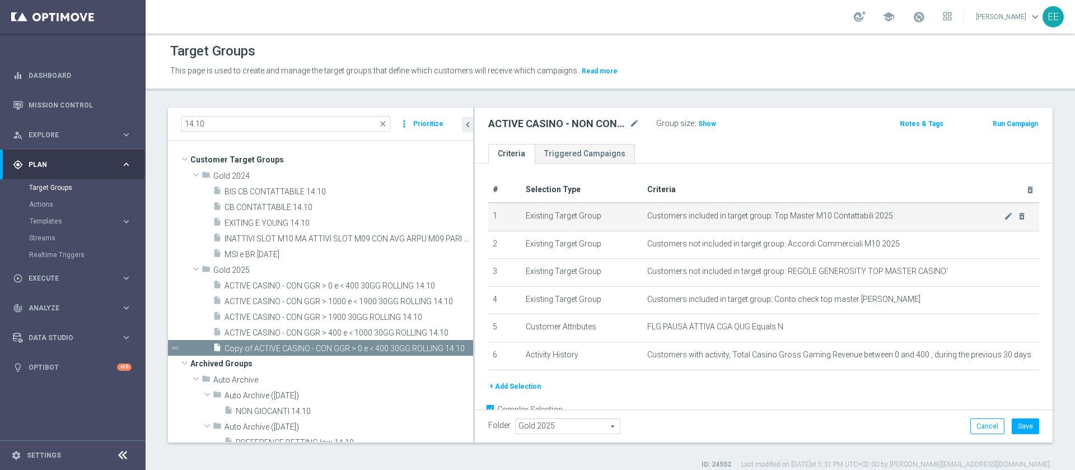
click at [979, 218] on span "Customers included in target group: Top Master M10 Contattabili 2025" at bounding box center [825, 216] width 357 height 10
click at [1004, 217] on icon "mode_edit" at bounding box center [1008, 216] width 9 height 9
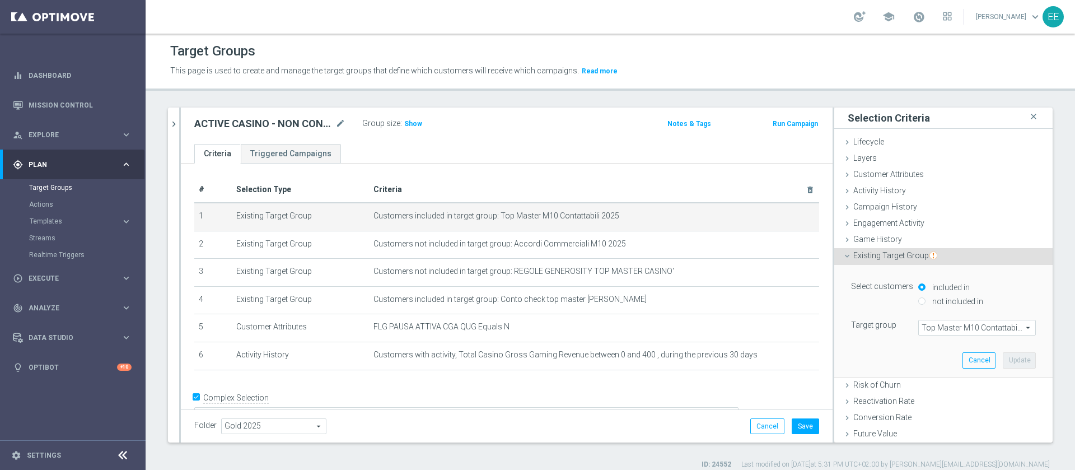
click at [943, 322] on span "Top Master M10 Contattabili 2025" at bounding box center [977, 327] width 116 height 15
click at [0, 0] on input "search" at bounding box center [0, 0] width 0 height 0
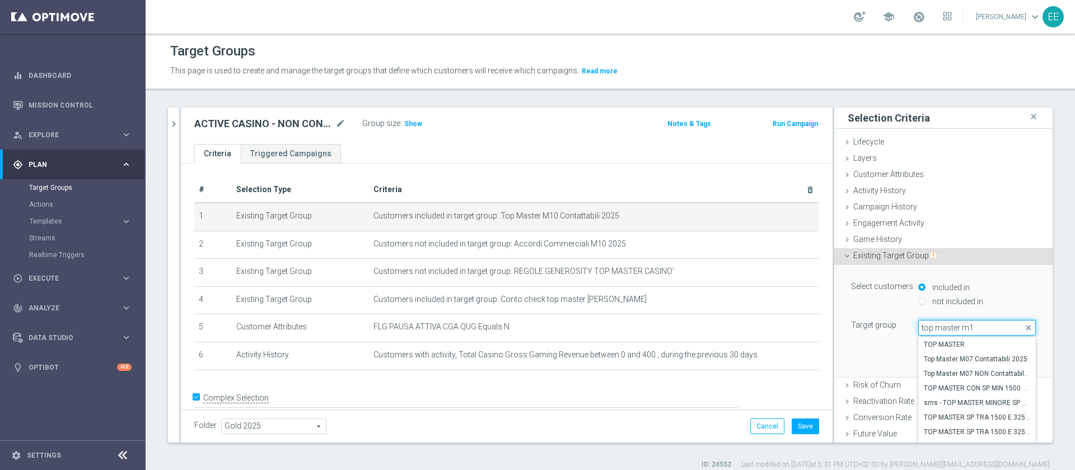
type input "top master m10"
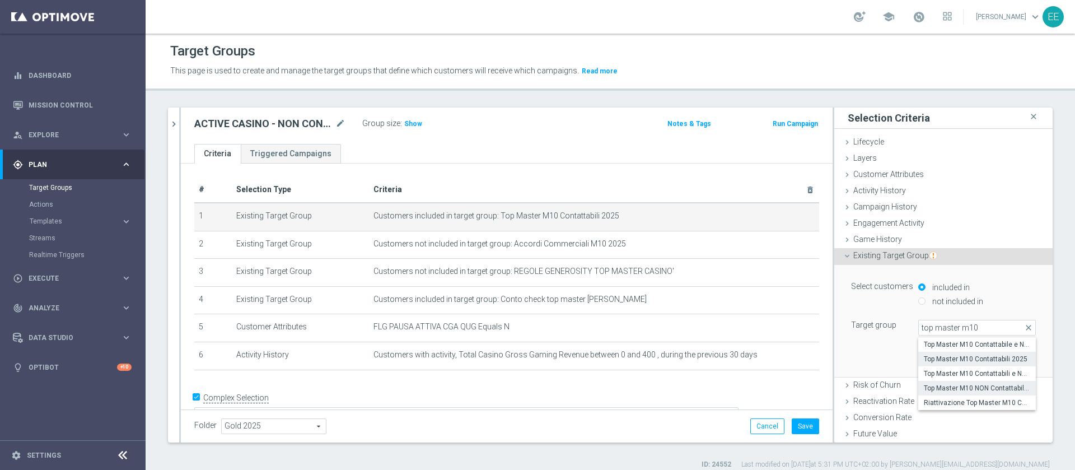
click at [958, 390] on span "Top Master M10 NON Contattabili 2025" at bounding box center [977, 388] width 106 height 9
type input "Top Master M10 NON Contattabili 2025"
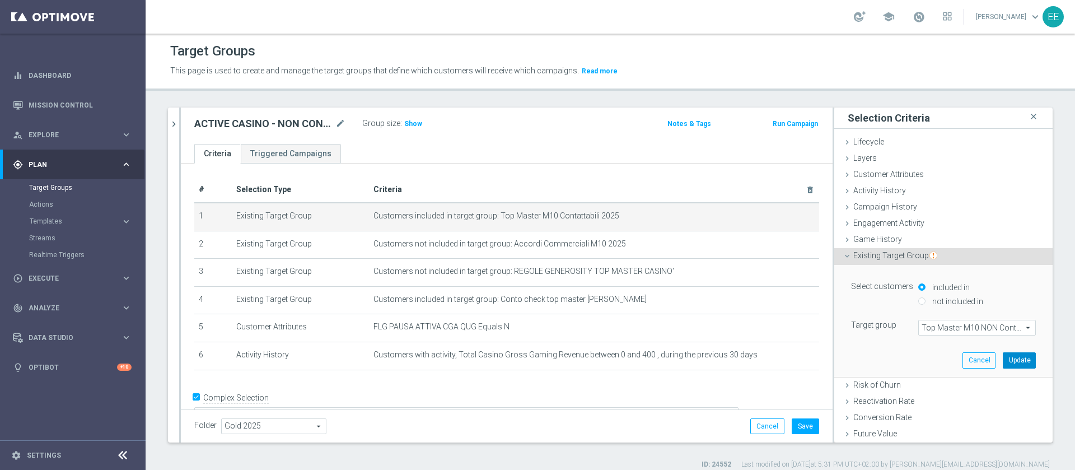
click at [1006, 360] on button "Update" at bounding box center [1019, 360] width 33 height 16
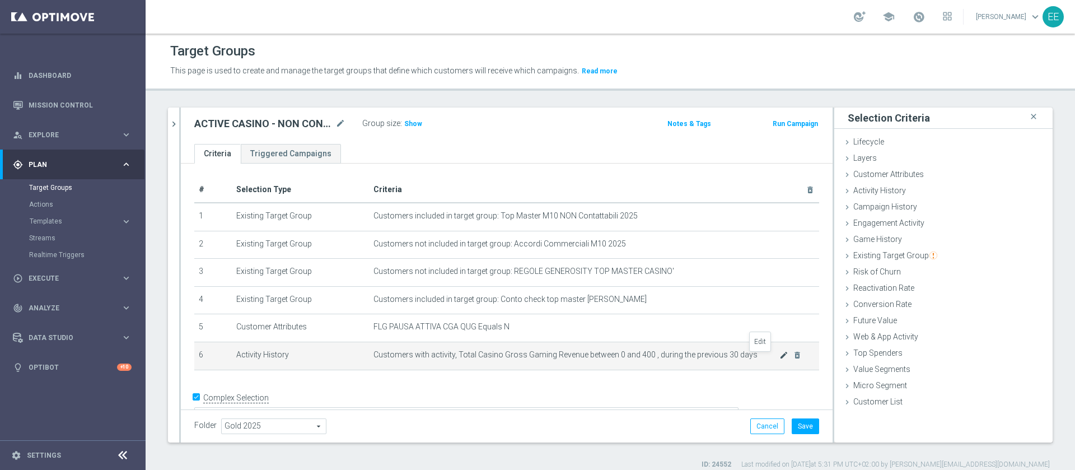
click at [779, 359] on icon "mode_edit" at bounding box center [783, 355] width 9 height 9
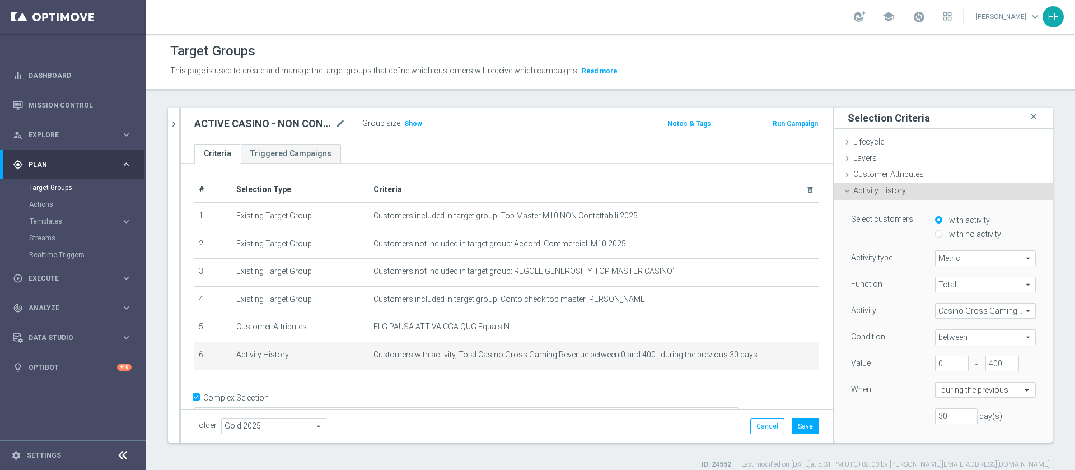
click at [937, 337] on span "between" at bounding box center [986, 337] width 100 height 15
click at [937, 376] on label ">" at bounding box center [985, 383] width 101 height 15
type input ">"
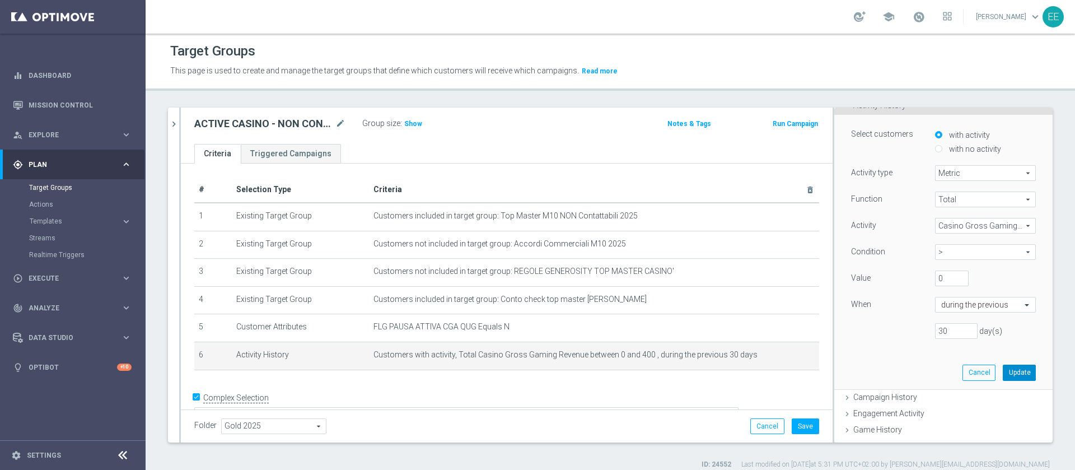
scroll to position [86, 0]
click at [1007, 367] on button "Update" at bounding box center [1019, 372] width 33 height 16
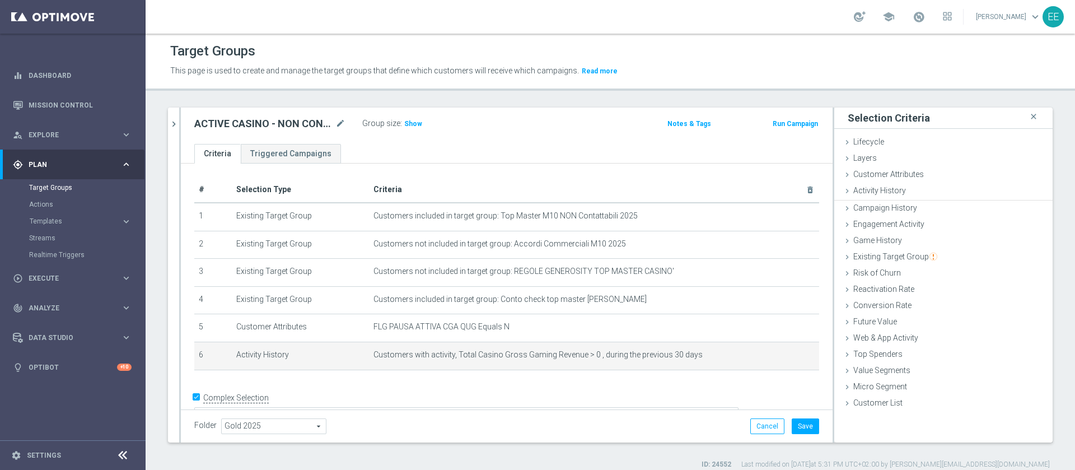
scroll to position [0, 0]
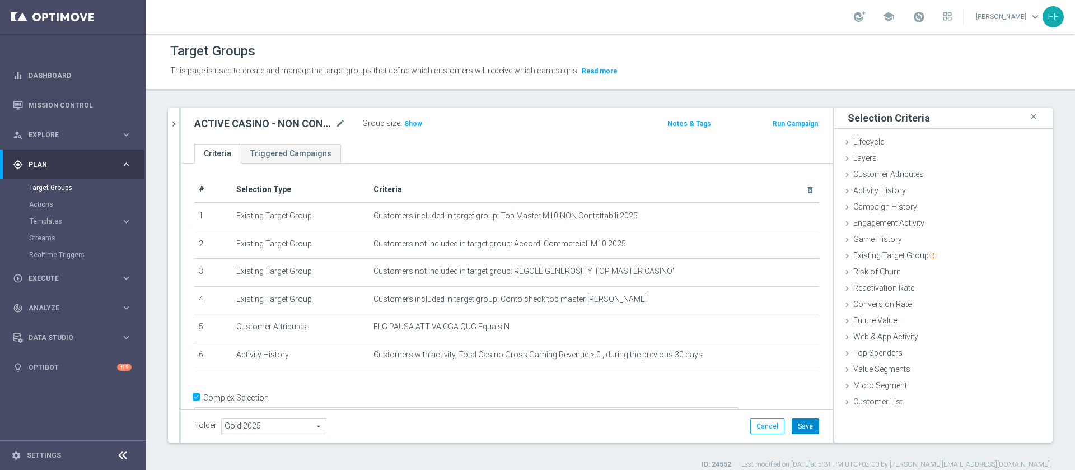
click at [801, 428] on button "Save" at bounding box center [805, 426] width 27 height 16
click at [409, 122] on span "Show" at bounding box center [413, 124] width 18 height 8
click at [412, 123] on span "1,613" at bounding box center [415, 125] width 20 height 11
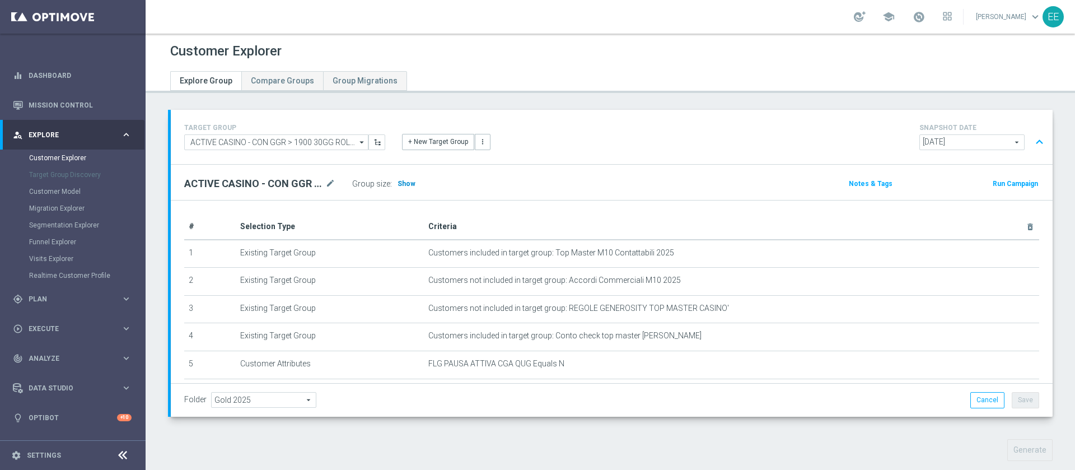
click at [408, 187] on span "Show" at bounding box center [407, 184] width 18 height 8
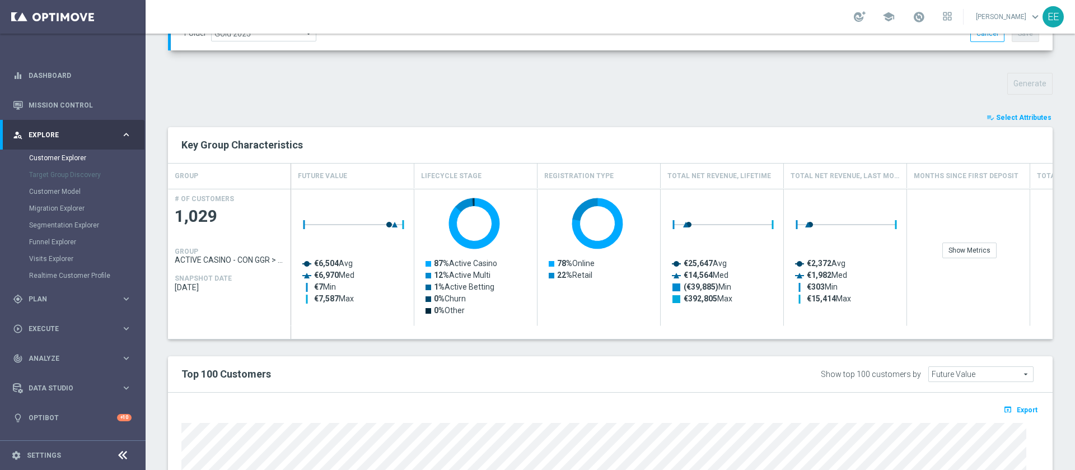
scroll to position [358, 0]
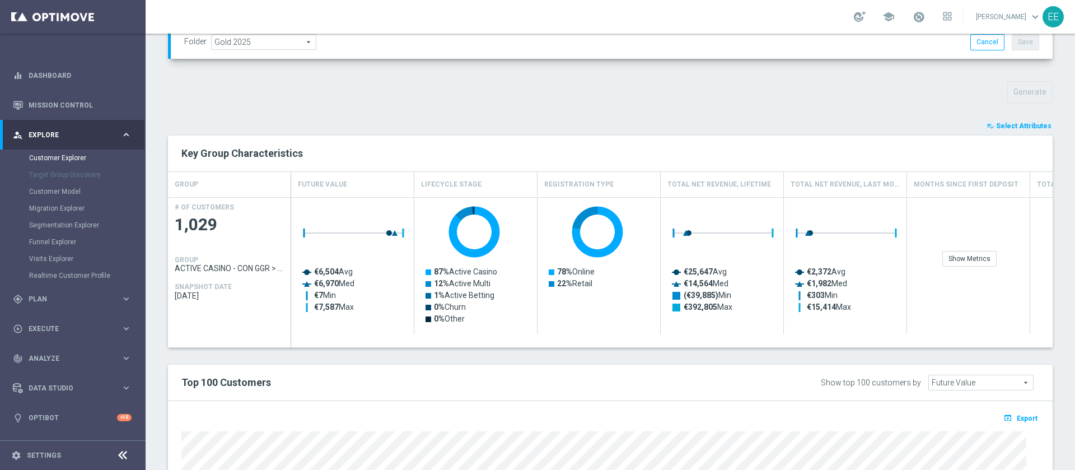
click at [1022, 120] on button "playlist_add_check Select Attributes" at bounding box center [1018, 126] width 67 height 12
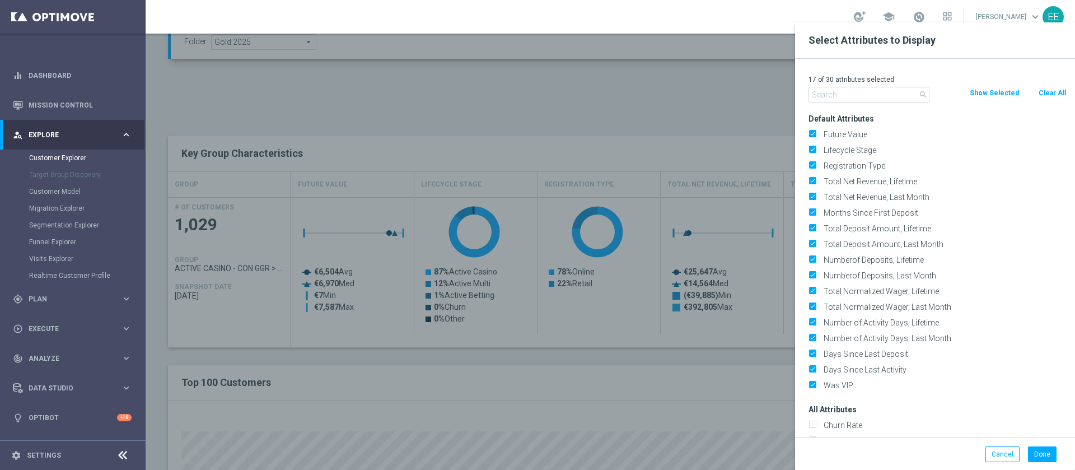
click at [1055, 90] on button "Clear All" at bounding box center [1053, 93] width 30 height 12
checkbox input "false"
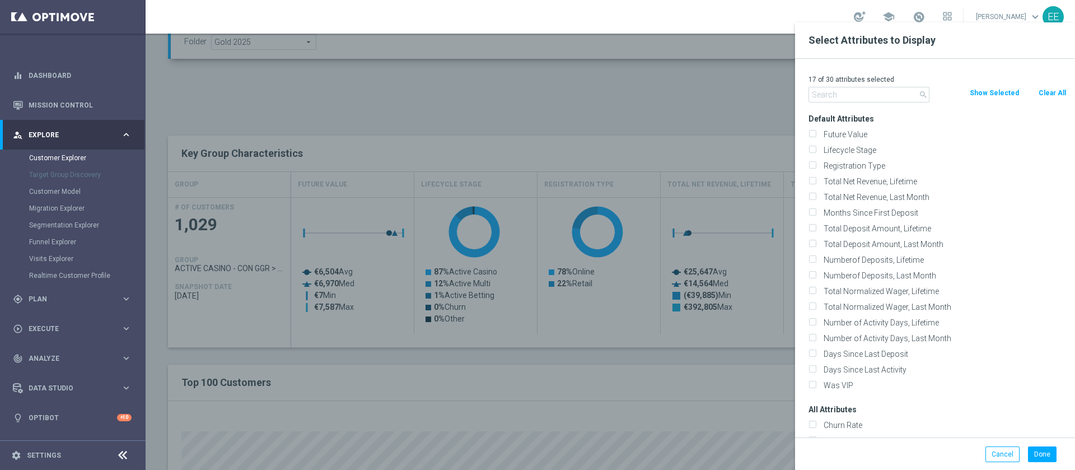
checkbox input "false"
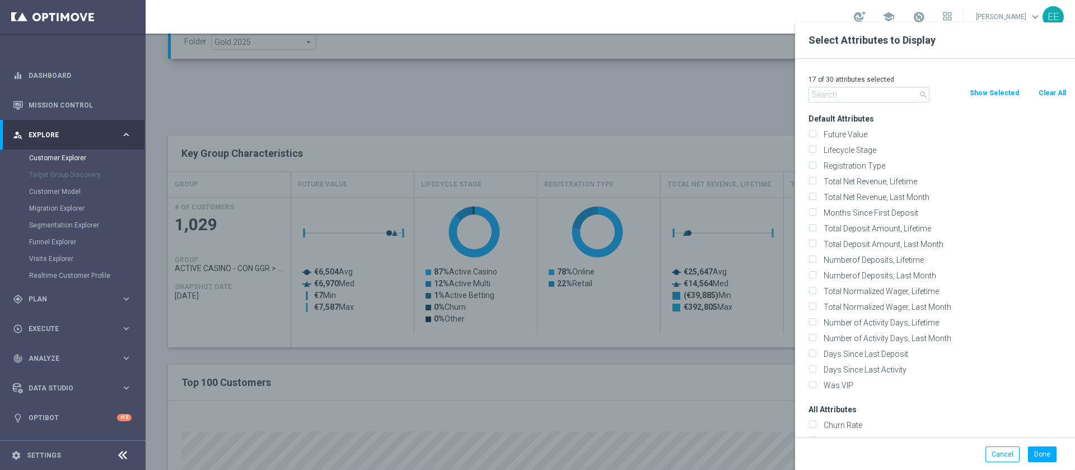
checkbox input "false"
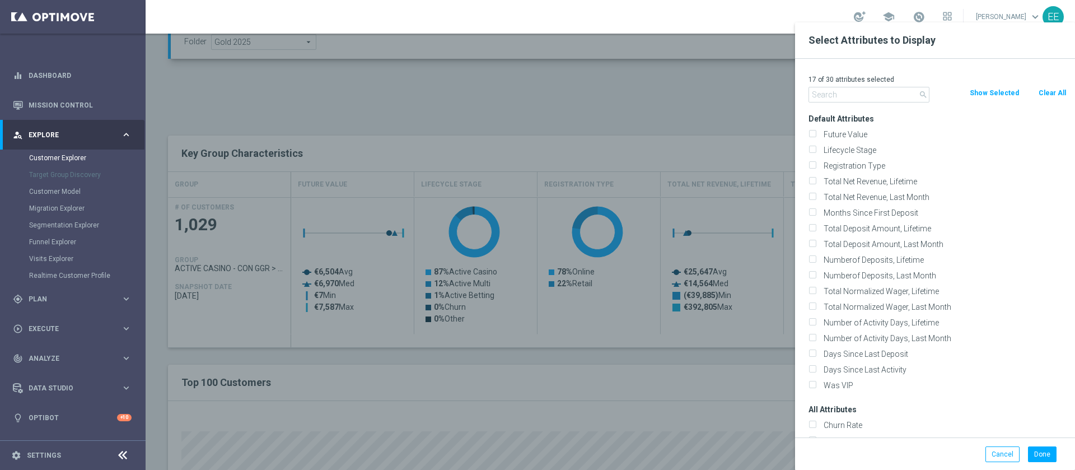
checkbox input "false"
click at [871, 91] on input "text" at bounding box center [869, 95] width 121 height 16
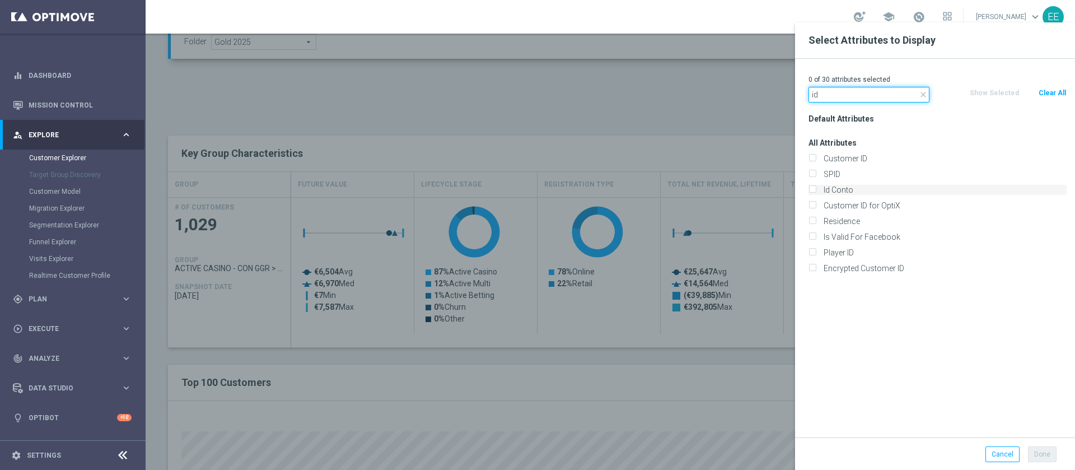
type input "id"
click at [849, 186] on label "Id Conto" at bounding box center [943, 190] width 247 height 10
click at [816, 188] on input "Id Conto" at bounding box center [812, 191] width 7 height 7
checkbox input "true"
click at [1037, 455] on button "Done" at bounding box center [1042, 454] width 29 height 16
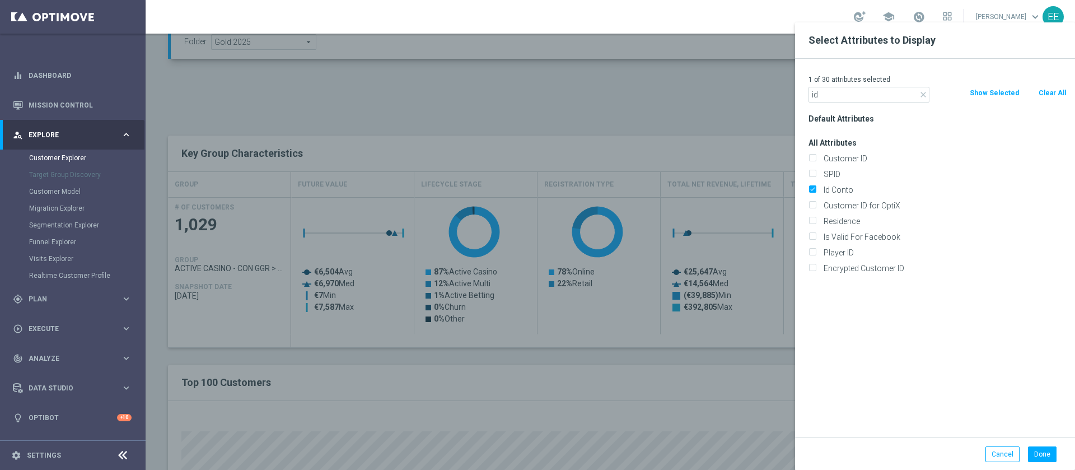
type input "Search"
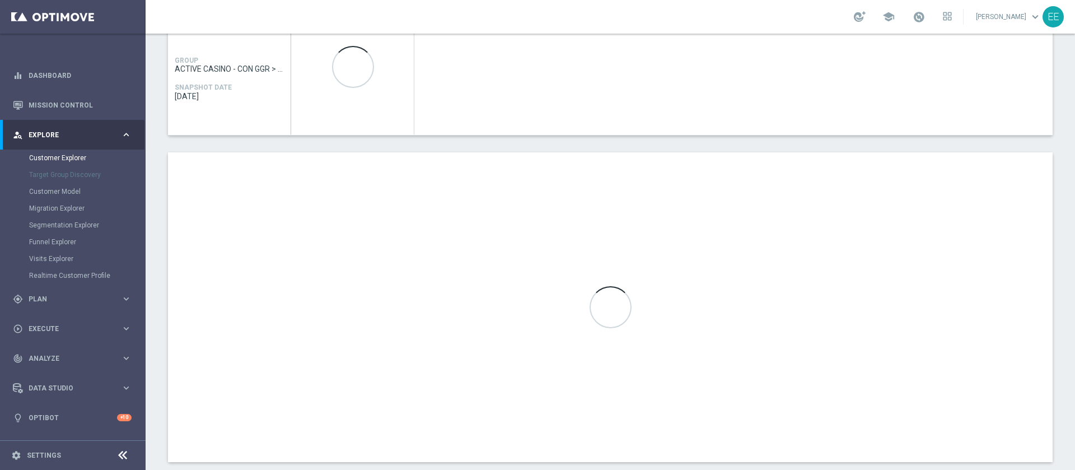
scroll to position [577, 0]
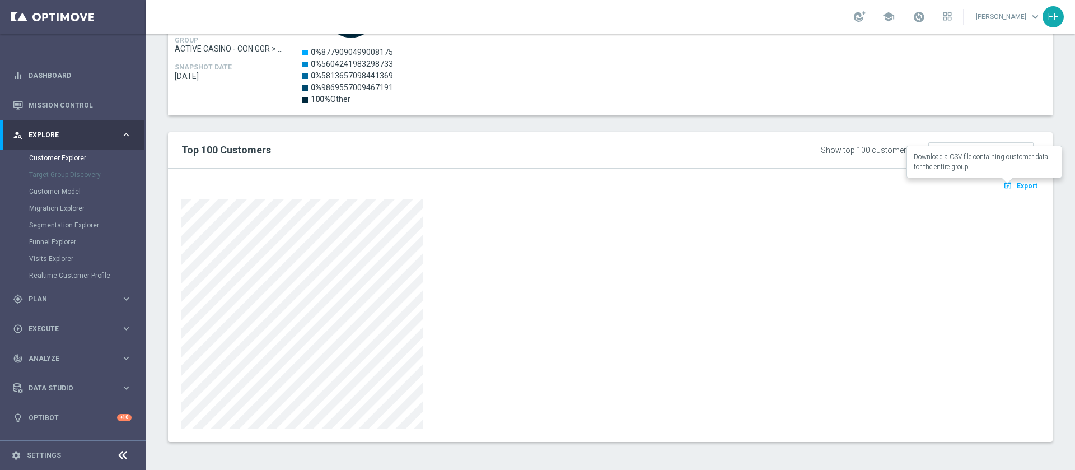
click at [1017, 183] on span "Export" at bounding box center [1027, 186] width 21 height 8
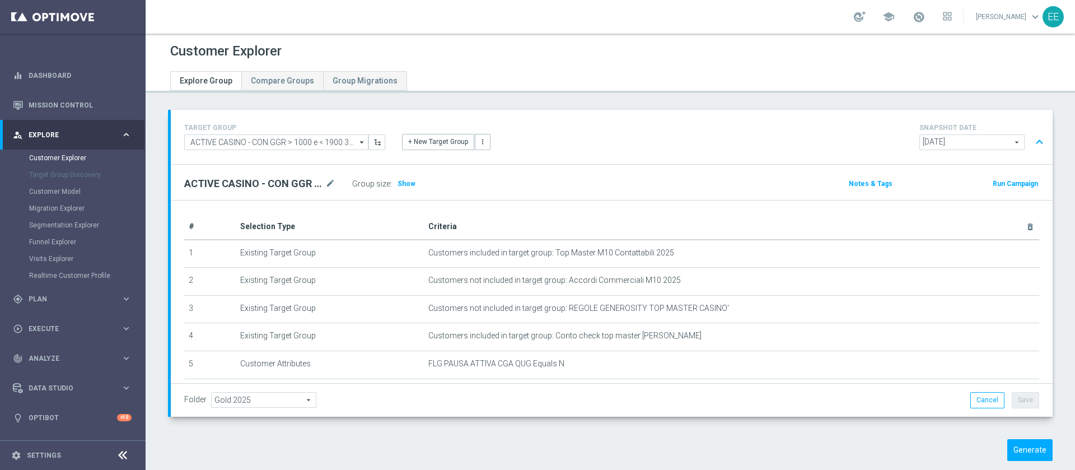
click at [403, 180] on span "Show" at bounding box center [407, 184] width 18 height 8
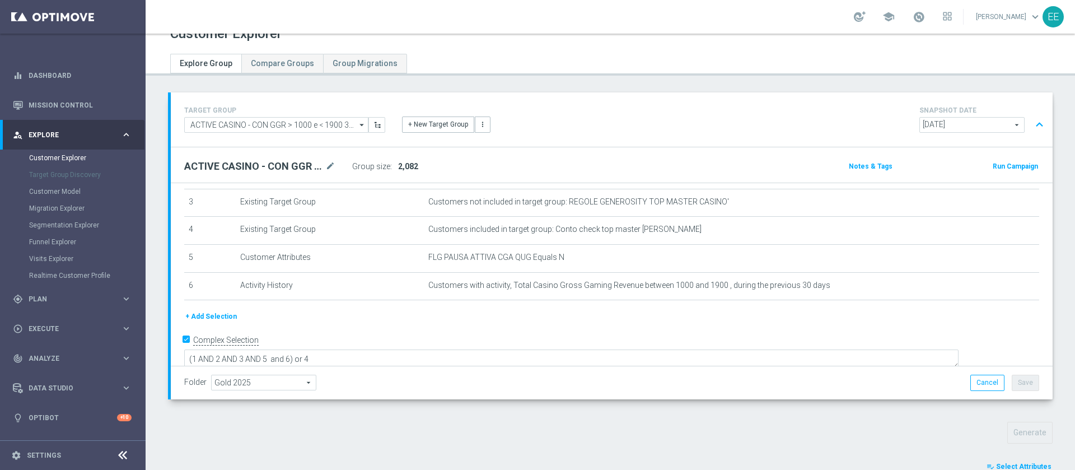
scroll to position [344, 0]
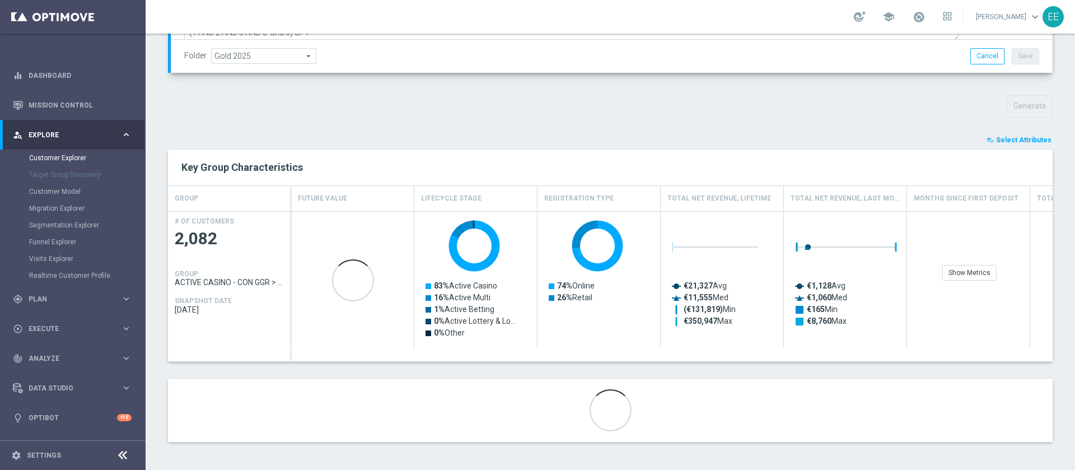
click at [1013, 139] on span "Select Attributes" at bounding box center [1023, 140] width 55 height 8
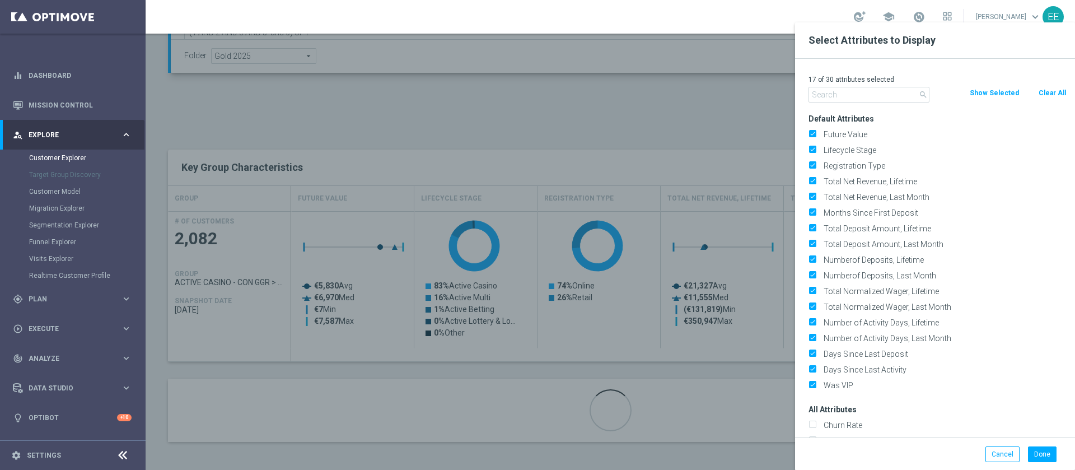
click at [1050, 90] on button "Clear All" at bounding box center [1053, 93] width 30 height 12
checkbox input "false"
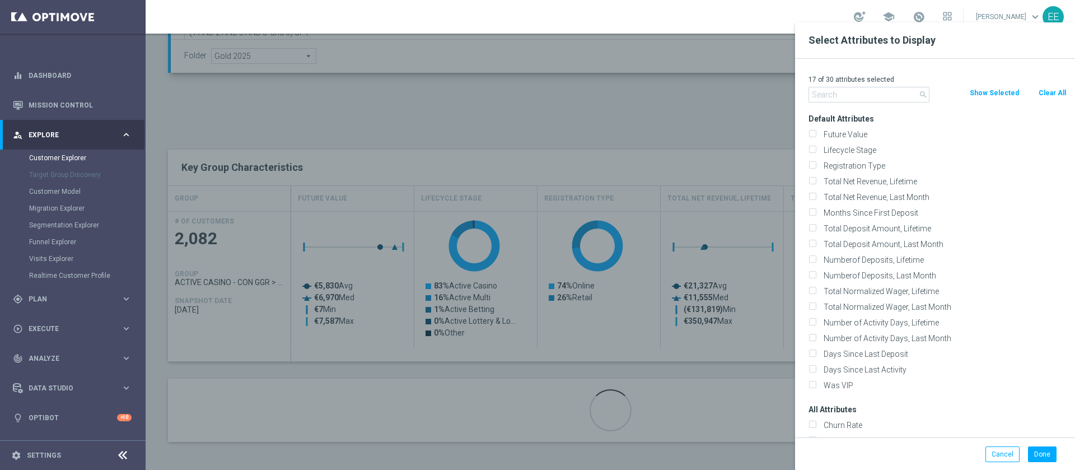
checkbox input "false"
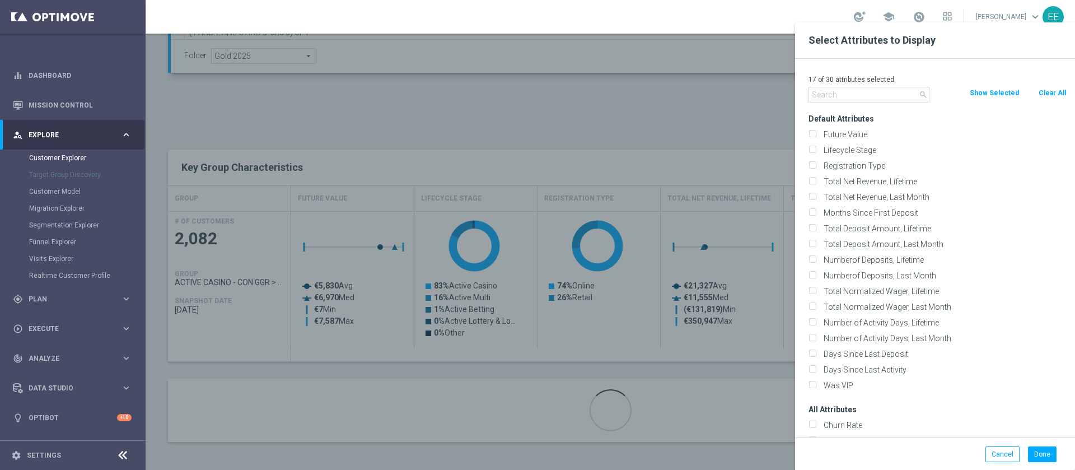
checkbox input "false"
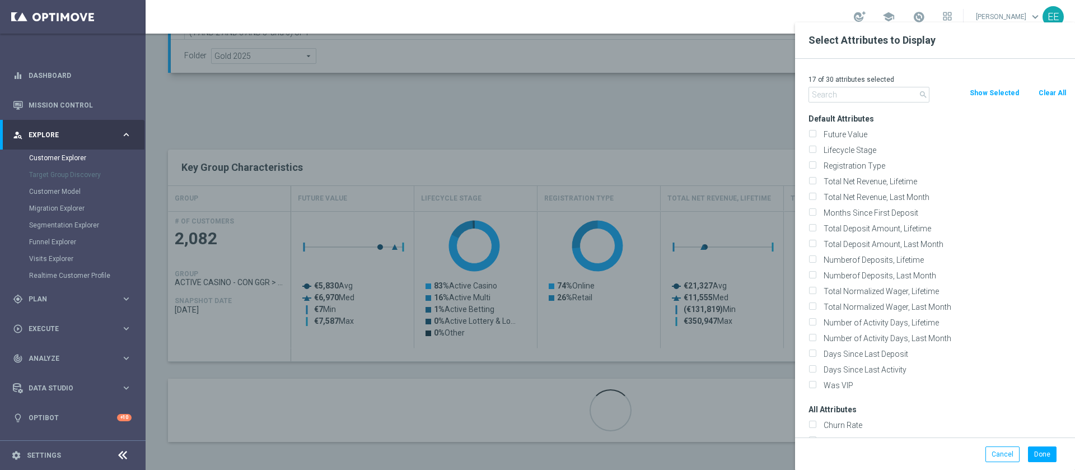
checkbox input "false"
click at [887, 95] on input "text" at bounding box center [869, 95] width 121 height 16
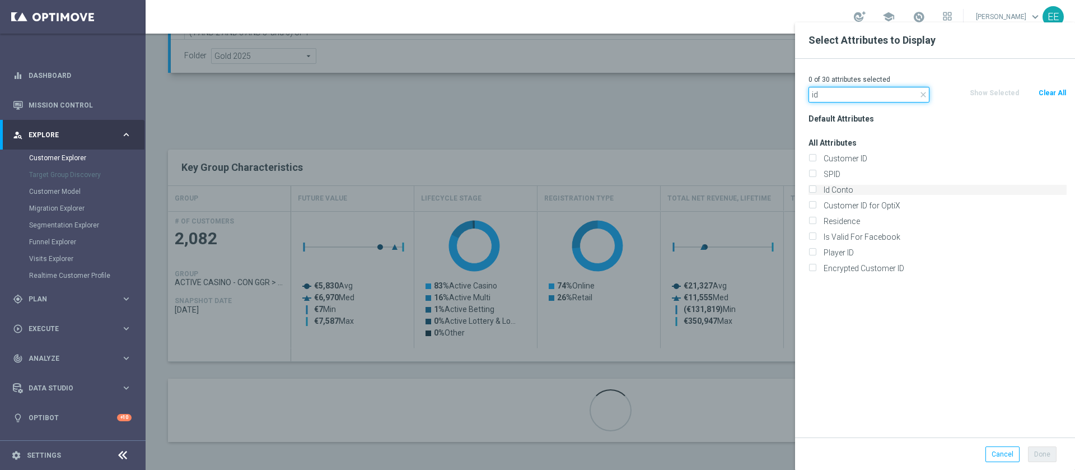
type input "id"
click at [840, 189] on label "Id Conto" at bounding box center [943, 190] width 247 height 10
click at [816, 189] on input "Id Conto" at bounding box center [812, 191] width 7 height 7
checkbox input "true"
click at [1050, 457] on button "Done" at bounding box center [1042, 454] width 29 height 16
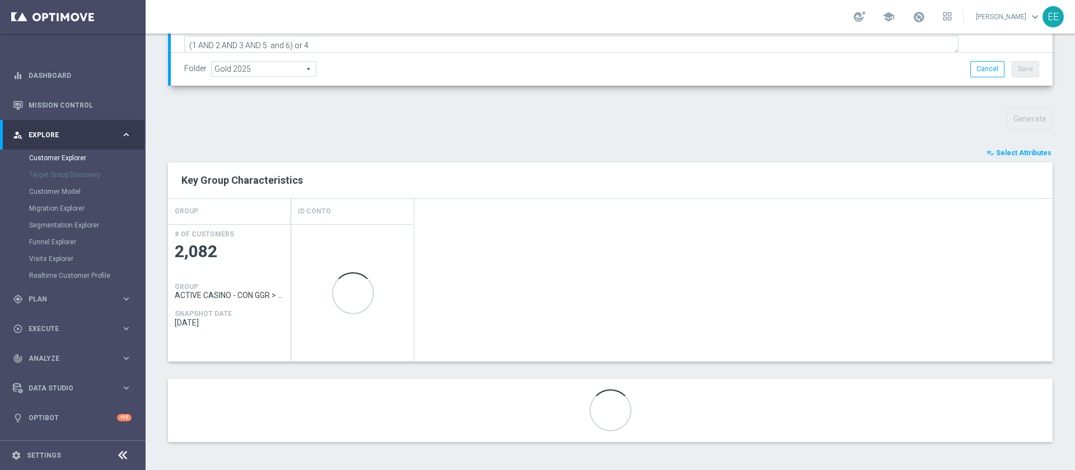
scroll to position [331, 0]
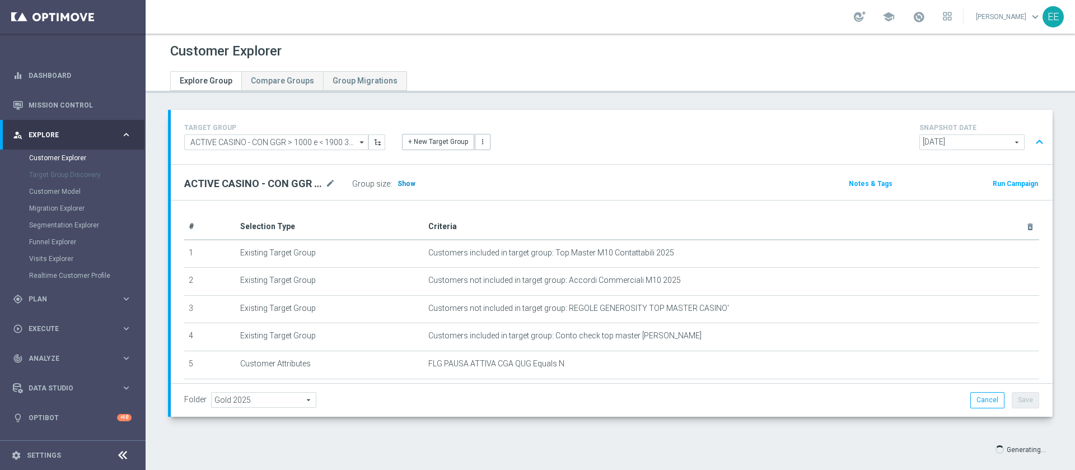
click at [401, 181] on span "Show" at bounding box center [407, 184] width 18 height 8
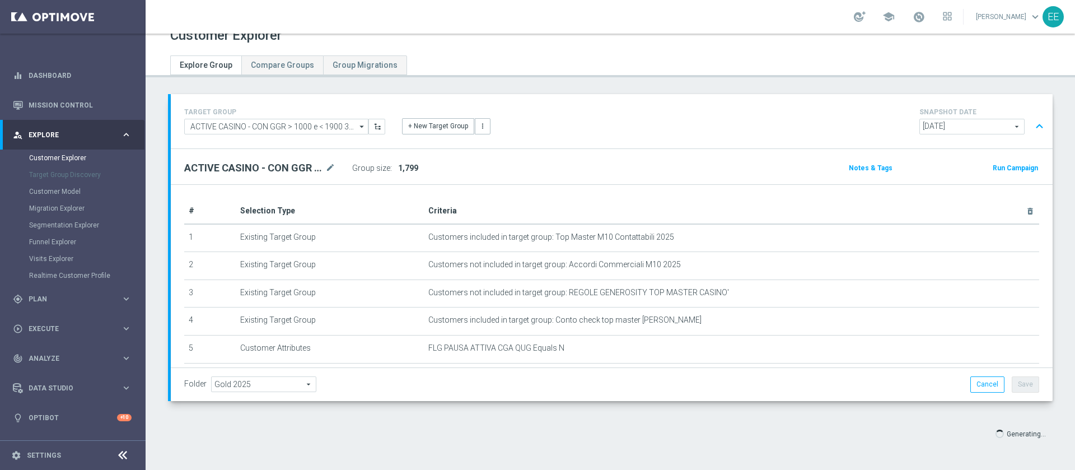
scroll to position [15, 0]
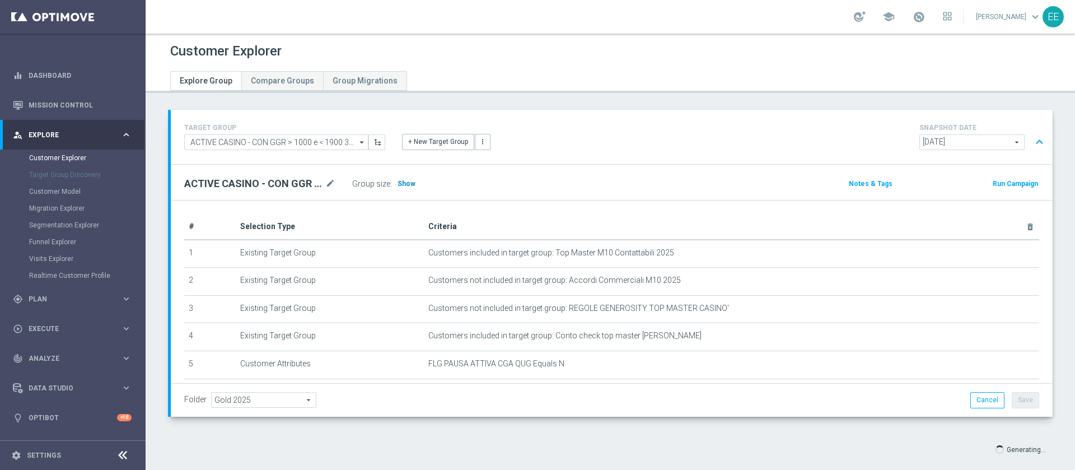
click at [401, 184] on span "Show" at bounding box center [407, 184] width 18 height 8
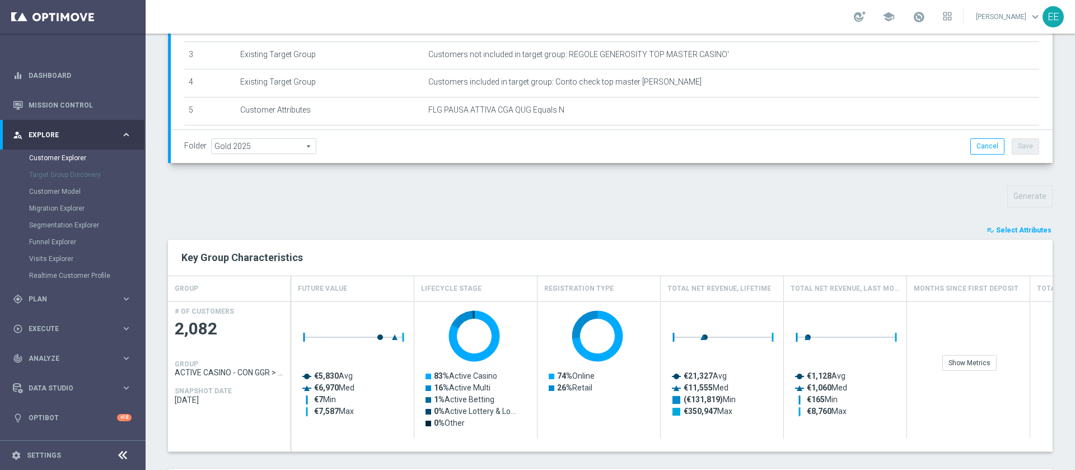
scroll to position [302, 0]
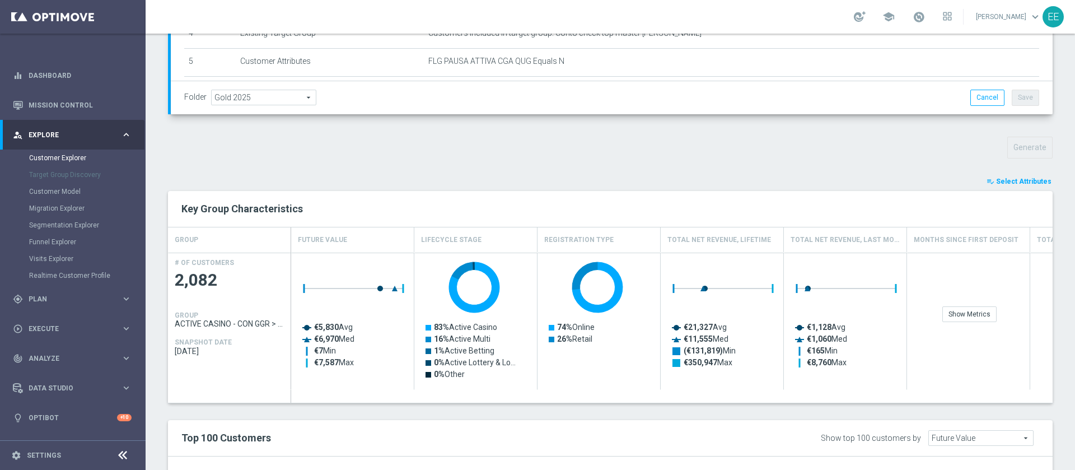
click at [1014, 178] on span "Select Attributes" at bounding box center [1023, 181] width 55 height 8
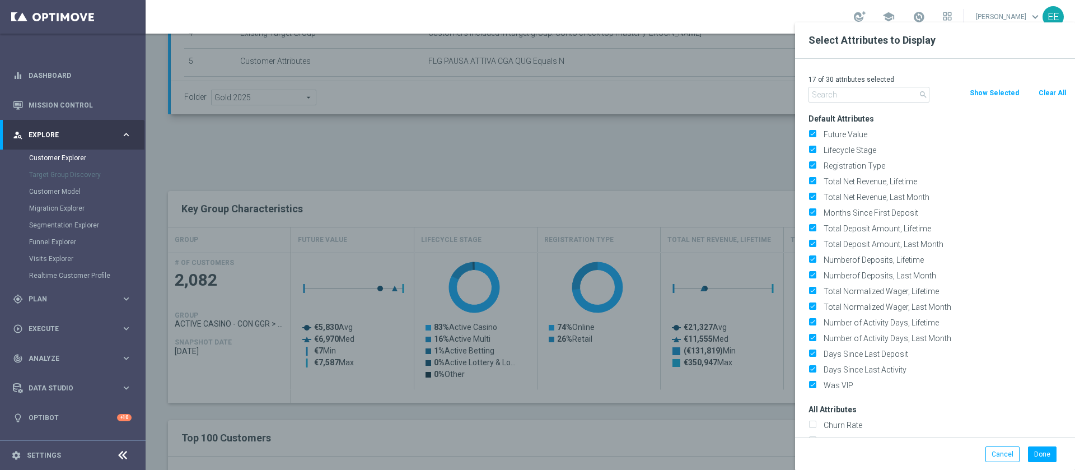
click at [1046, 85] on div "17 of 30 attributes selected" at bounding box center [937, 79] width 275 height 15
click at [1051, 92] on button "Clear All" at bounding box center [1053, 93] width 30 height 12
checkbox input "false"
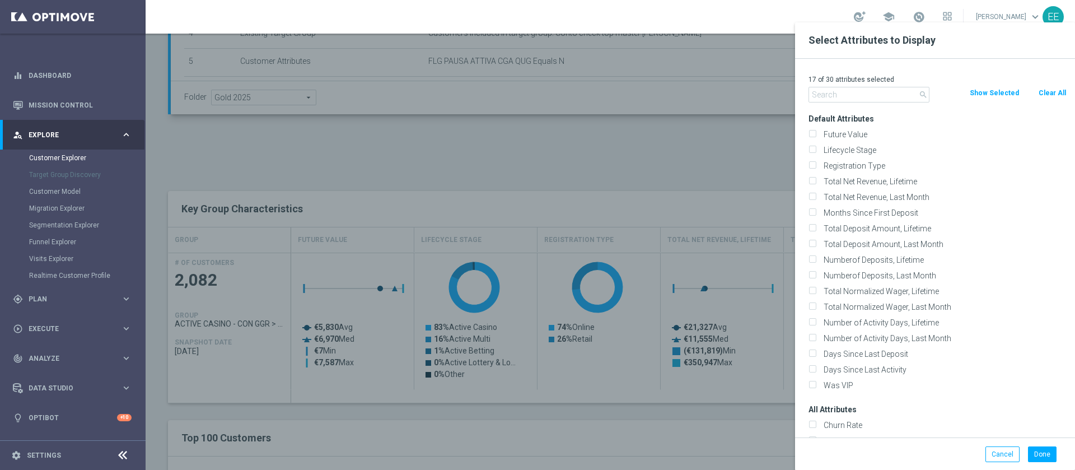
checkbox input "false"
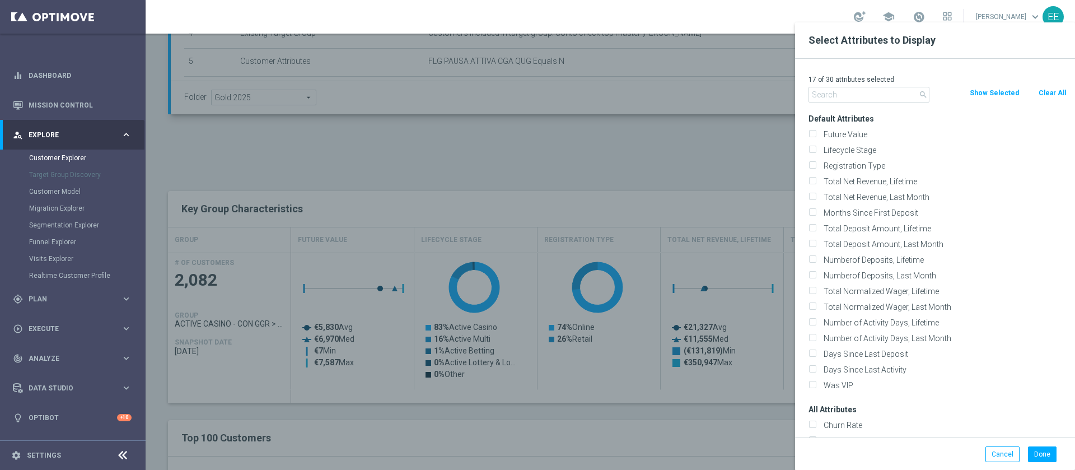
checkbox input "false"
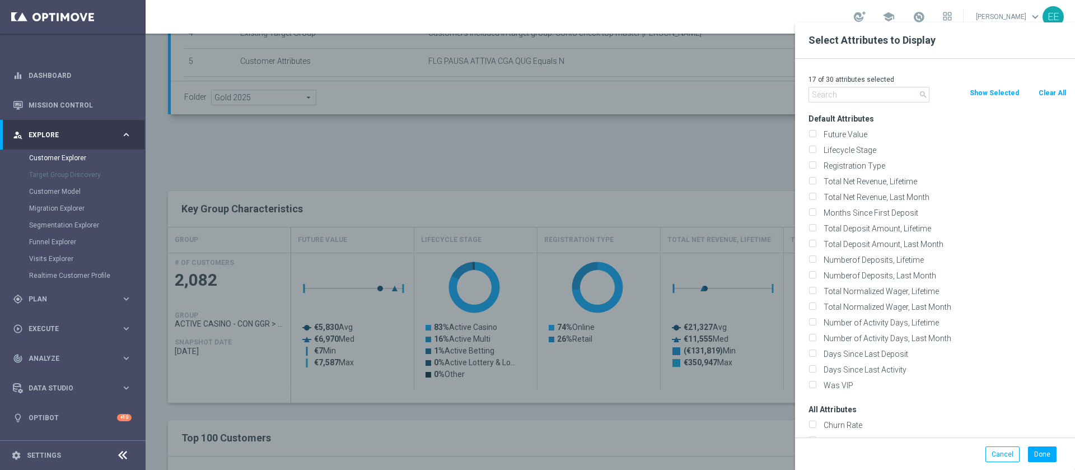
checkbox input "false"
click at [877, 94] on input "text" at bounding box center [869, 95] width 121 height 16
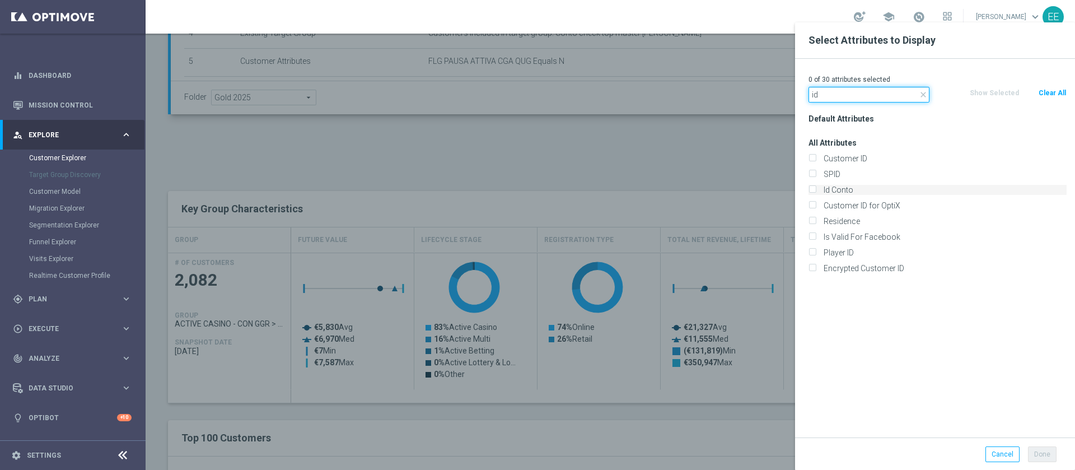
type input "id"
click at [860, 187] on label "Id Conto" at bounding box center [943, 190] width 247 height 10
click at [816, 188] on input "Id Conto" at bounding box center [812, 191] width 7 height 7
checkbox input "true"
click at [1044, 455] on button "Done" at bounding box center [1042, 454] width 29 height 16
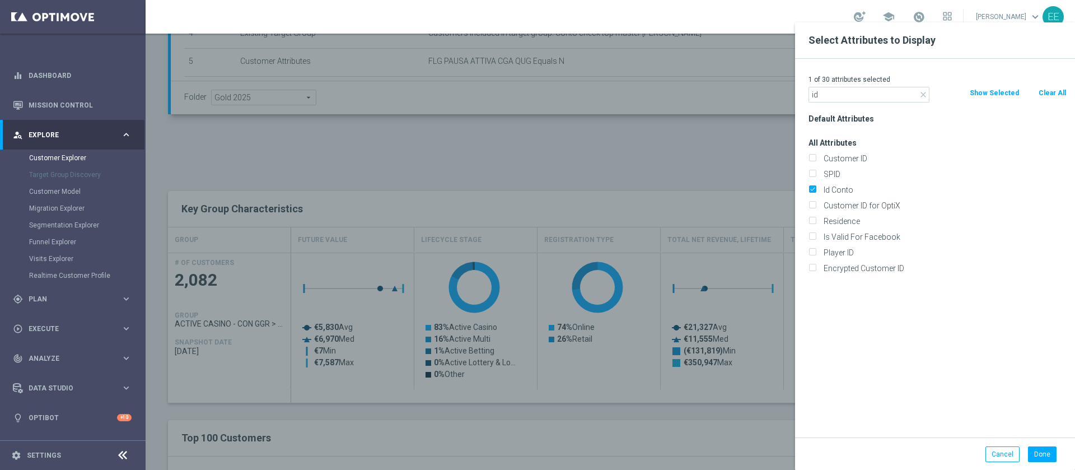
type input "Search"
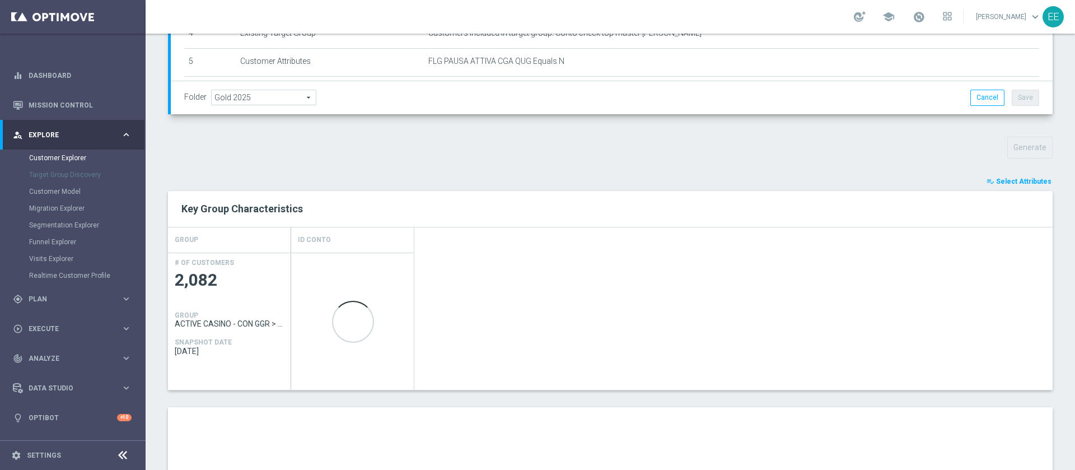
scroll to position [561, 0]
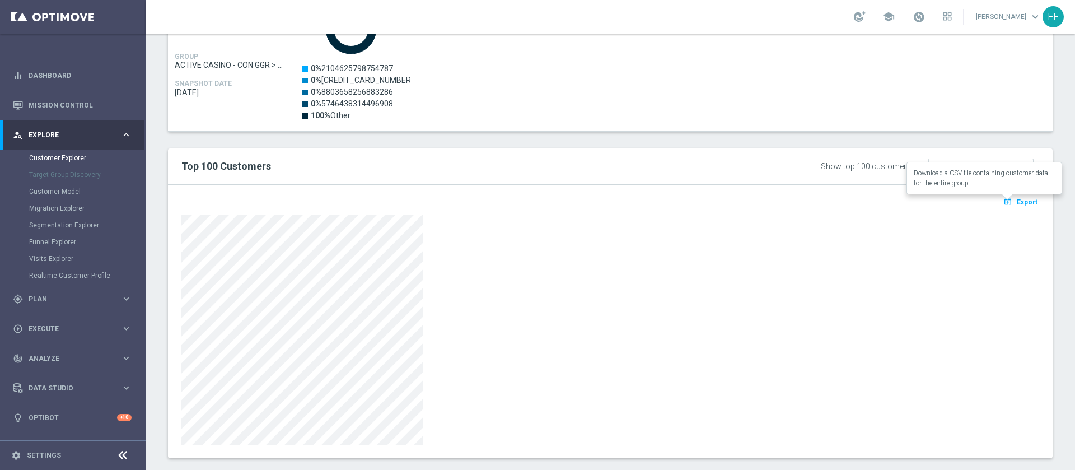
click at [1004, 206] on button "open_in_browser Export" at bounding box center [1021, 201] width 38 height 15
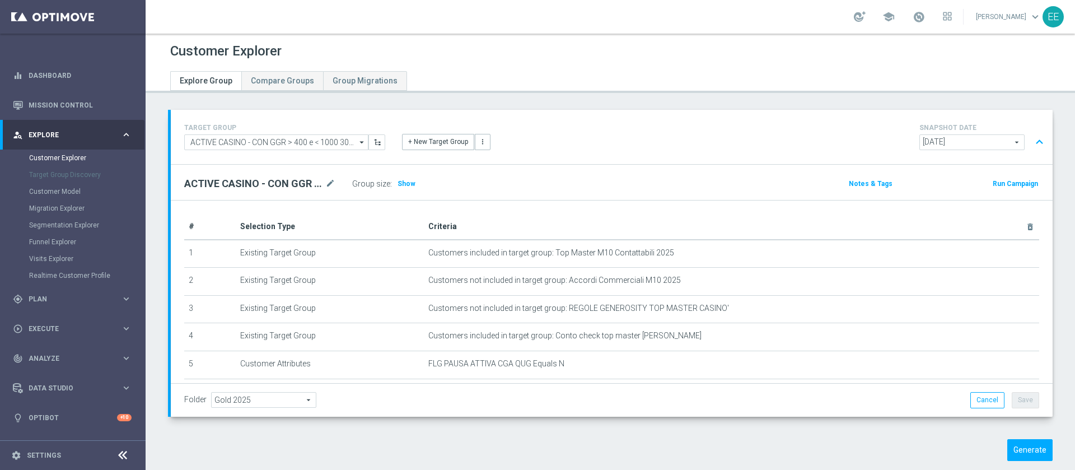
click at [405, 183] on span "Show" at bounding box center [407, 184] width 18 height 8
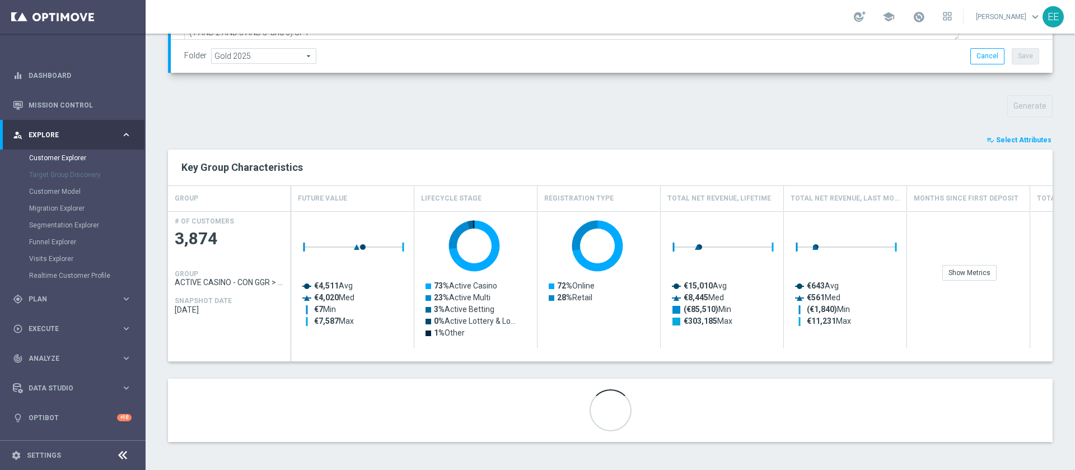
scroll to position [342, 0]
click at [1025, 138] on span "Select Attributes" at bounding box center [1023, 142] width 55 height 8
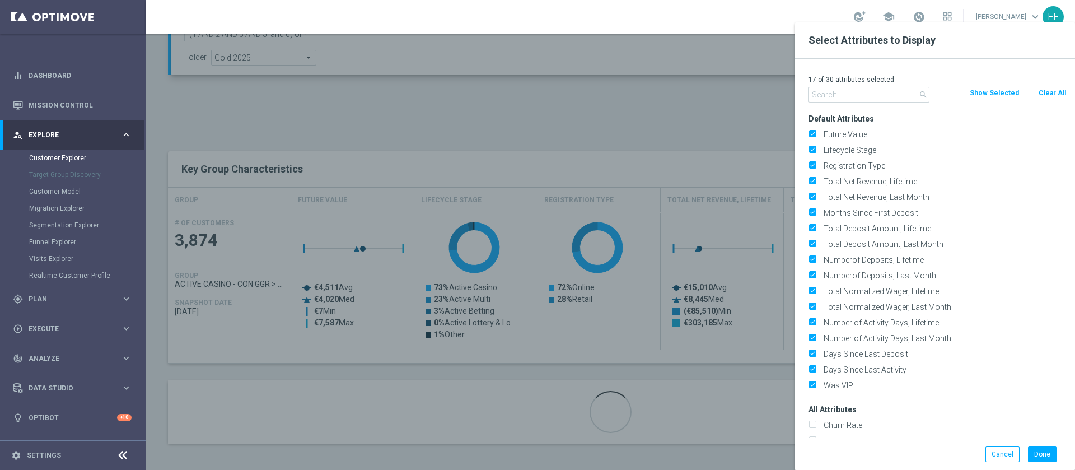
click at [1062, 93] on button "Clear All" at bounding box center [1053, 93] width 30 height 12
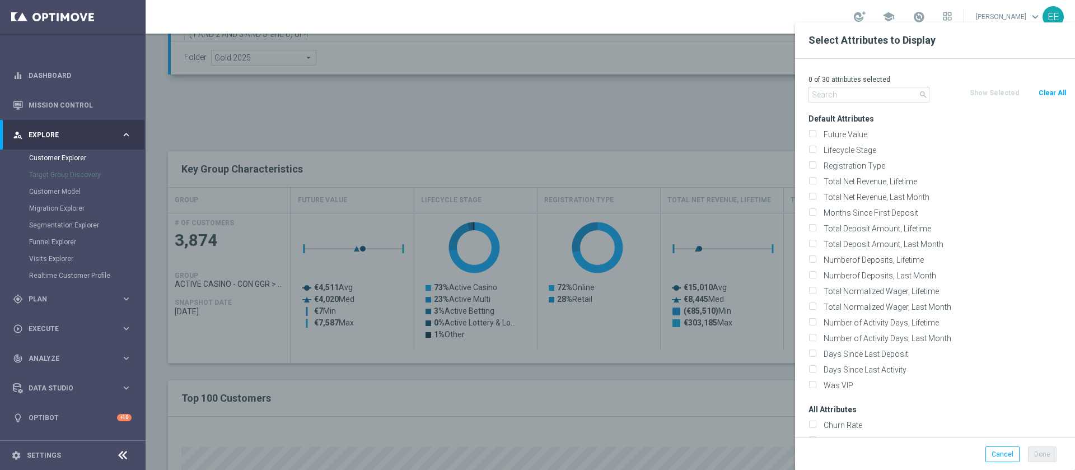
checkbox input "false"
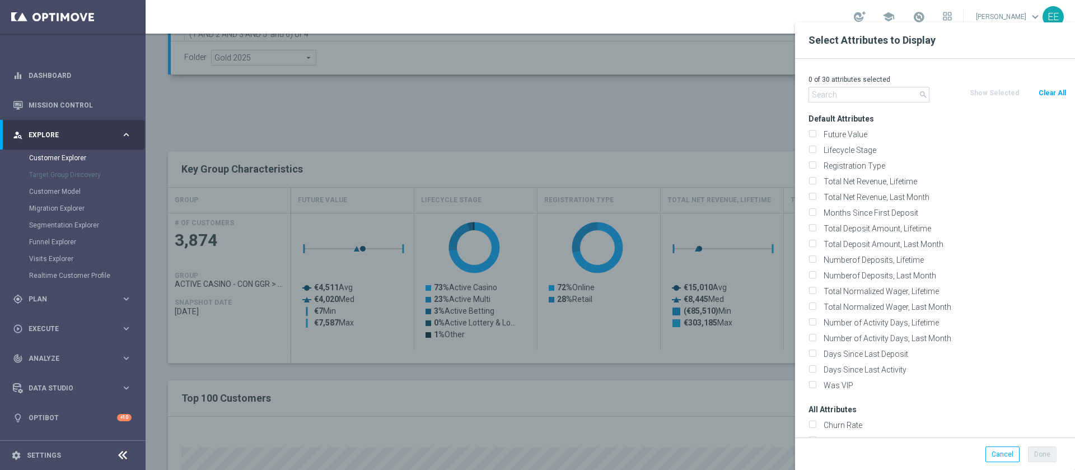
checkbox input "false"
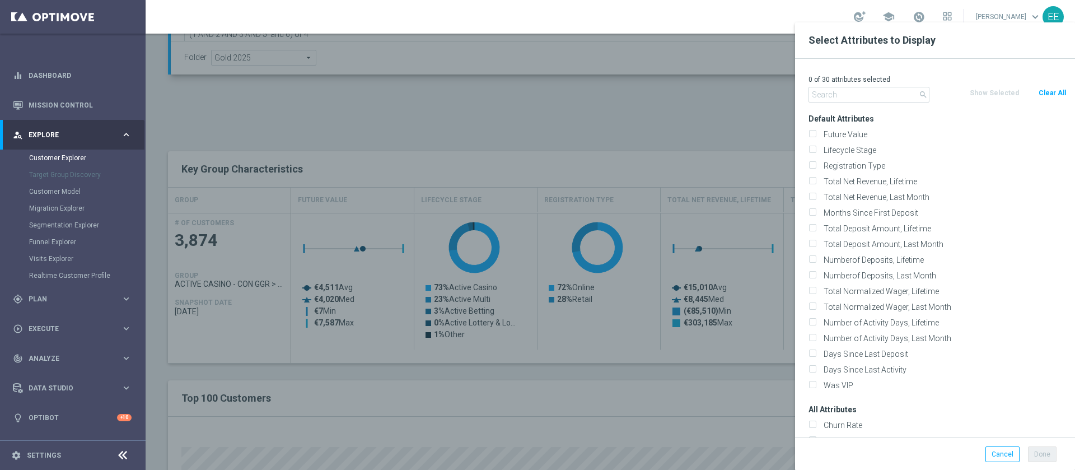
checkbox input "false"
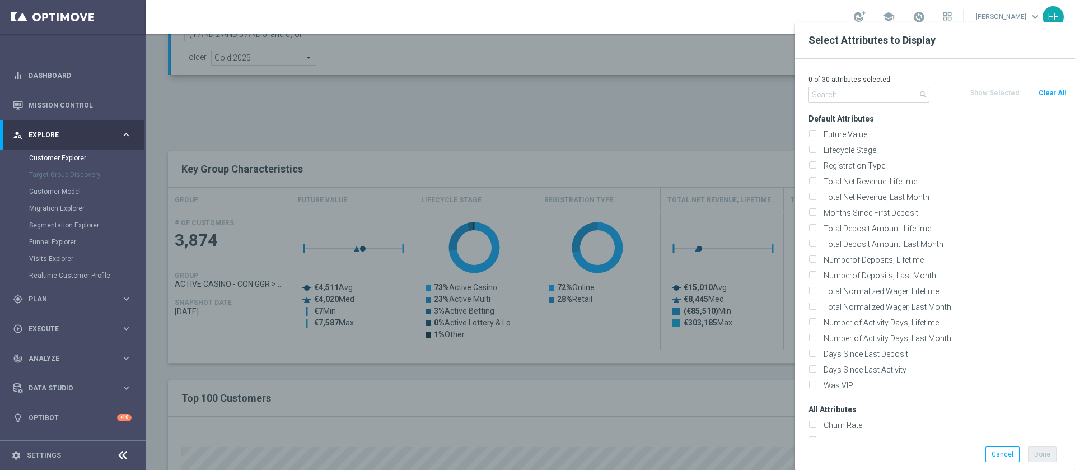
checkbox input "false"
click at [854, 95] on input "text" at bounding box center [869, 95] width 121 height 16
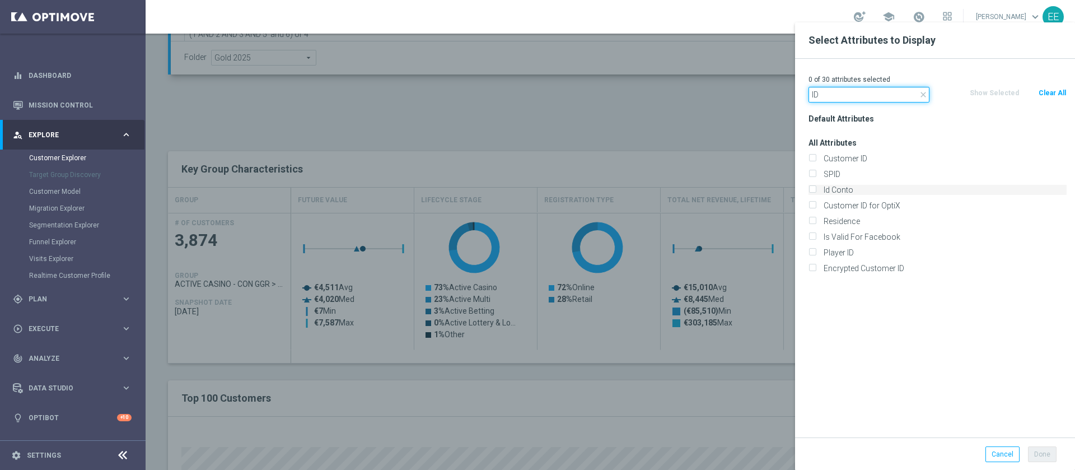
type input "ID"
click at [849, 186] on label "Id Conto" at bounding box center [943, 190] width 247 height 10
click at [816, 188] on input "Id Conto" at bounding box center [812, 191] width 7 height 7
checkbox input "true"
click at [1048, 454] on button "Done" at bounding box center [1042, 454] width 29 height 16
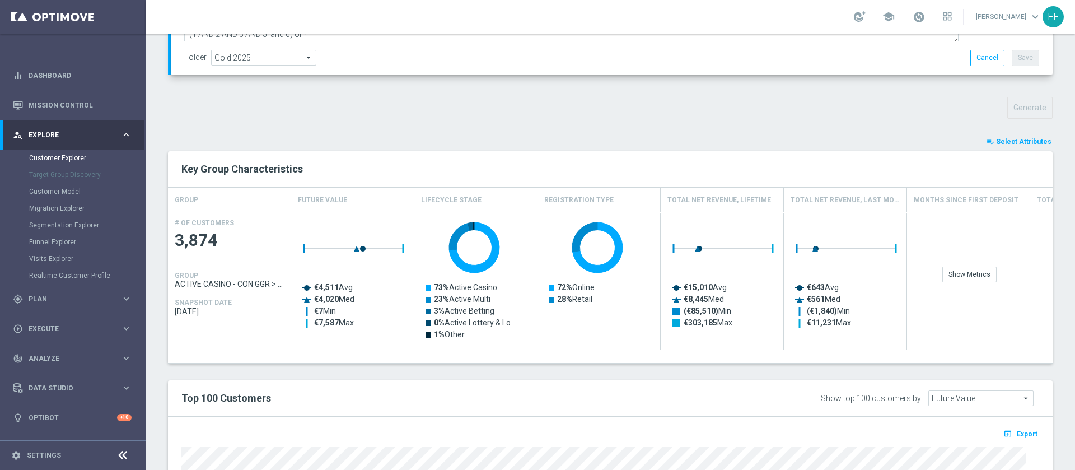
type input "Search"
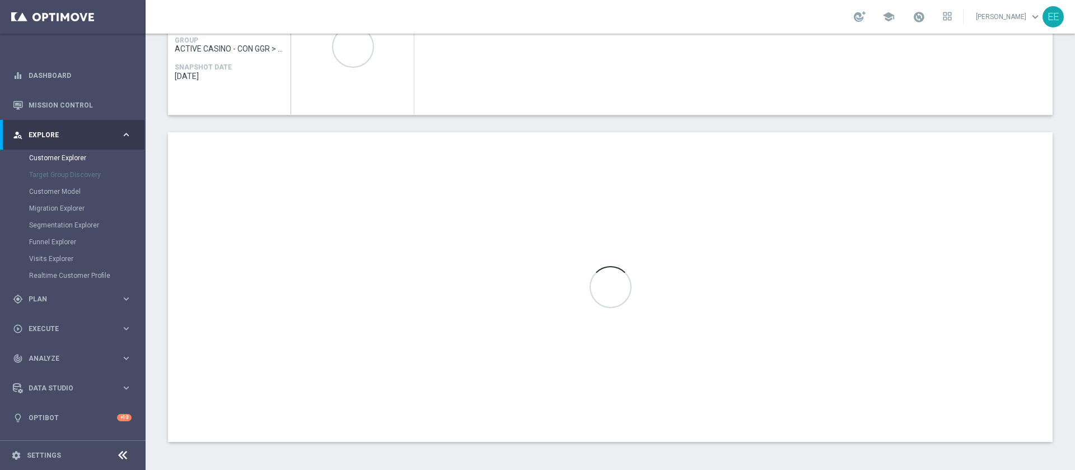
scroll to position [577, 0]
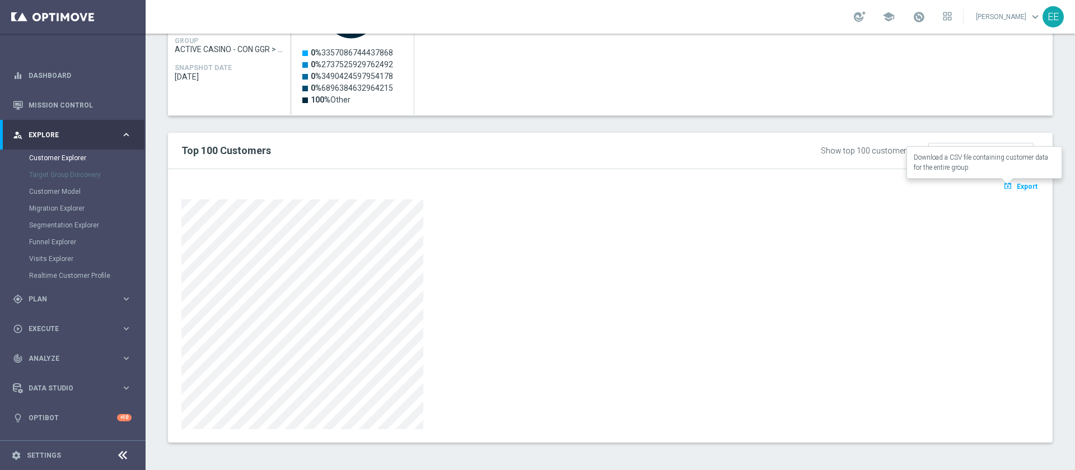
click at [1020, 183] on span "Export" at bounding box center [1027, 187] width 21 height 8
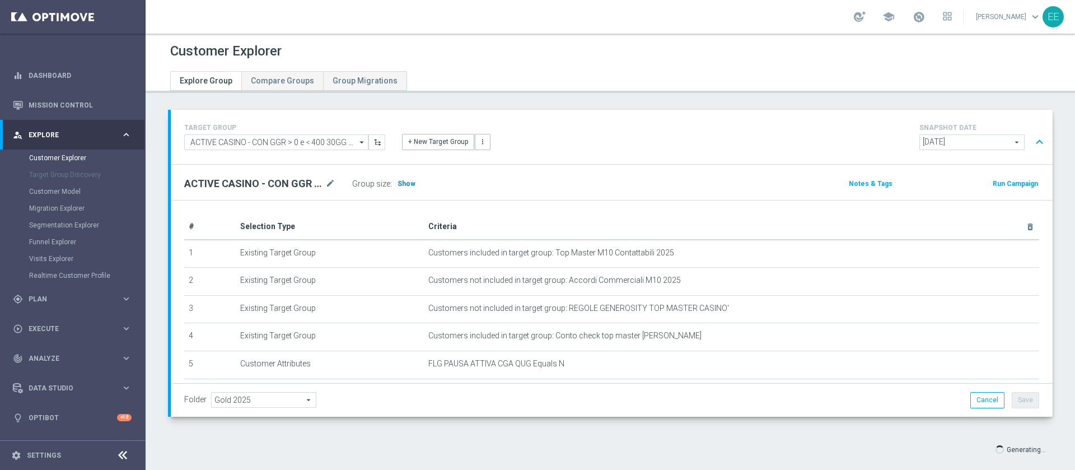
click at [406, 183] on span "Show" at bounding box center [407, 184] width 18 height 8
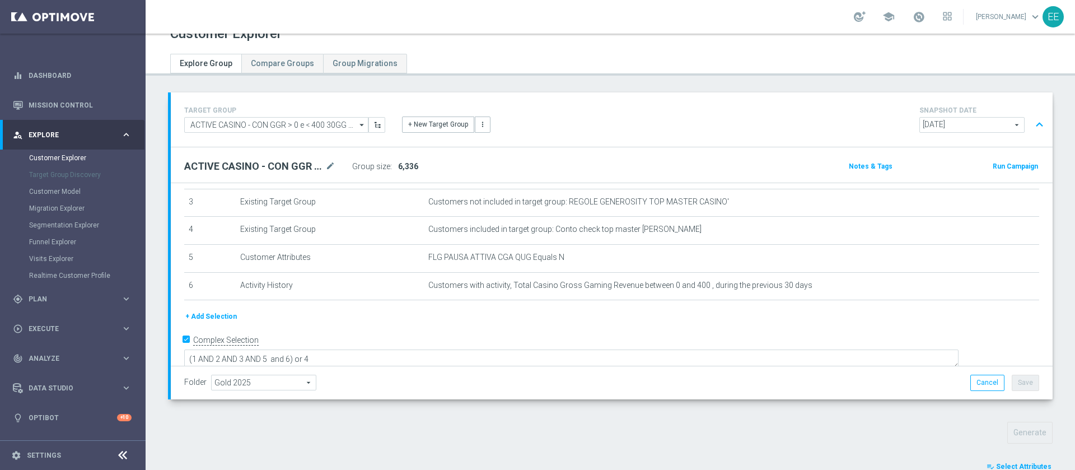
scroll to position [344, 0]
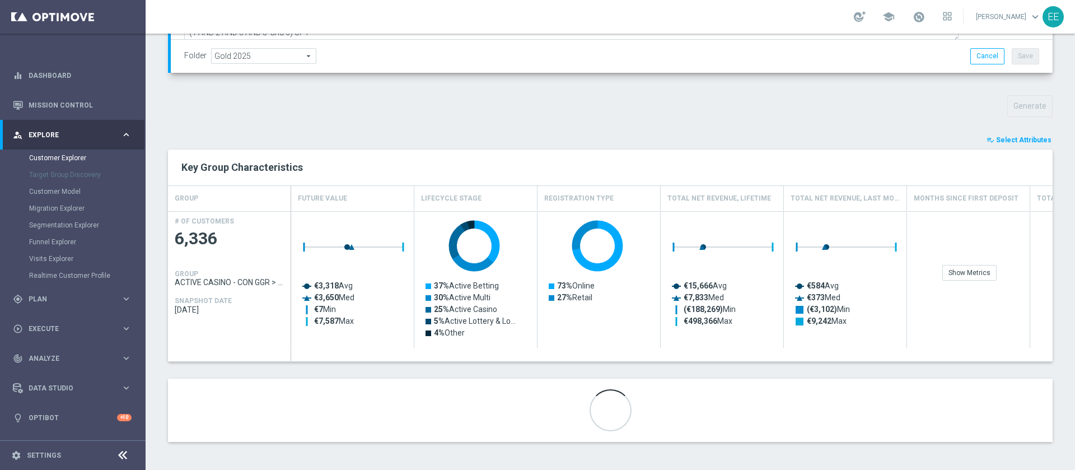
click at [1023, 144] on button "playlist_add_check Select Attributes" at bounding box center [1018, 140] width 67 height 12
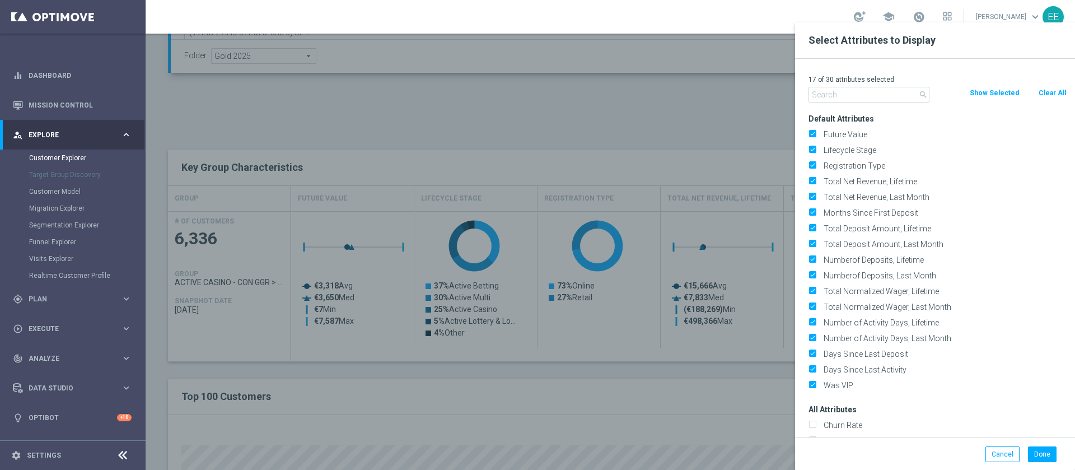
click at [1050, 92] on button "Clear All" at bounding box center [1053, 93] width 30 height 12
checkbox input "false"
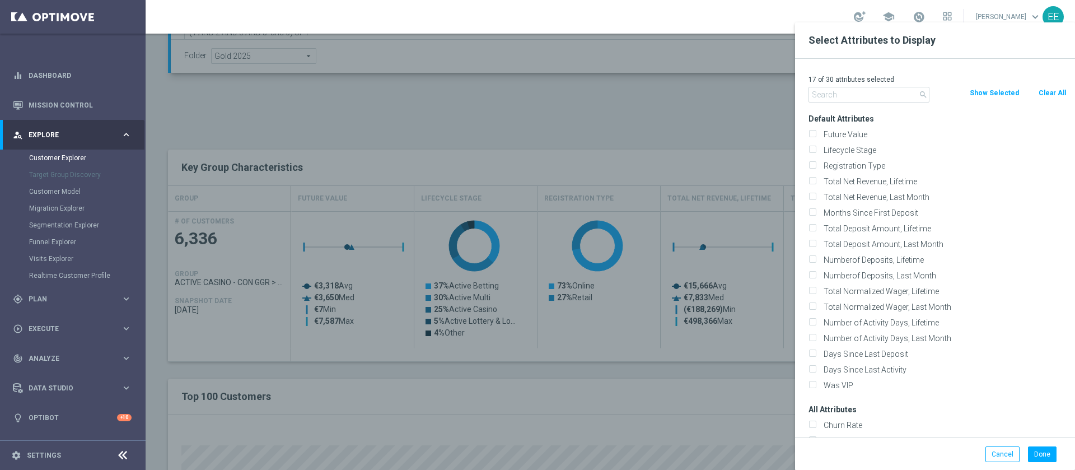
checkbox input "false"
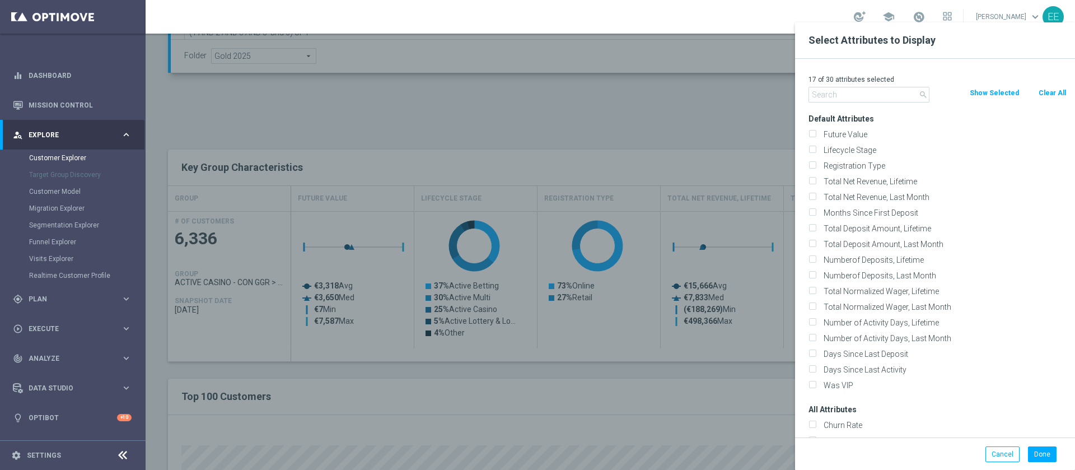
checkbox input "false"
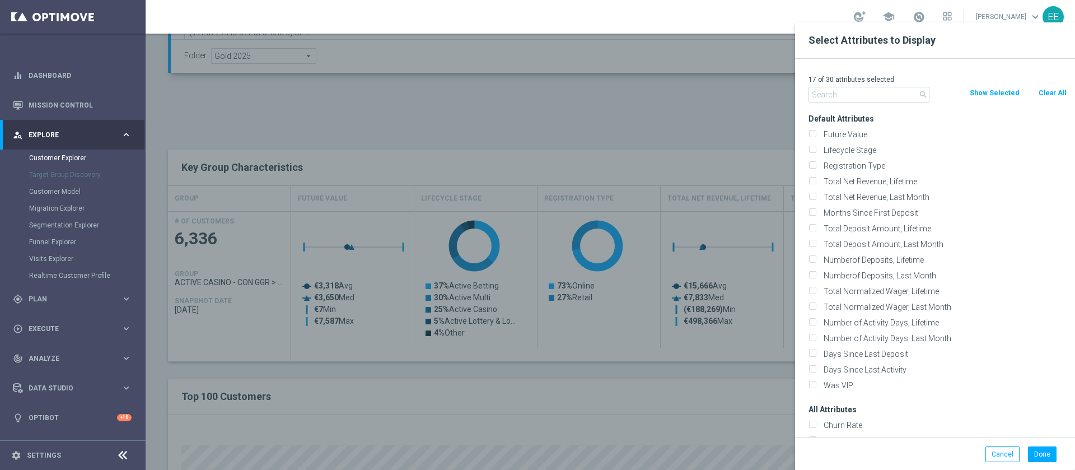
checkbox input "false"
click at [875, 95] on input "text" at bounding box center [869, 95] width 121 height 16
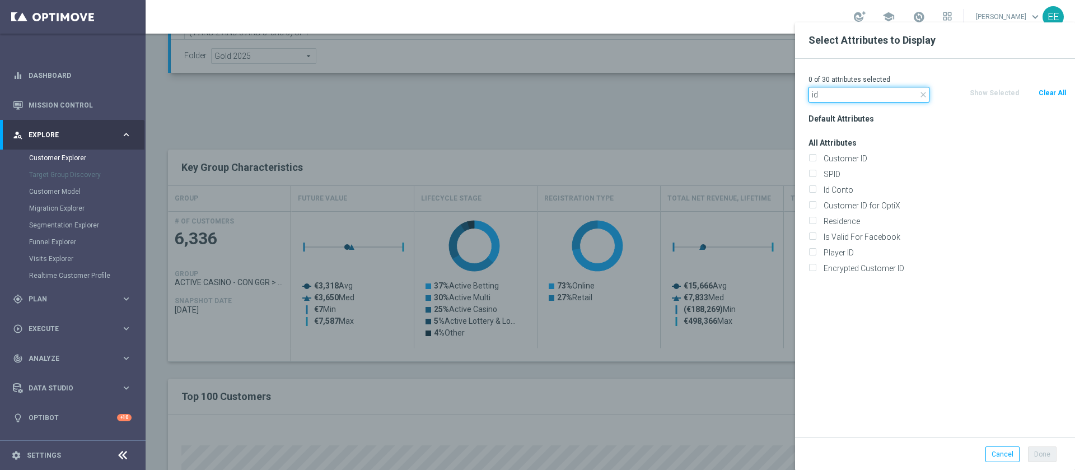
type input "id"
click at [847, 182] on div "Id Conto" at bounding box center [937, 190] width 275 height 16
click at [841, 185] on label "Id Conto" at bounding box center [943, 190] width 247 height 10
click at [816, 188] on input "Id Conto" at bounding box center [812, 191] width 7 height 7
checkbox input "true"
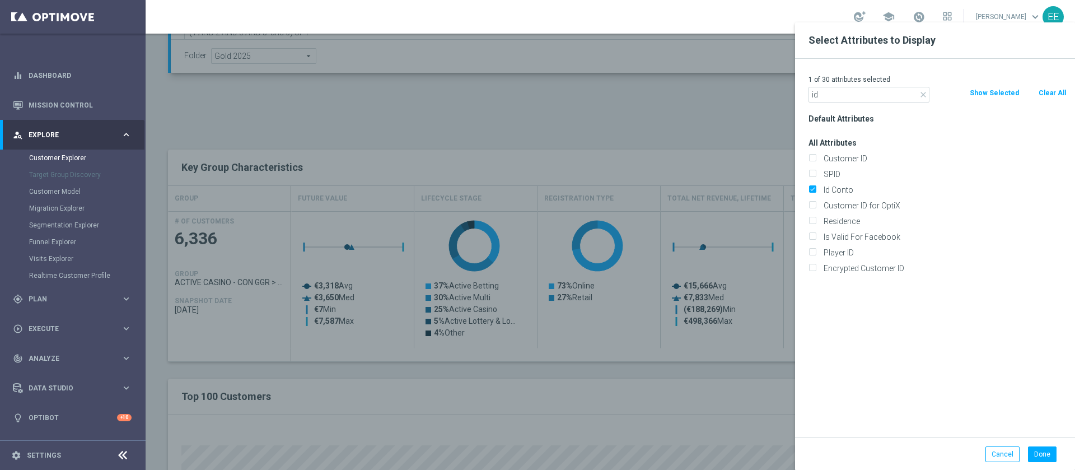
click at [1038, 445] on div "Done Cancel" at bounding box center [935, 453] width 280 height 33
click at [1040, 450] on button "Done" at bounding box center [1042, 454] width 29 height 16
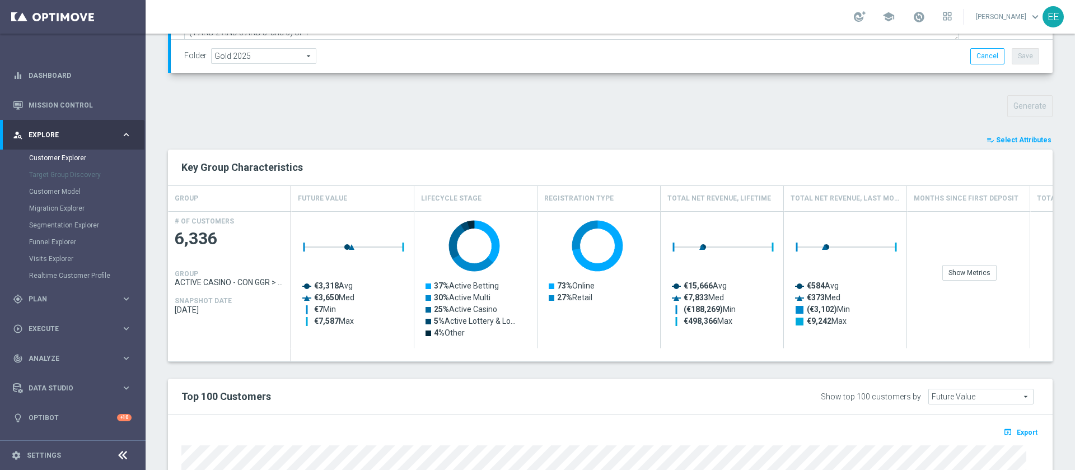
type input "Search"
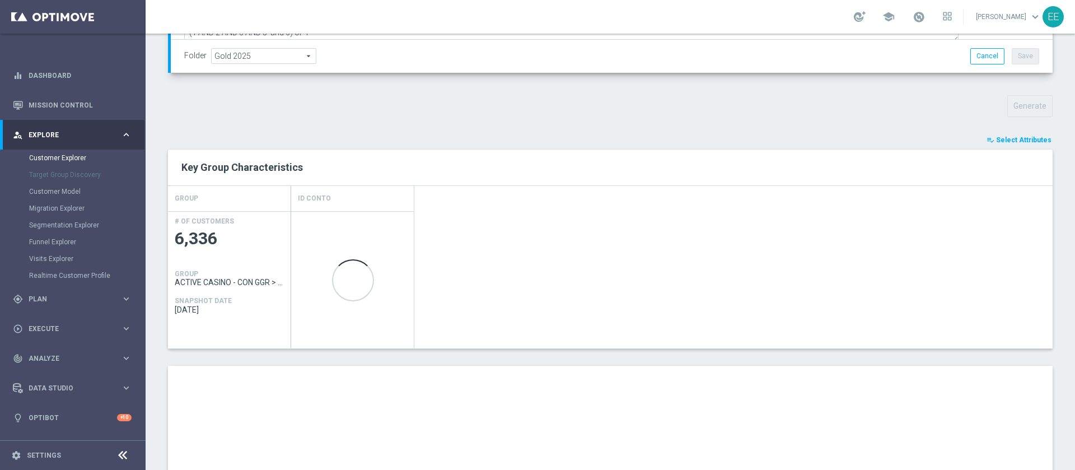
scroll to position [576, 0]
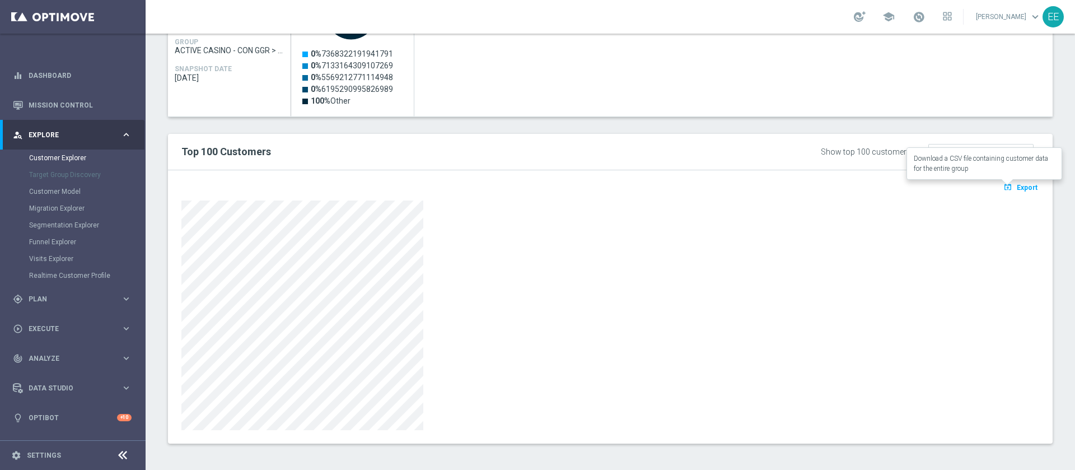
click at [1002, 180] on button "open_in_browser Export" at bounding box center [1021, 187] width 38 height 15
click at [692, 254] on div at bounding box center [610, 315] width 858 height 230
click at [722, 240] on div at bounding box center [610, 315] width 858 height 230
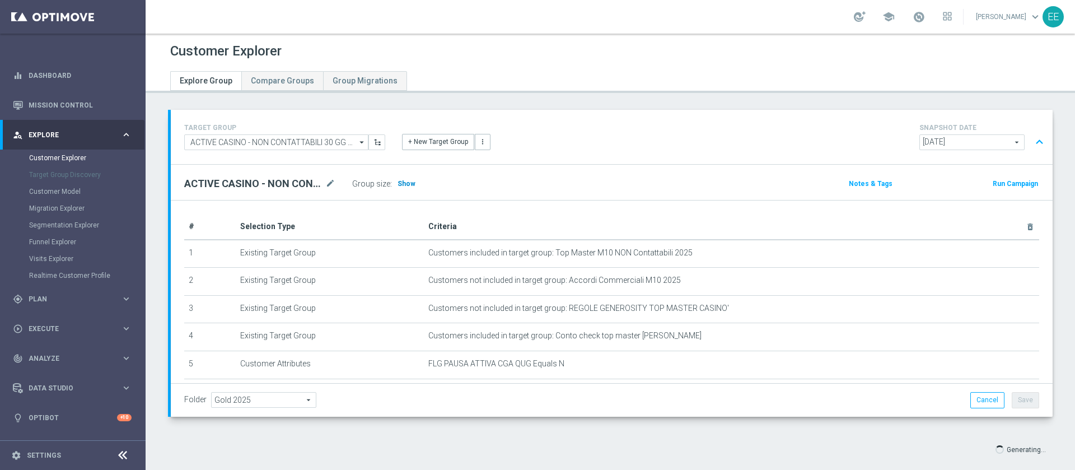
click at [398, 183] on span "Show" at bounding box center [407, 184] width 18 height 8
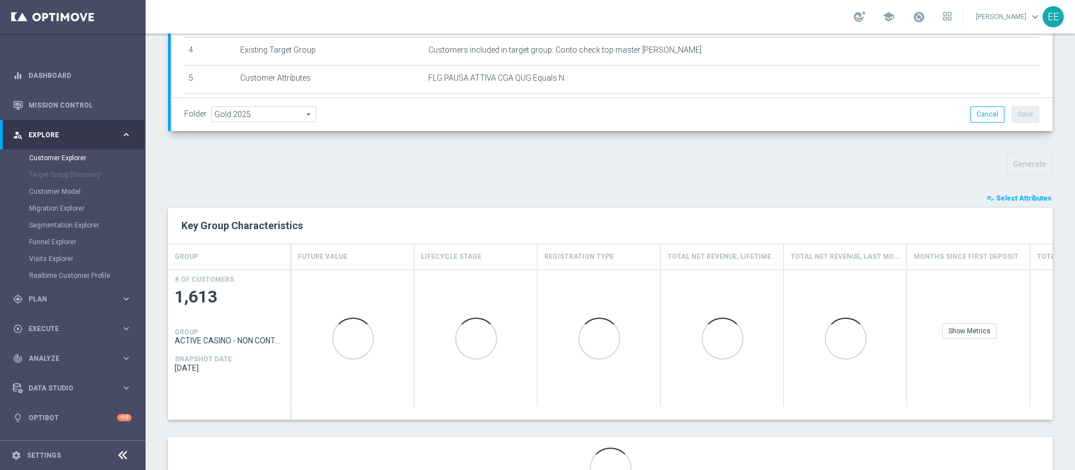
scroll to position [289, 0]
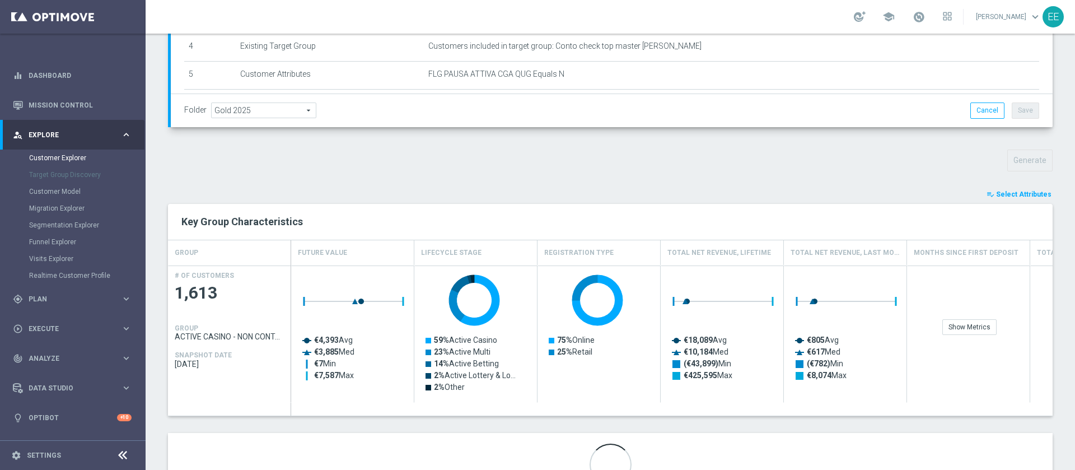
click at [998, 191] on span "Select Attributes" at bounding box center [1023, 194] width 55 height 8
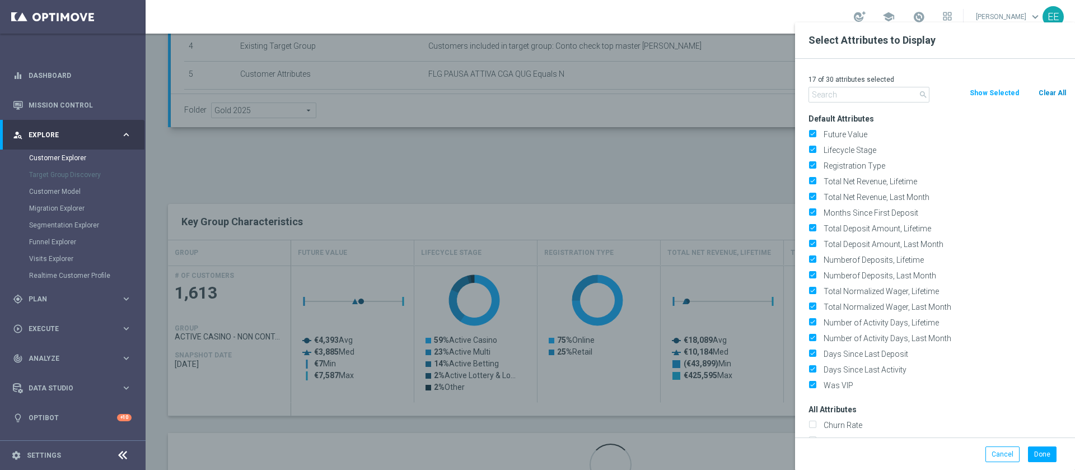
click at [1052, 100] on div "search Clear All Show Selected" at bounding box center [937, 95] width 275 height 16
click at [1055, 94] on button "Clear All" at bounding box center [1053, 93] width 30 height 12
checkbox input "false"
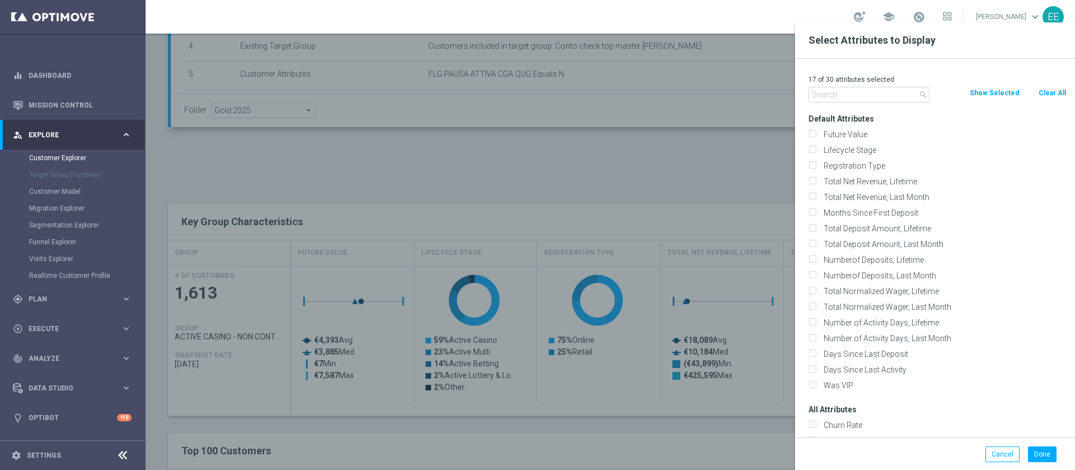
checkbox input "false"
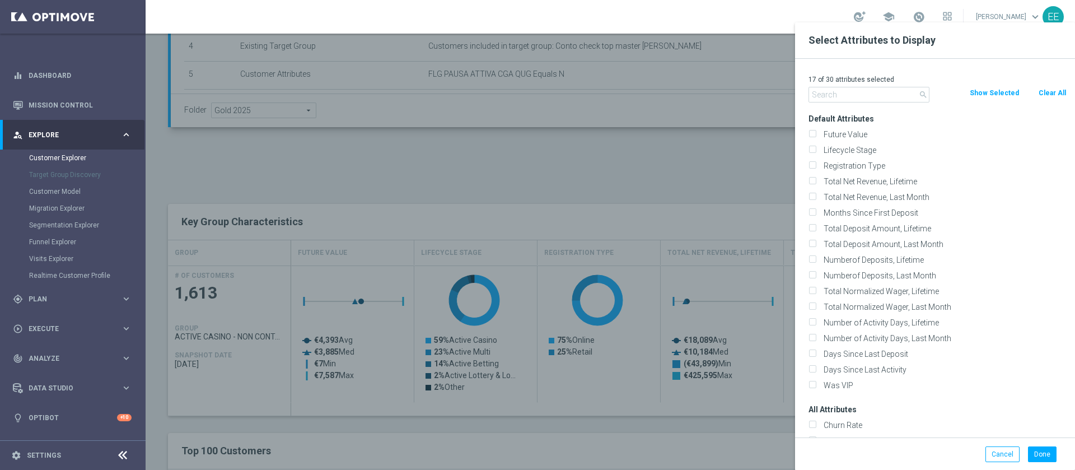
checkbox input "false"
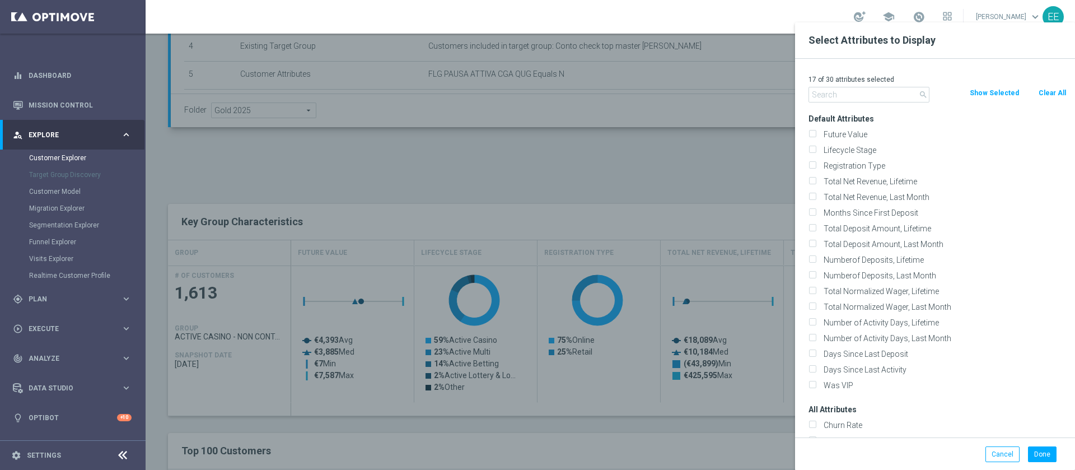
checkbox input "false"
click at [865, 97] on input "text" at bounding box center [869, 95] width 121 height 16
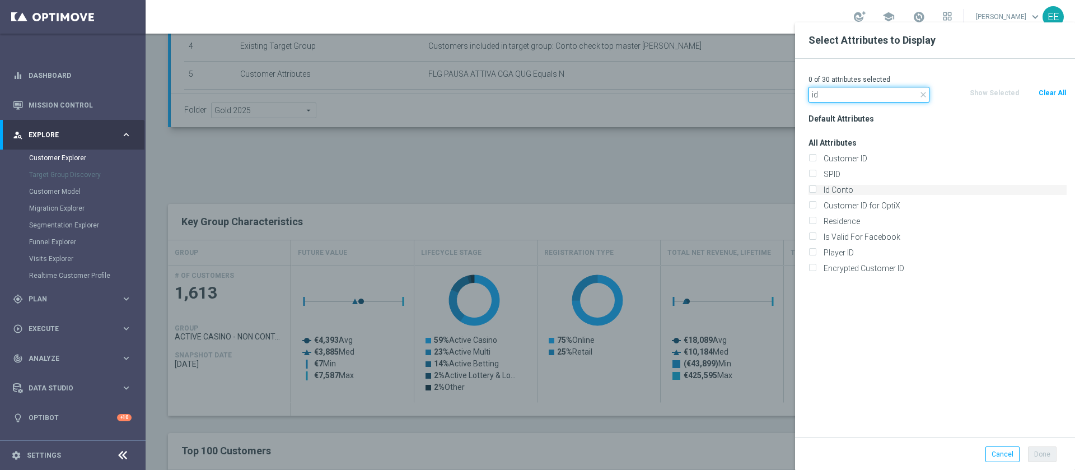
type input "id"
click at [858, 186] on label "Id Conto" at bounding box center [943, 190] width 247 height 10
click at [816, 188] on input "Id Conto" at bounding box center [812, 191] width 7 height 7
checkbox input "true"
click at [1050, 452] on button "Done" at bounding box center [1042, 454] width 29 height 16
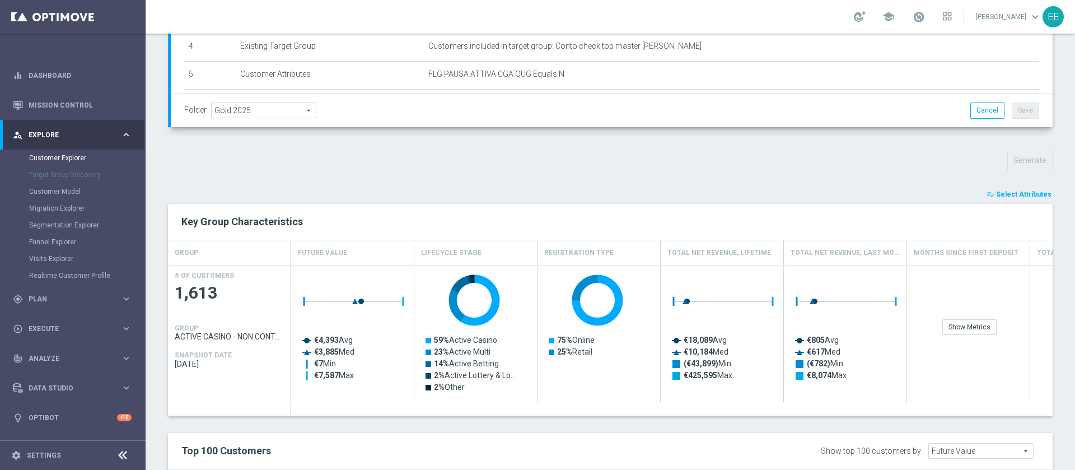
type input "Search"
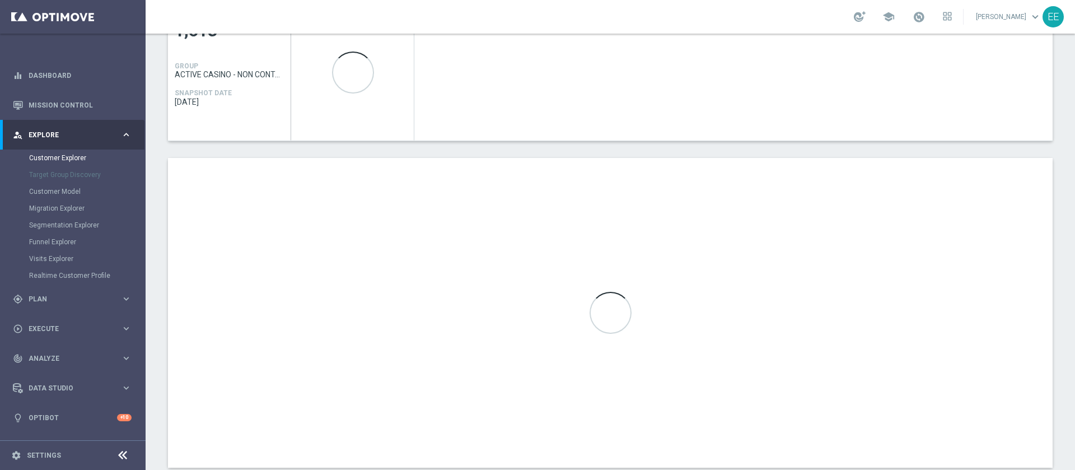
scroll to position [577, 0]
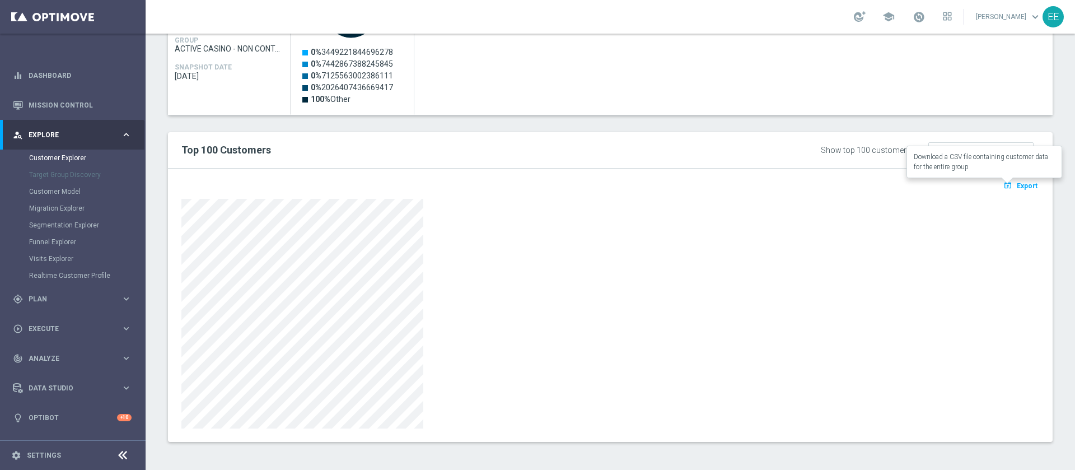
click at [1017, 186] on span "Export" at bounding box center [1027, 186] width 21 height 8
